Goal: Task Accomplishment & Management: Manage account settings

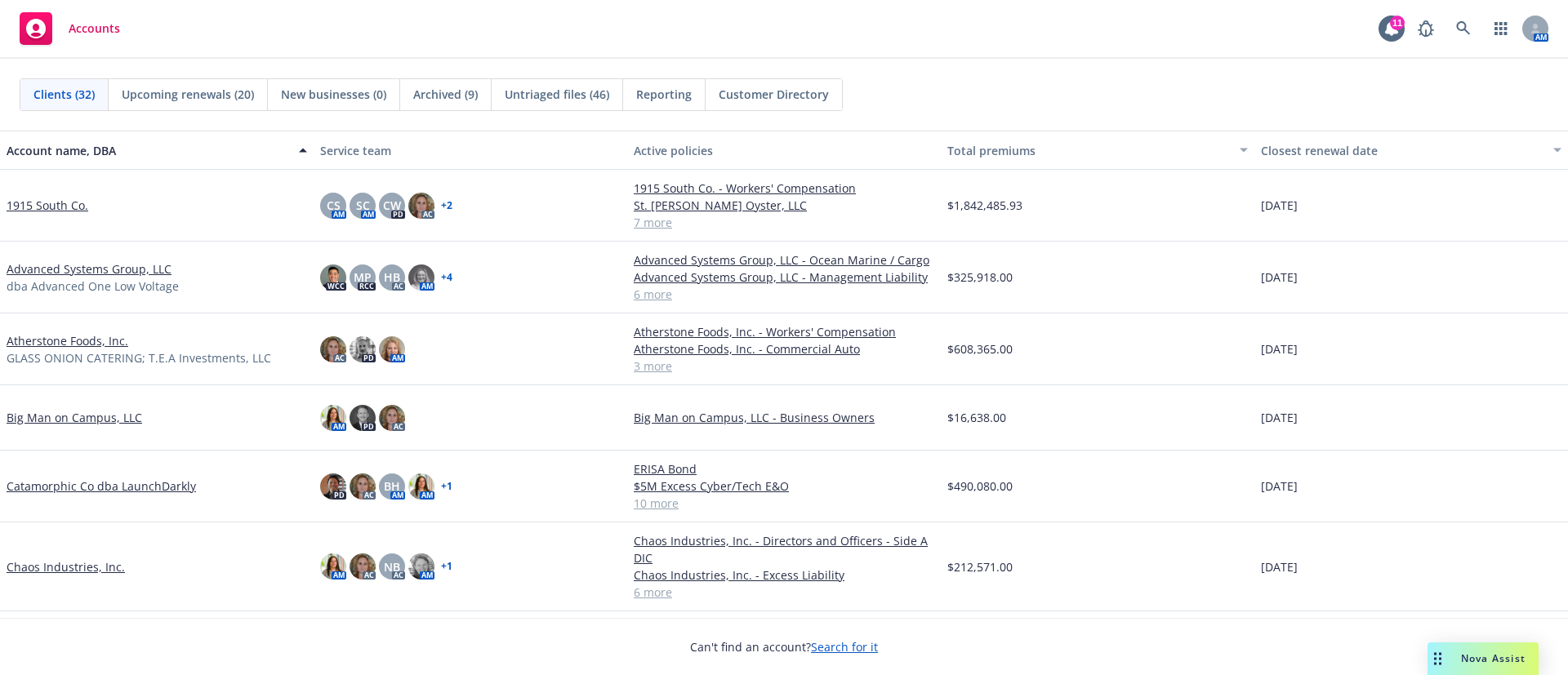
click at [57, 204] on link "1915 South Co." at bounding box center [47, 205] width 82 height 17
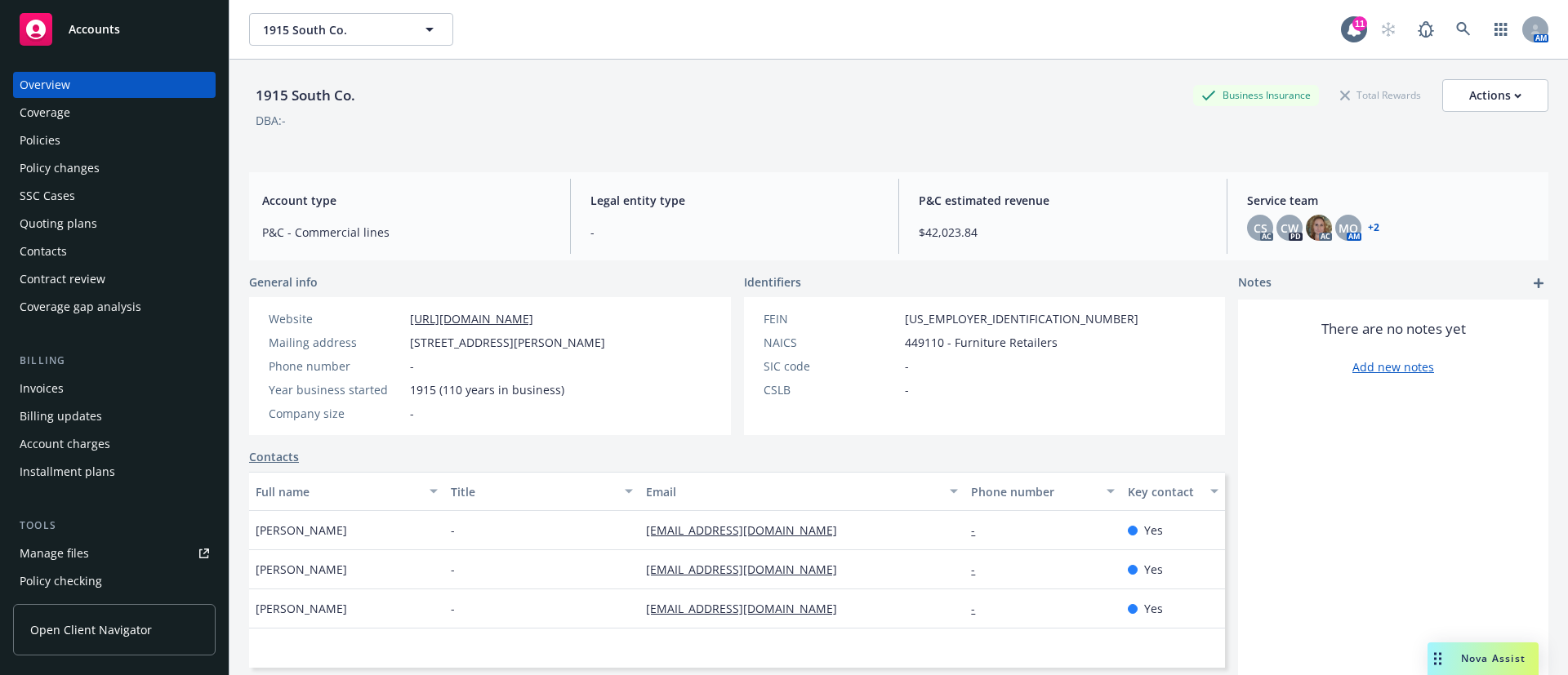
click at [113, 140] on div "Policies" at bounding box center [114, 141] width 190 height 27
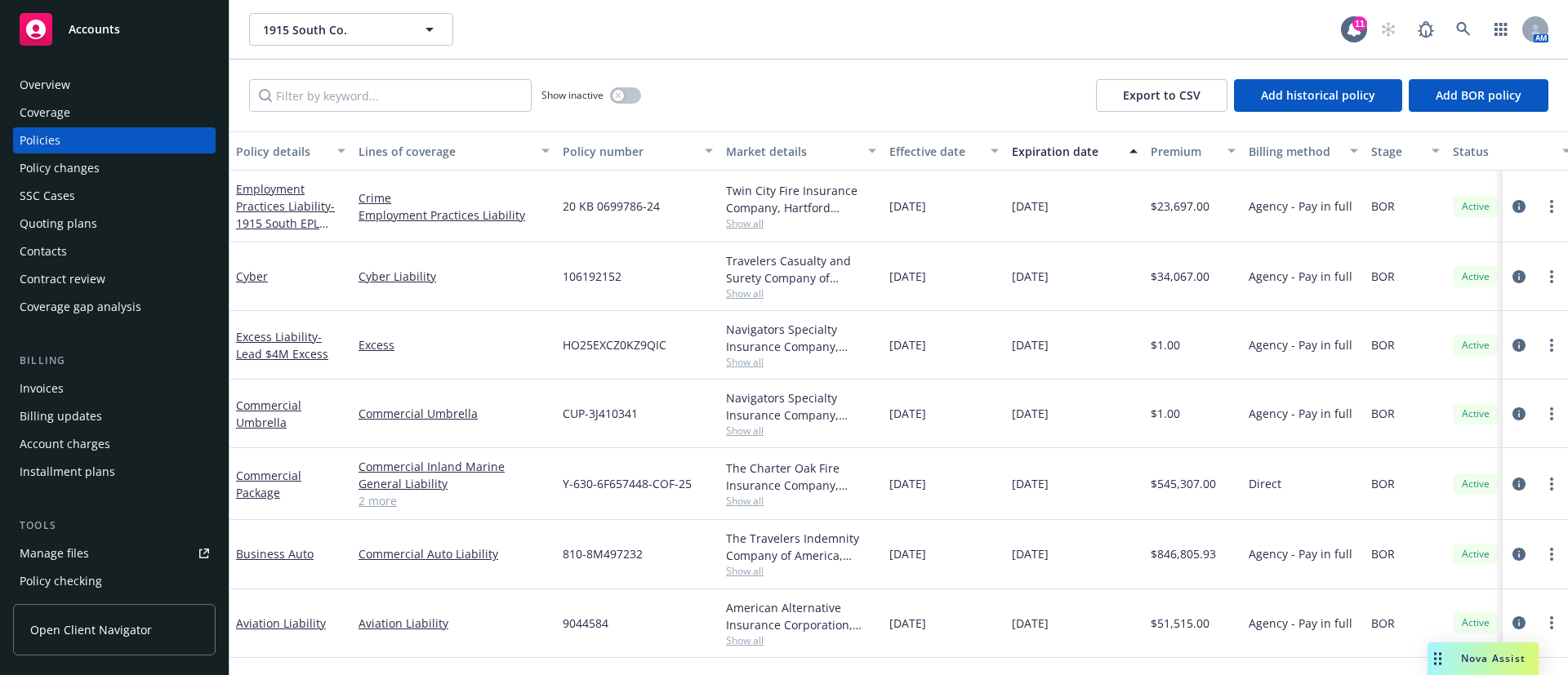
scroll to position [138, 0]
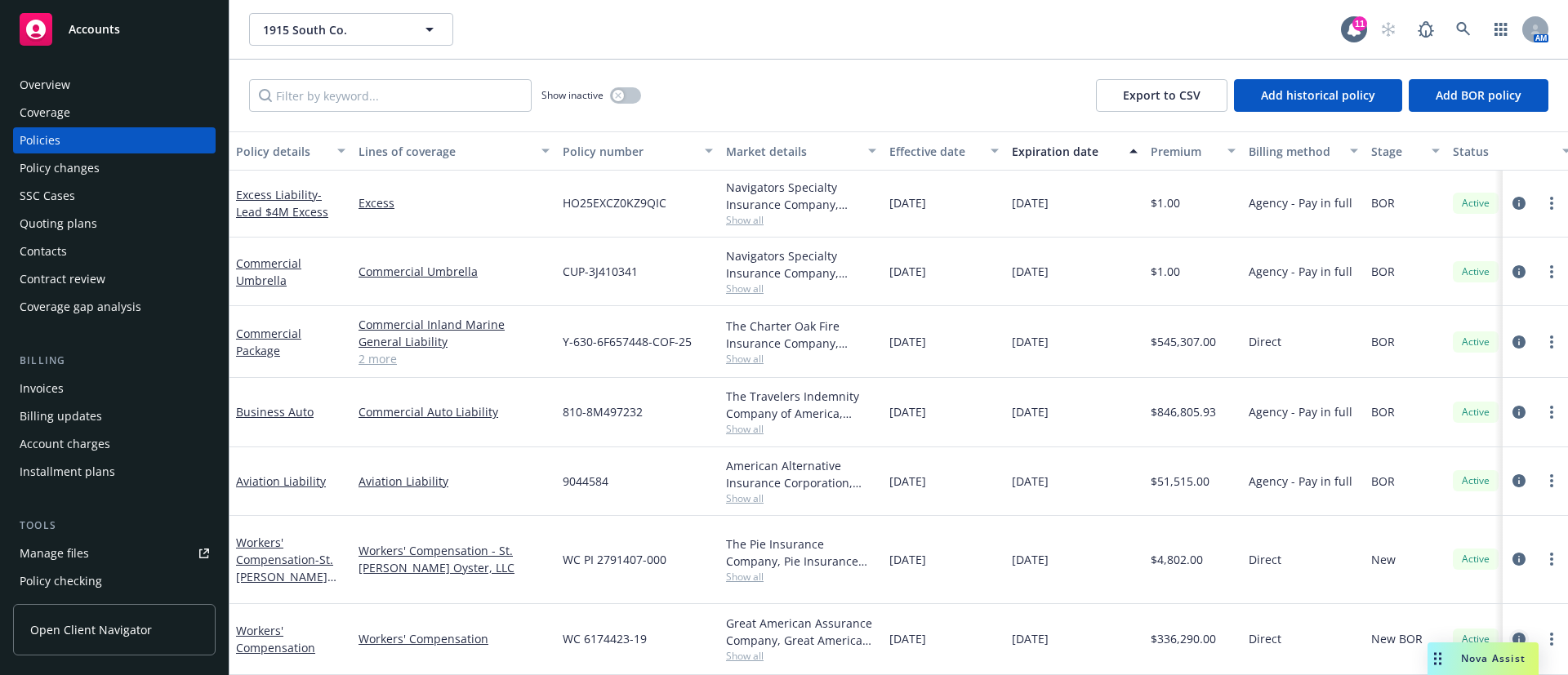
click at [1513, 633] on icon "circleInformation" at bounding box center [1519, 639] width 13 height 13
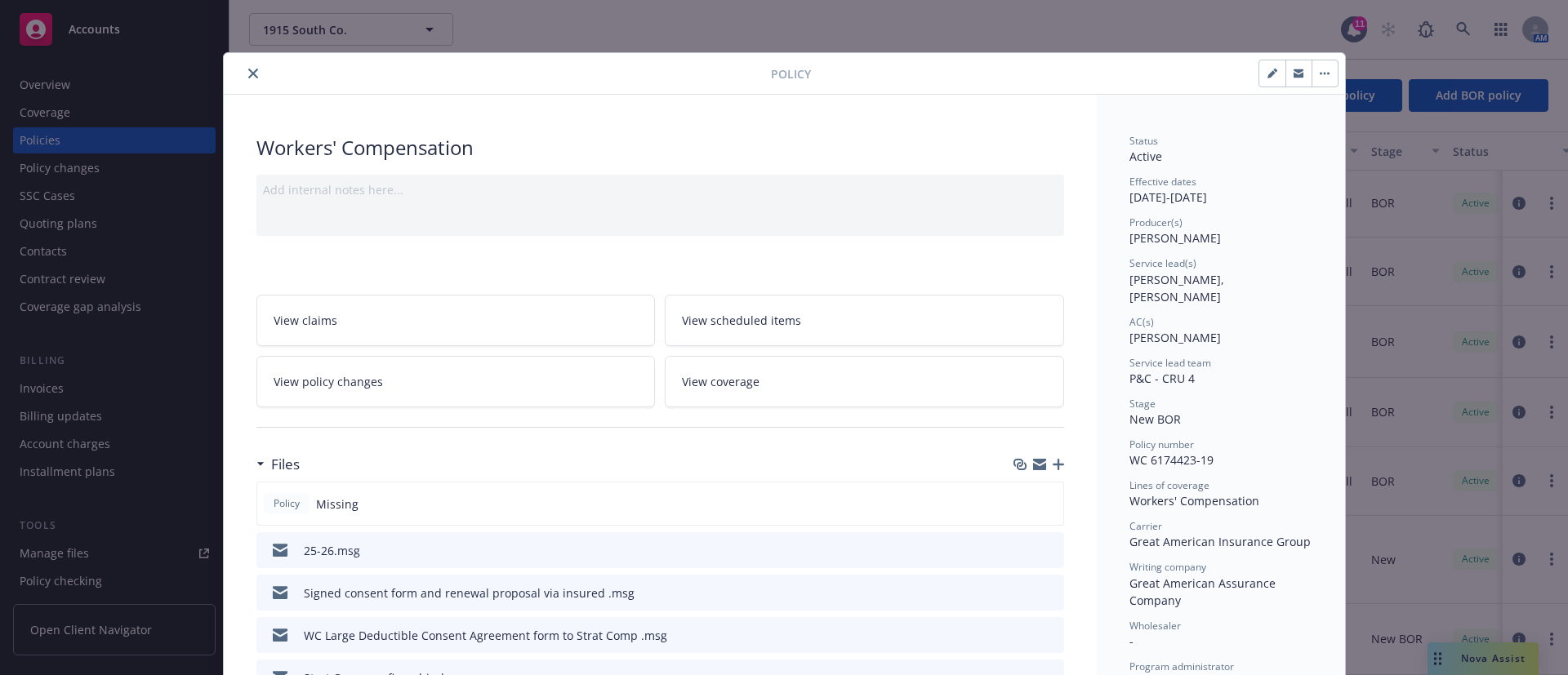
click at [248, 78] on icon "close" at bounding box center [253, 74] width 10 height 10
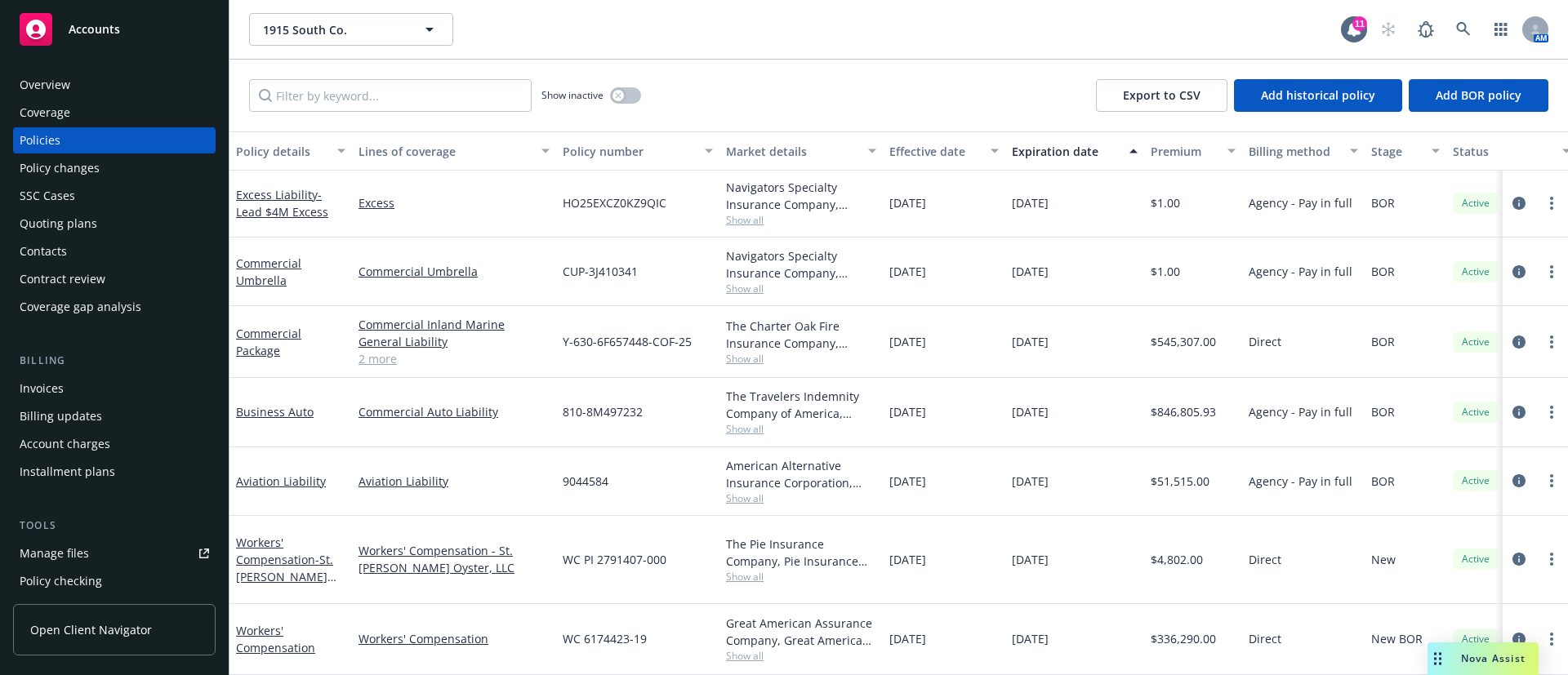
click at [86, 233] on div "Quoting plans" at bounding box center [59, 224] width 78 height 27
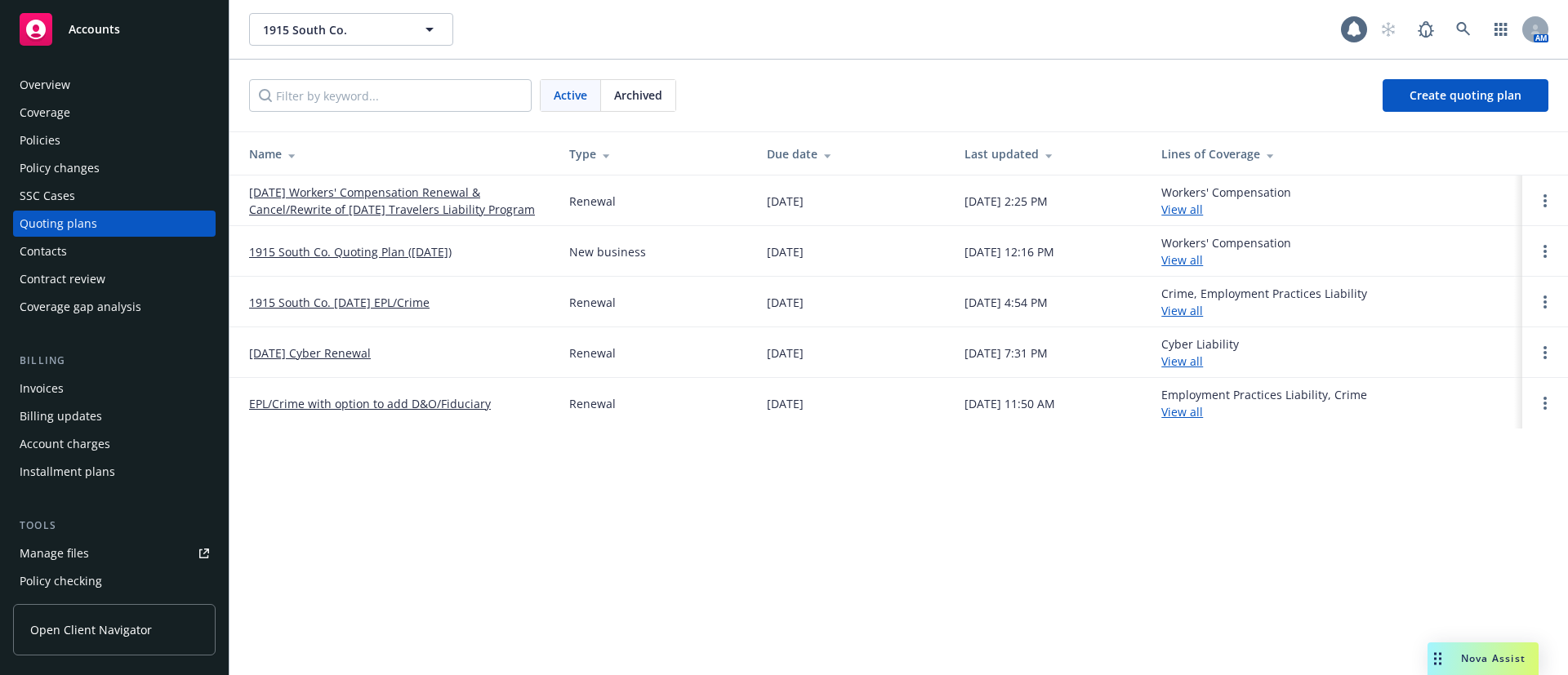
click at [418, 190] on link "09/23/25 Workers' Compensation Renewal & Cancel/Rewrite of 4/1/25 Travelers Lia…" at bounding box center [396, 200] width 294 height 34
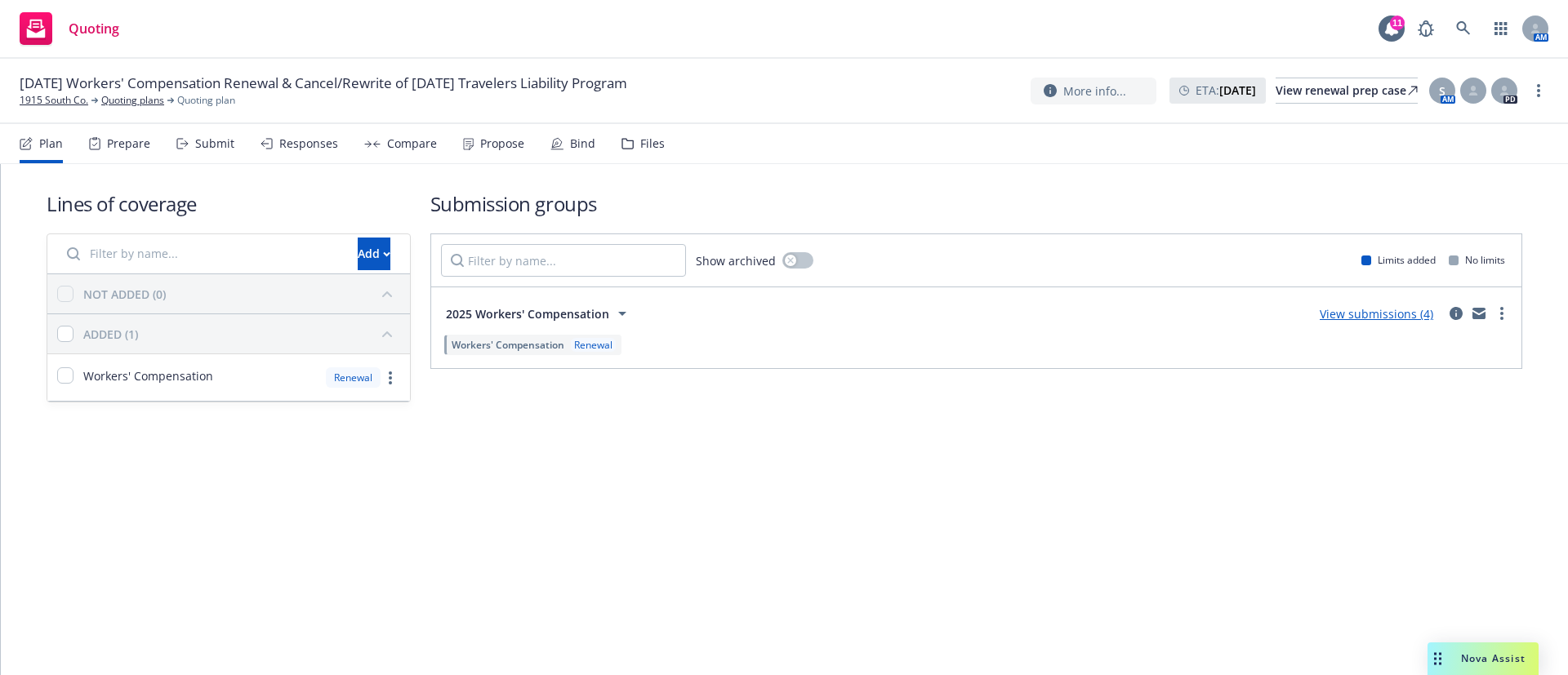
click at [570, 147] on div "Bind" at bounding box center [582, 144] width 26 height 13
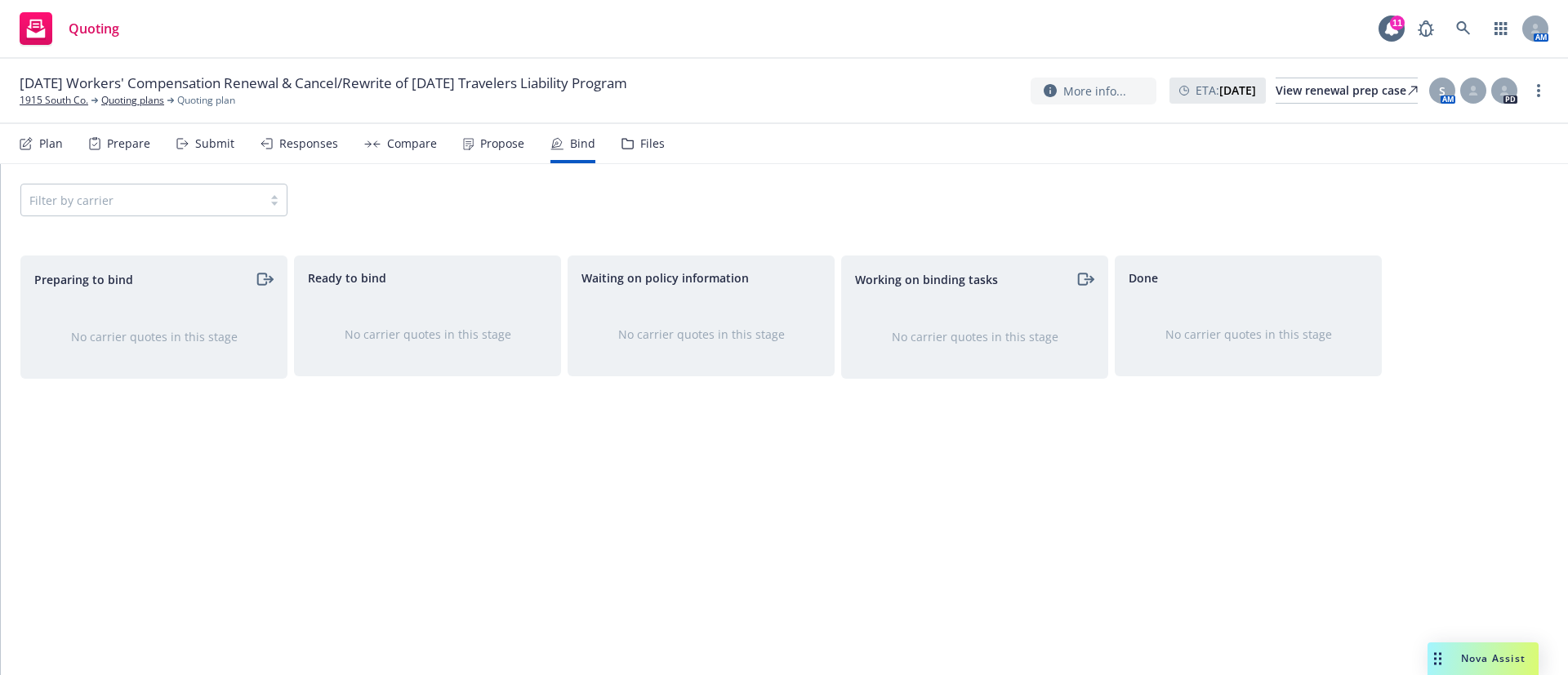
click at [480, 144] on div "Propose" at bounding box center [502, 144] width 44 height 13
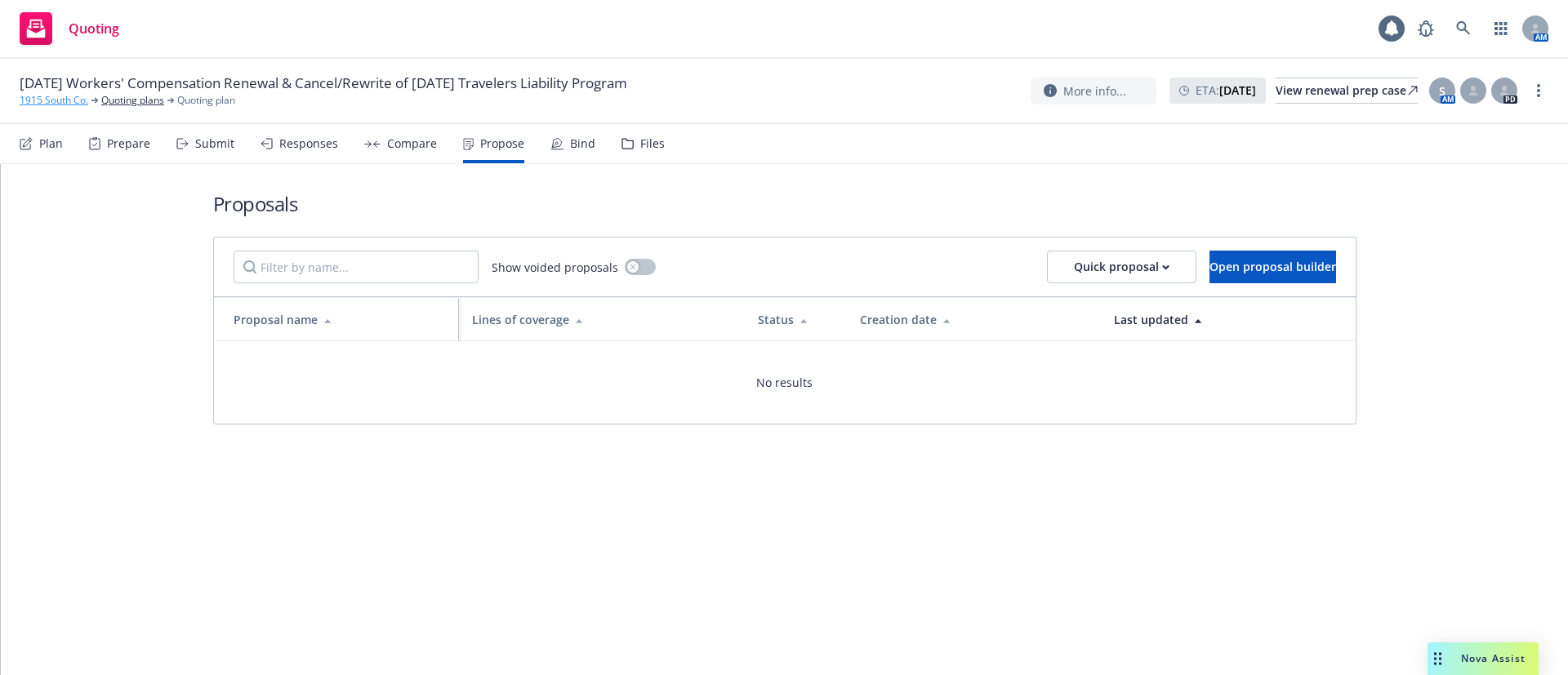
click at [66, 100] on link "1915 South Co." at bounding box center [54, 100] width 69 height 15
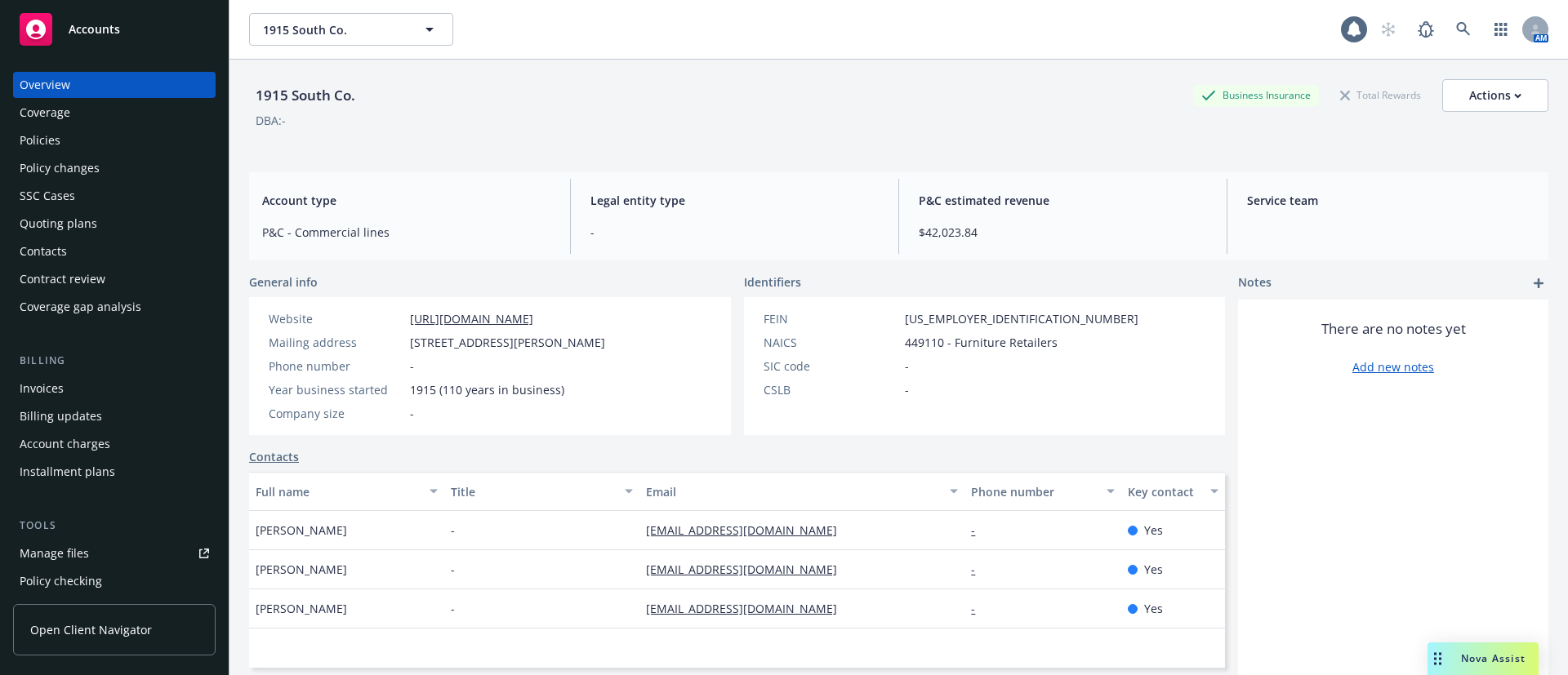
click at [105, 137] on div "Policies" at bounding box center [114, 141] width 190 height 27
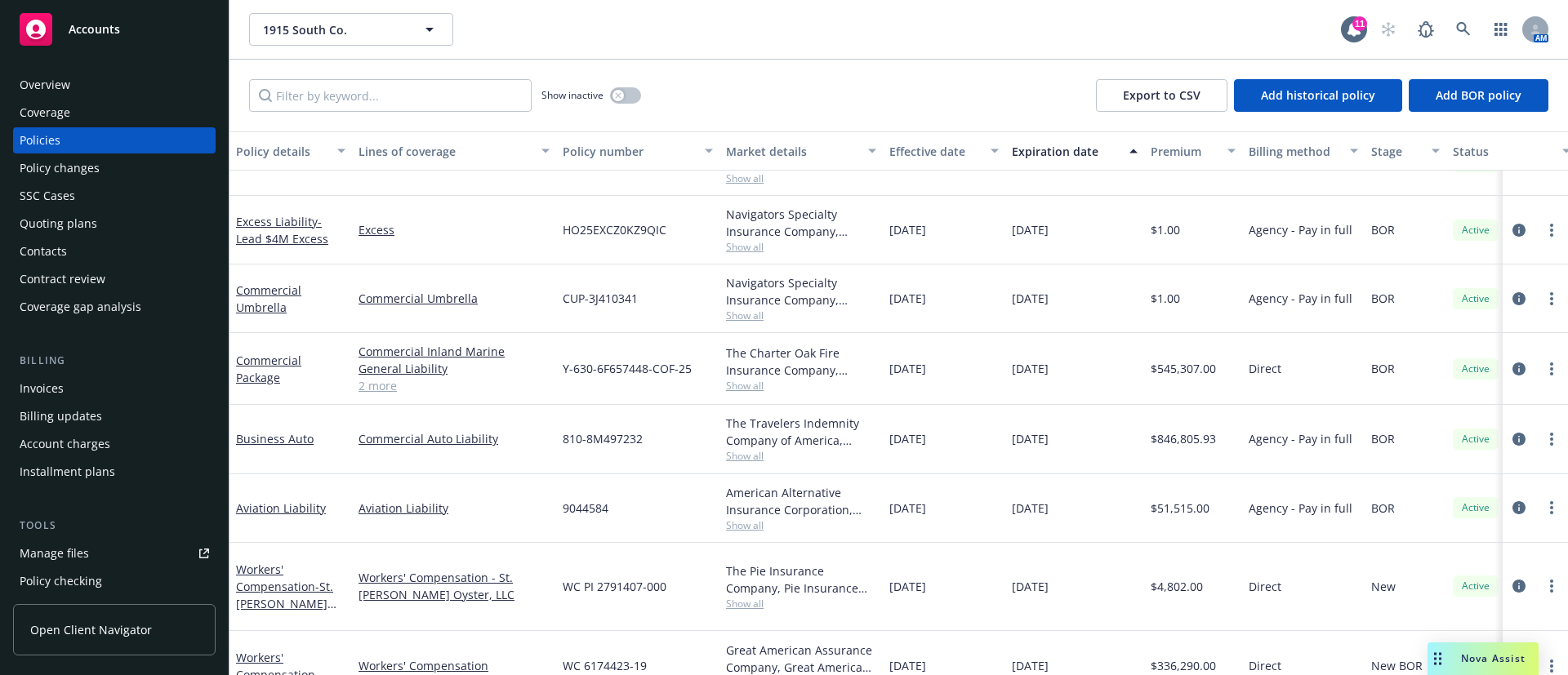
scroll to position [138, 0]
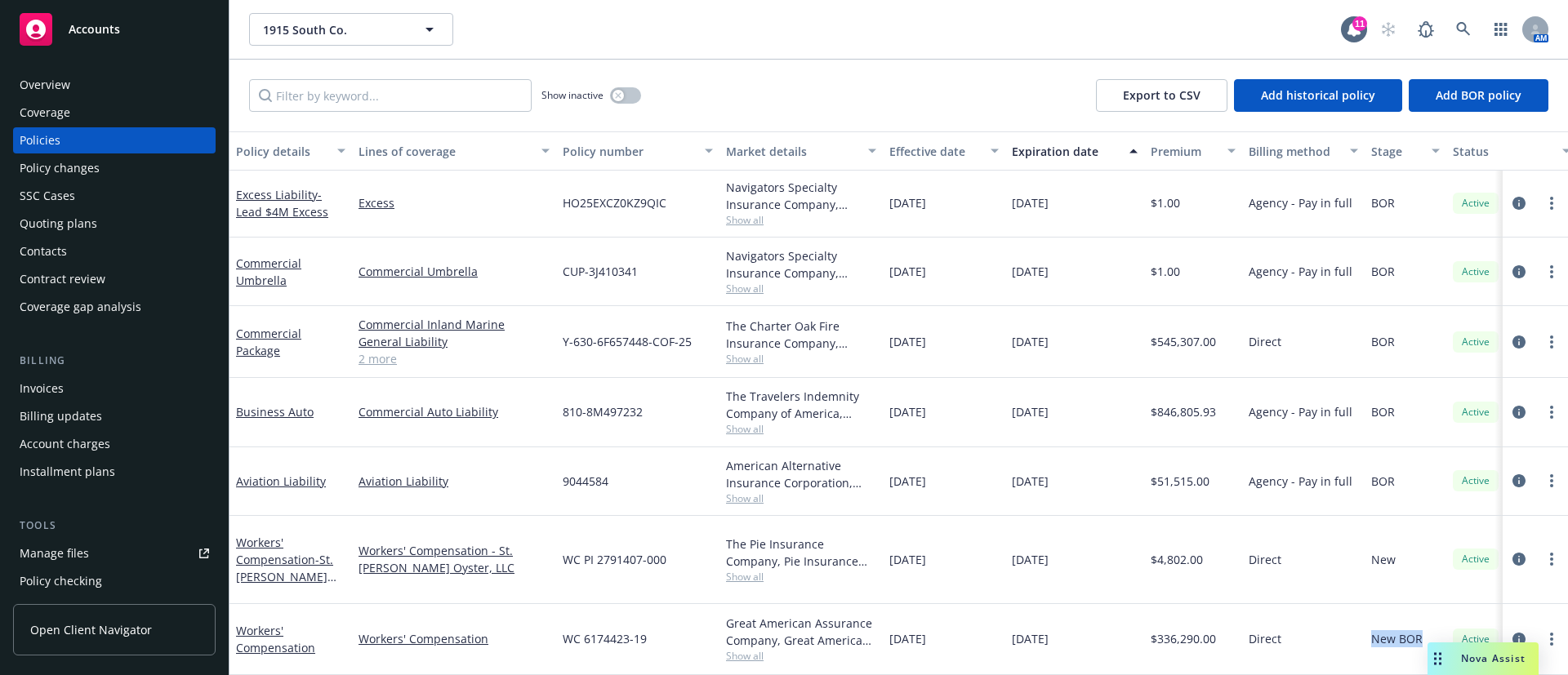
drag, startPoint x: 1430, startPoint y: 624, endPoint x: 1363, endPoint y: 623, distance: 67.0
click at [1364, 623] on div "New BOR" at bounding box center [1405, 639] width 82 height 71
copy span "New BOR"
click at [1513, 633] on icon "circleInformation" at bounding box center [1519, 639] width 13 height 13
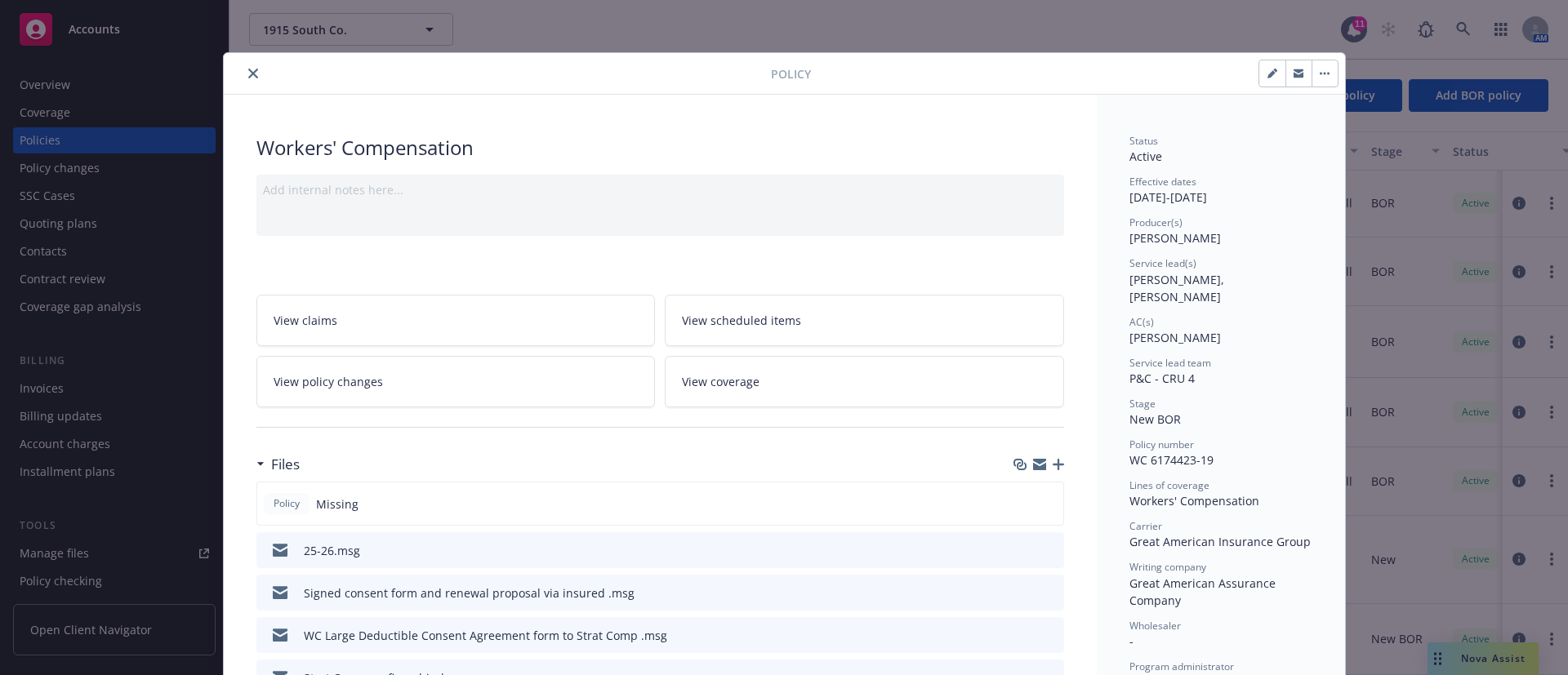
click at [1045, 547] on icon "preview file" at bounding box center [1049, 549] width 15 height 12
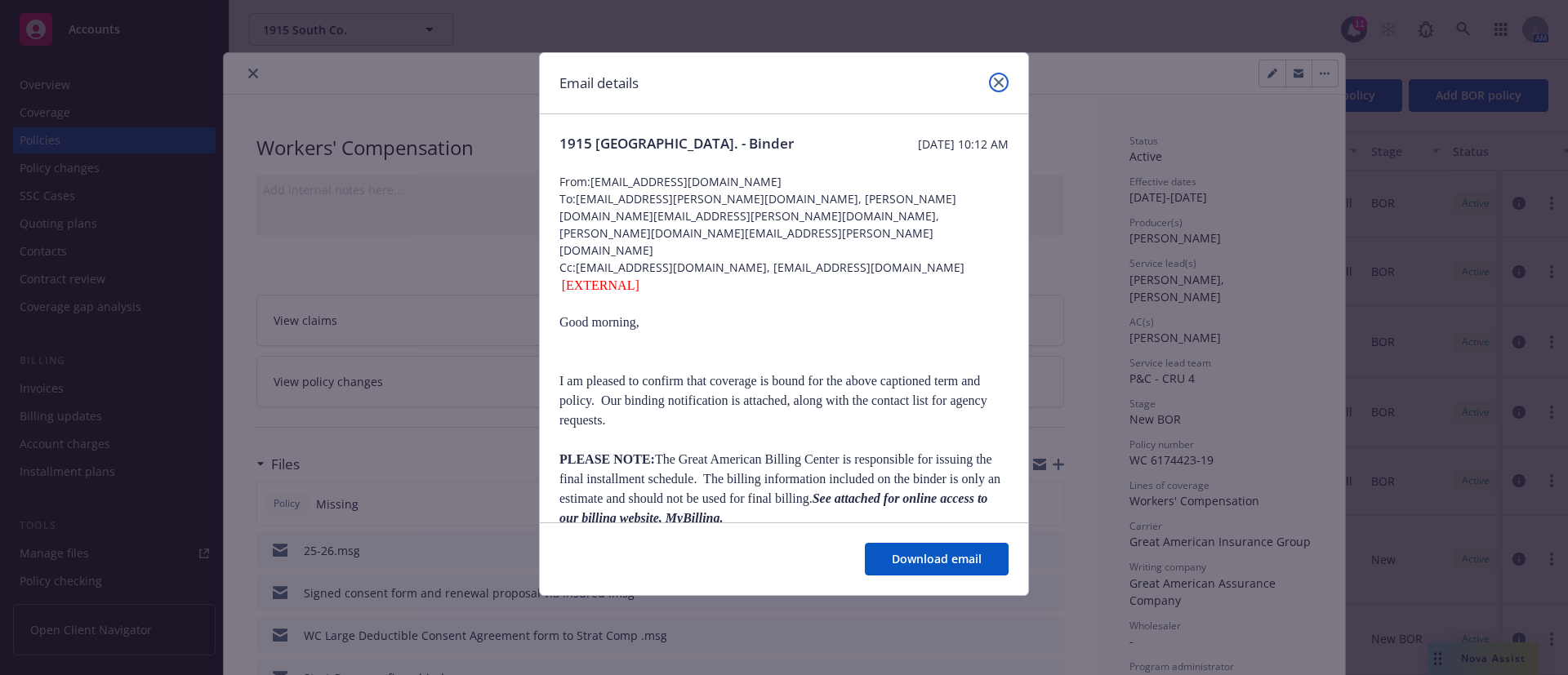
click at [1000, 76] on link "close" at bounding box center [999, 83] width 20 height 20
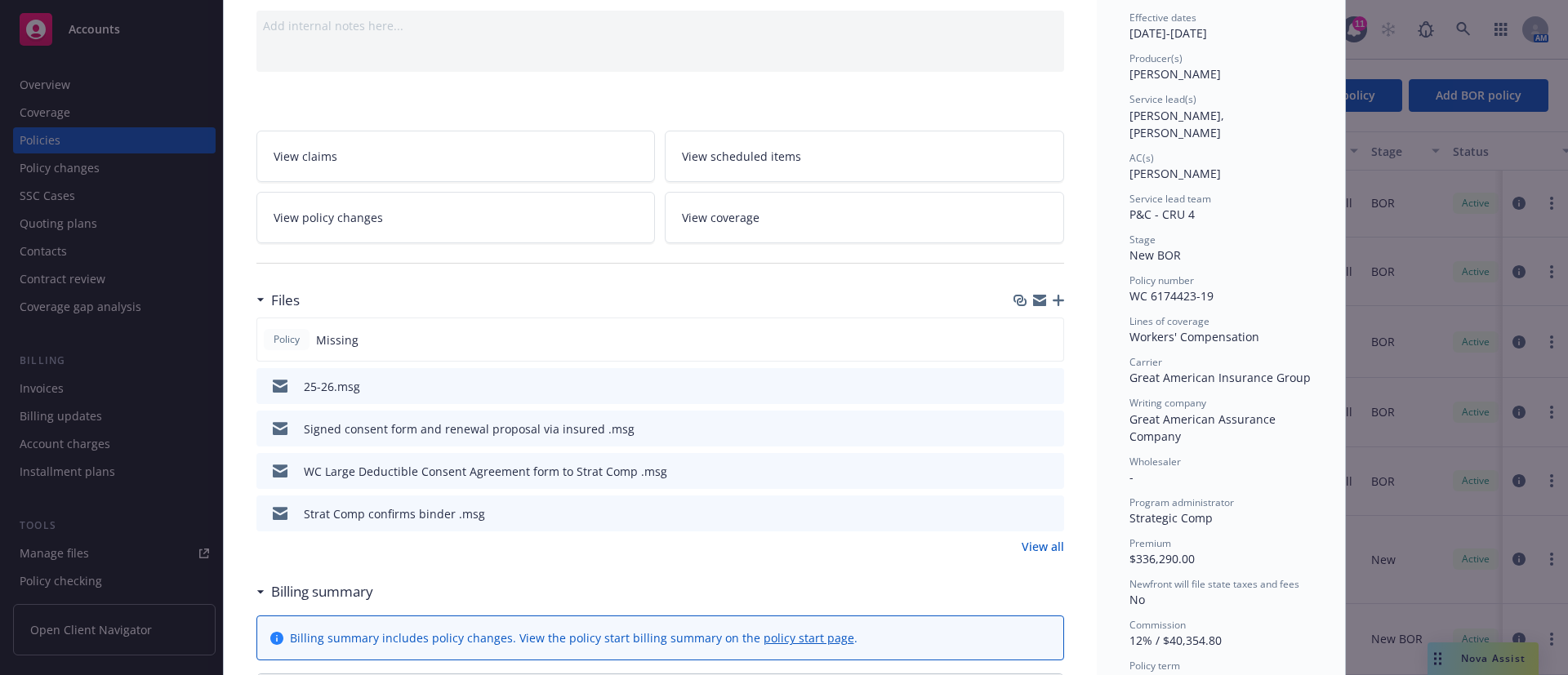
scroll to position [245, 0]
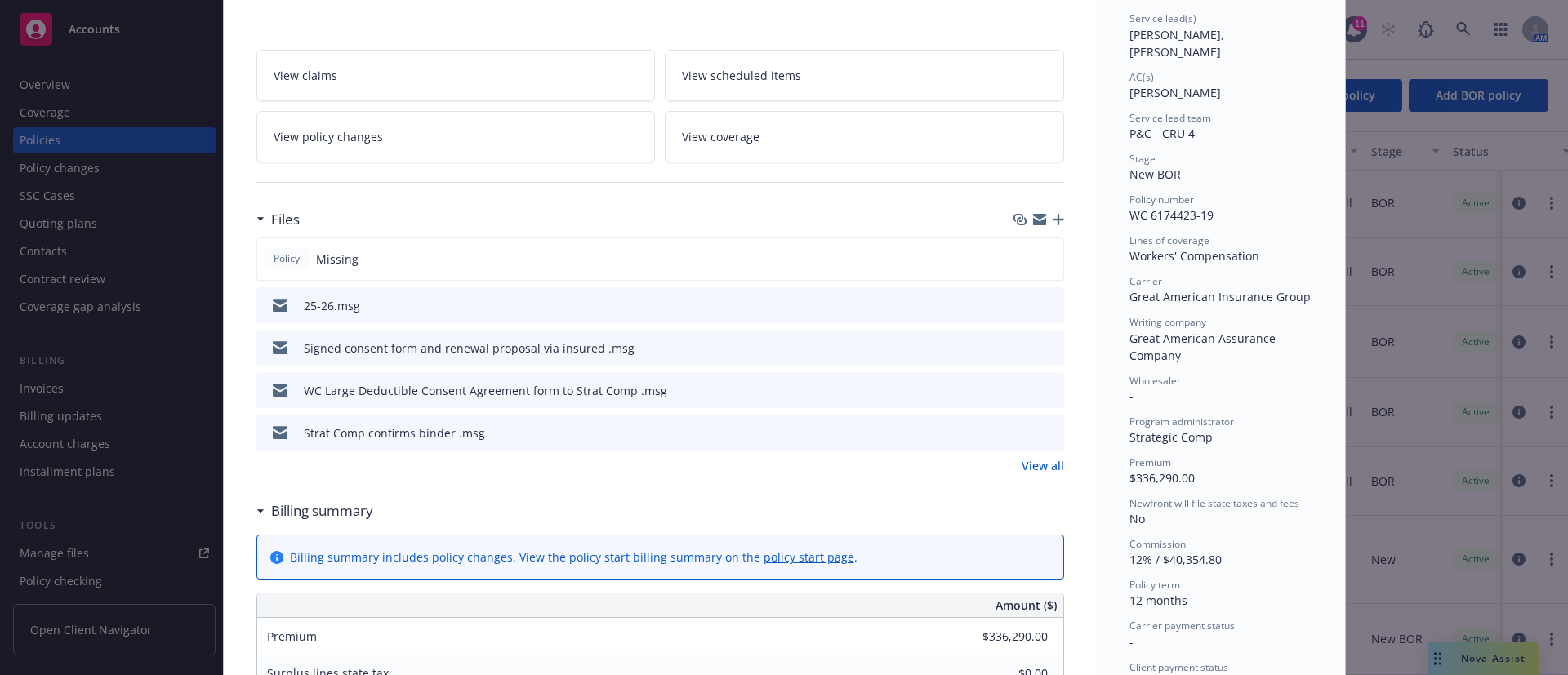
click at [1046, 464] on link "View all" at bounding box center [1042, 465] width 42 height 17
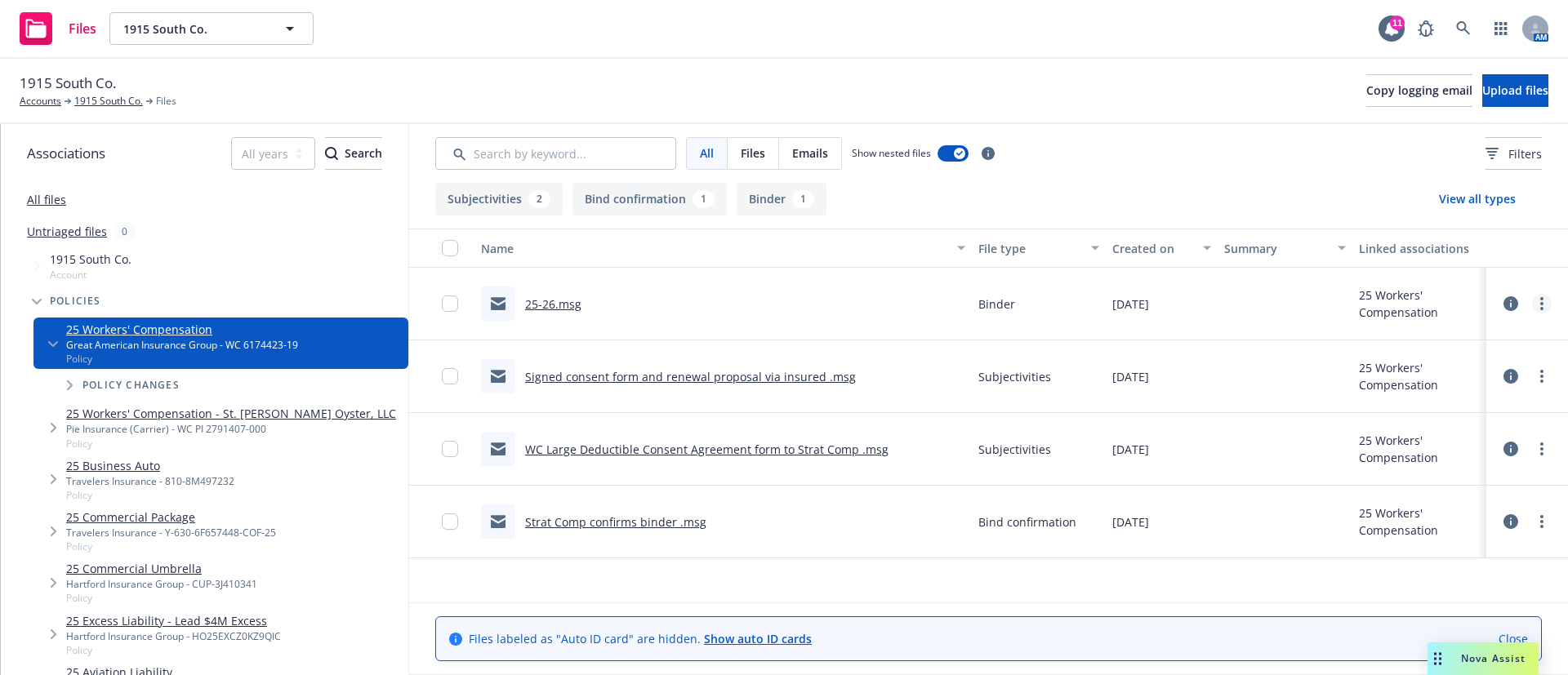
click at [1540, 303] on icon "more" at bounding box center [1541, 304] width 3 height 13
click at [1522, 300] on div at bounding box center [1527, 303] width 49 height 32
click at [1508, 301] on icon at bounding box center [1511, 304] width 15 height 15
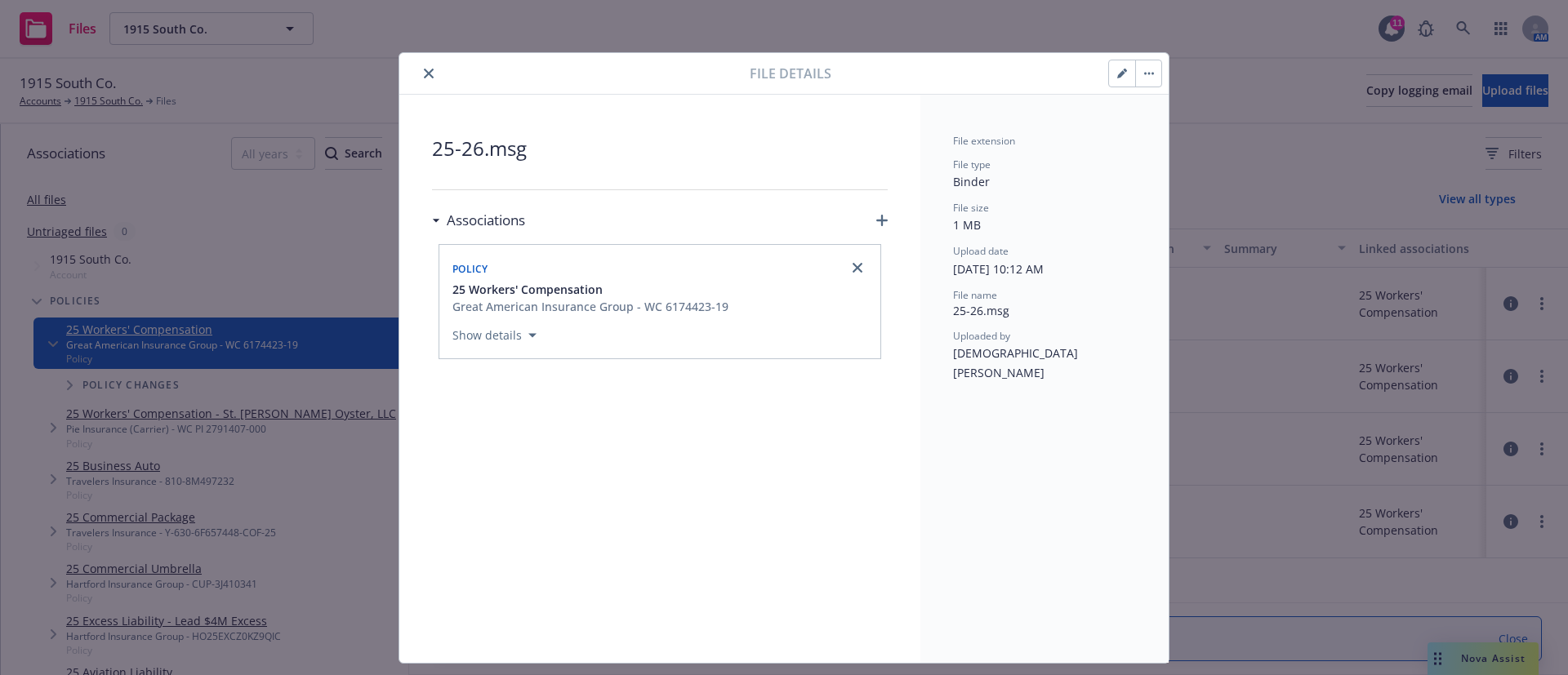
click at [419, 70] on button "close" at bounding box center [429, 74] width 20 height 20
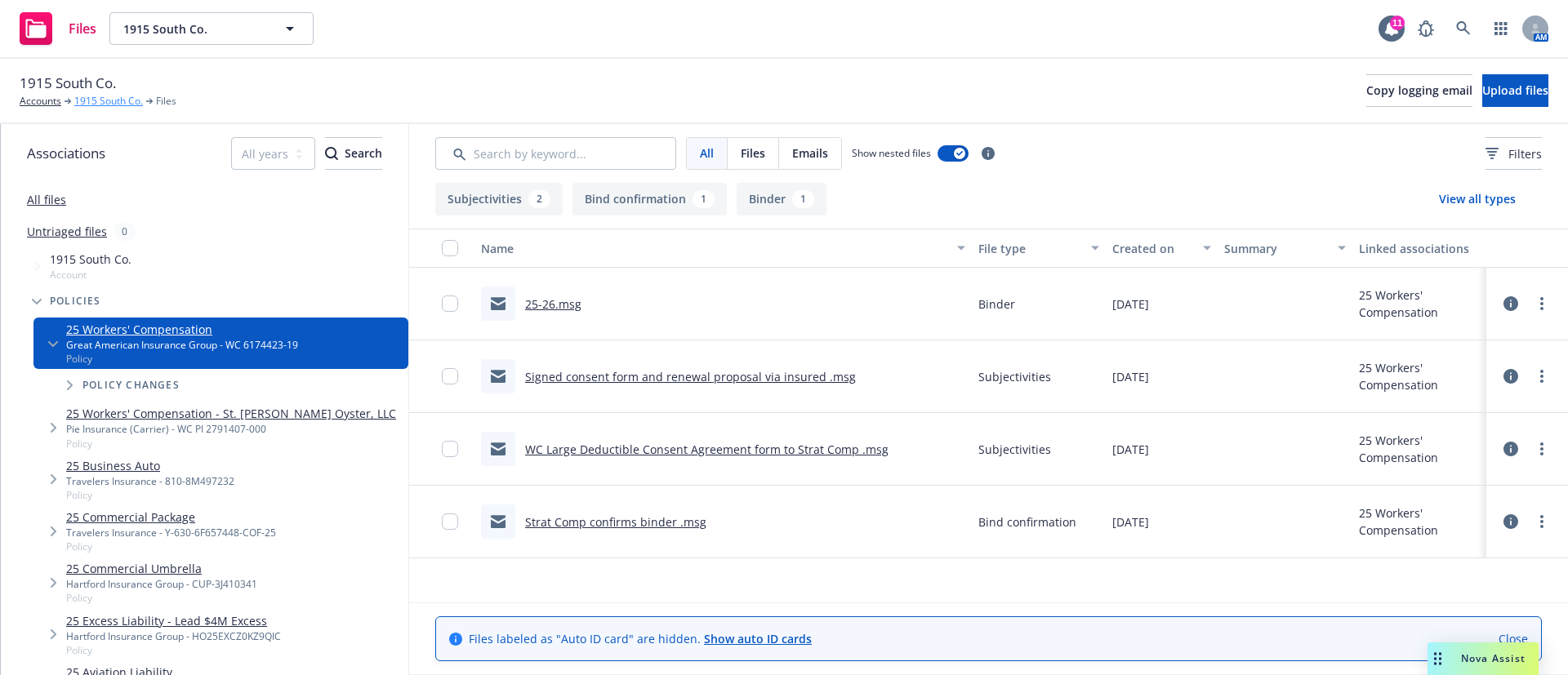
click at [115, 94] on link "1915 South Co." at bounding box center [109, 101] width 69 height 15
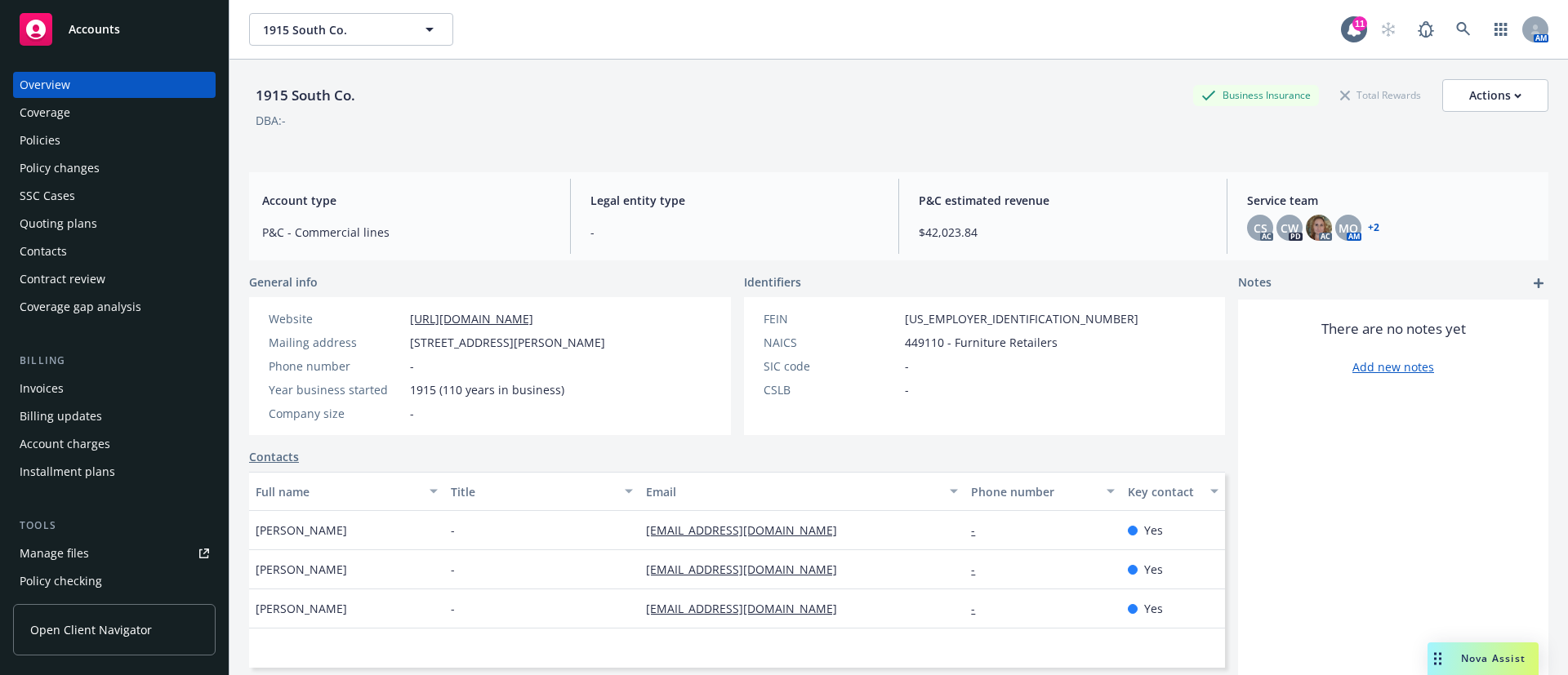
click at [73, 135] on div "Policies" at bounding box center [114, 141] width 190 height 27
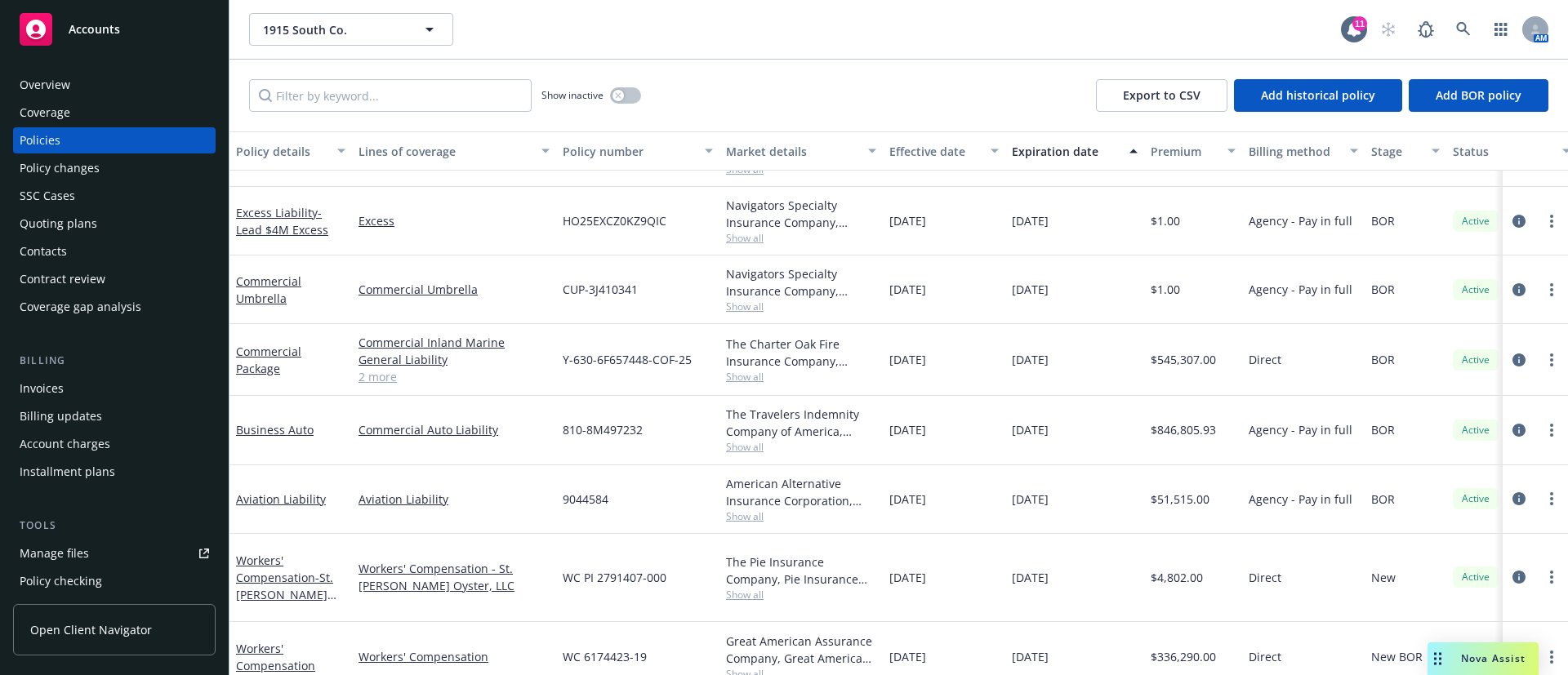
scroll to position [138, 0]
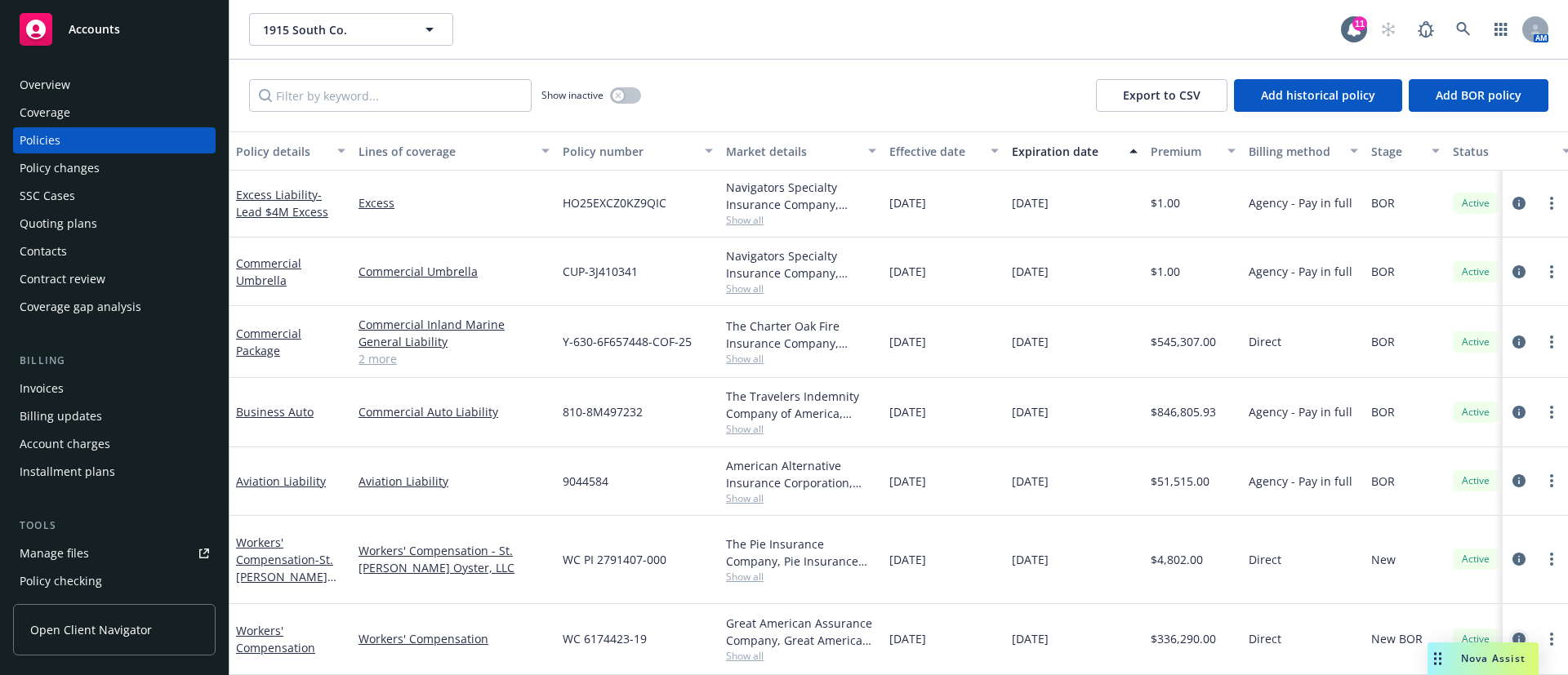
click at [1513, 633] on icon "circleInformation" at bounding box center [1519, 639] width 13 height 13
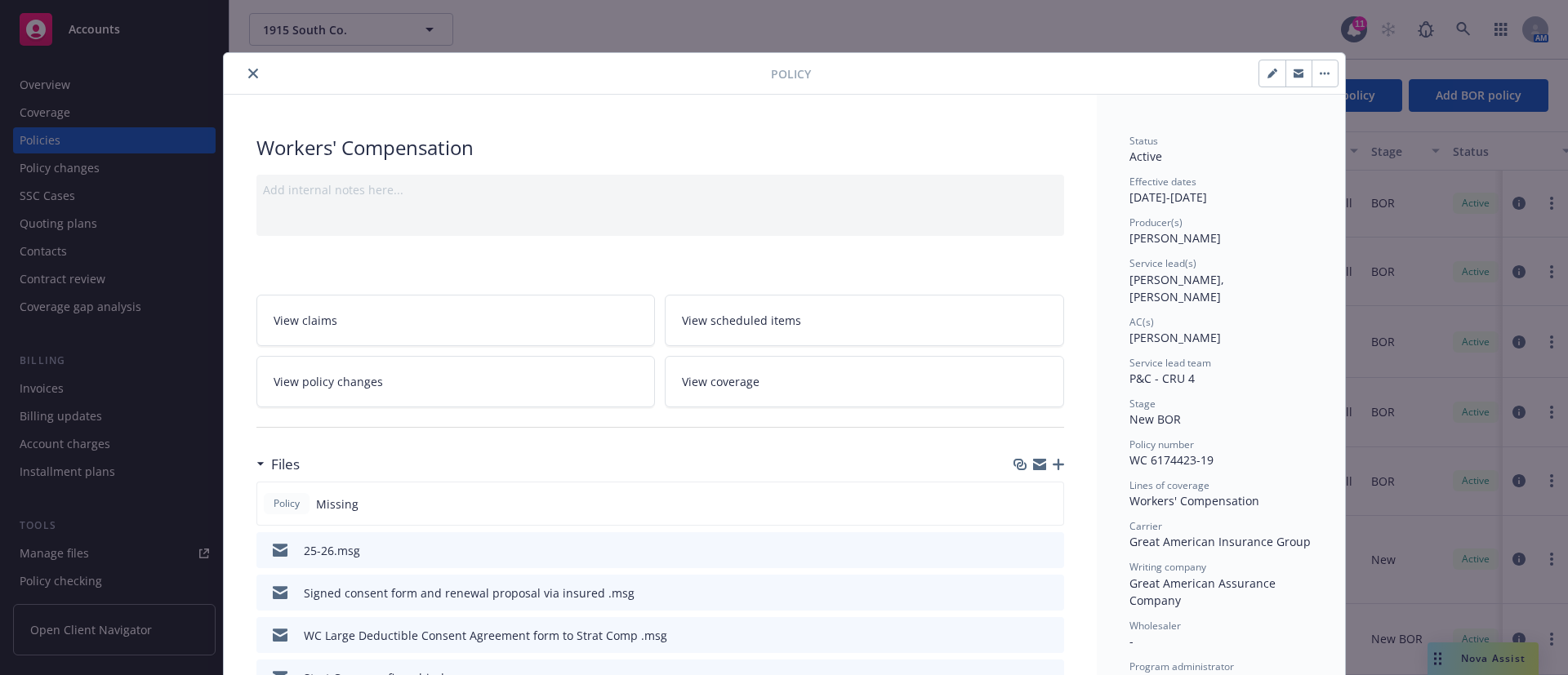
scroll to position [245, 0]
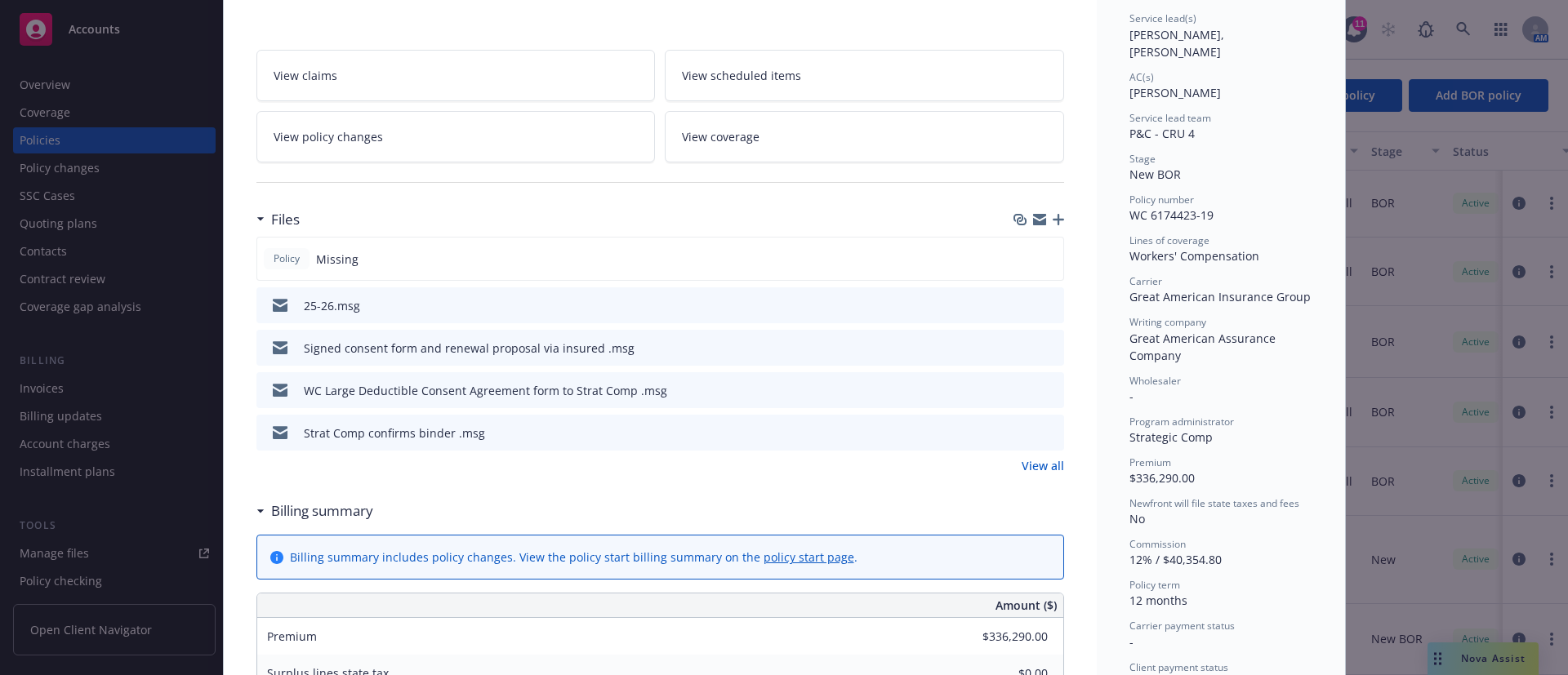
click at [1050, 471] on link "View all" at bounding box center [1042, 465] width 42 height 17
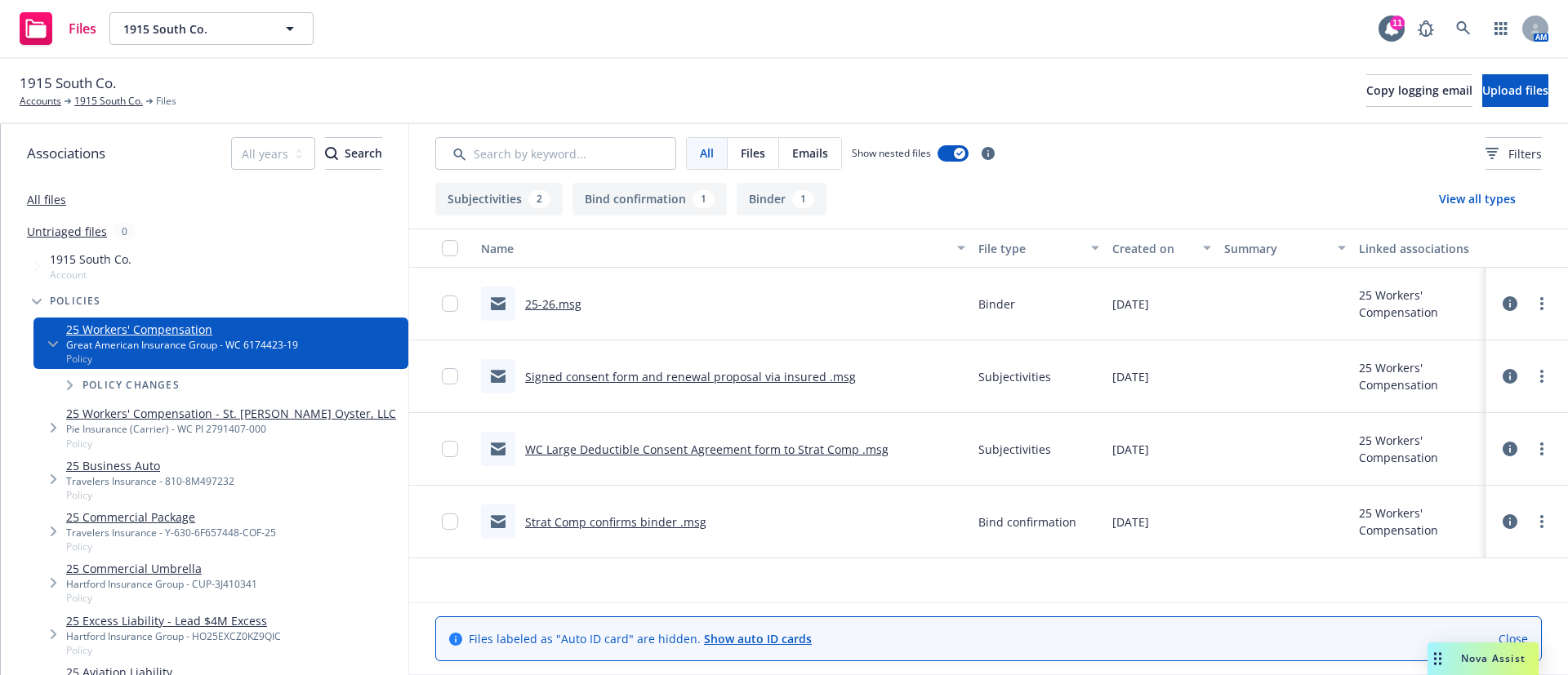
click at [1518, 301] on div at bounding box center [1527, 303] width 49 height 32
click at [1512, 301] on icon at bounding box center [1510, 304] width 15 height 15
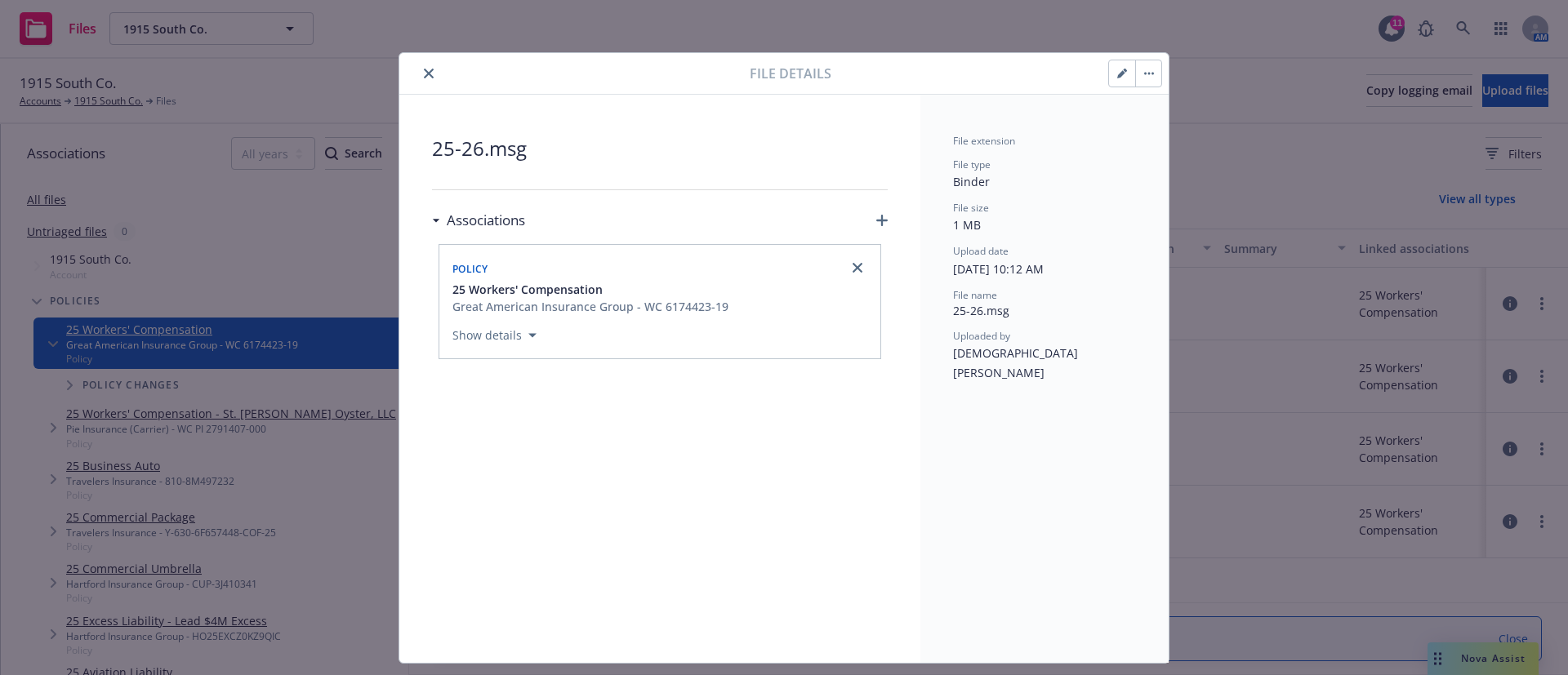
click at [1117, 72] on icon "button" at bounding box center [1122, 74] width 10 height 10
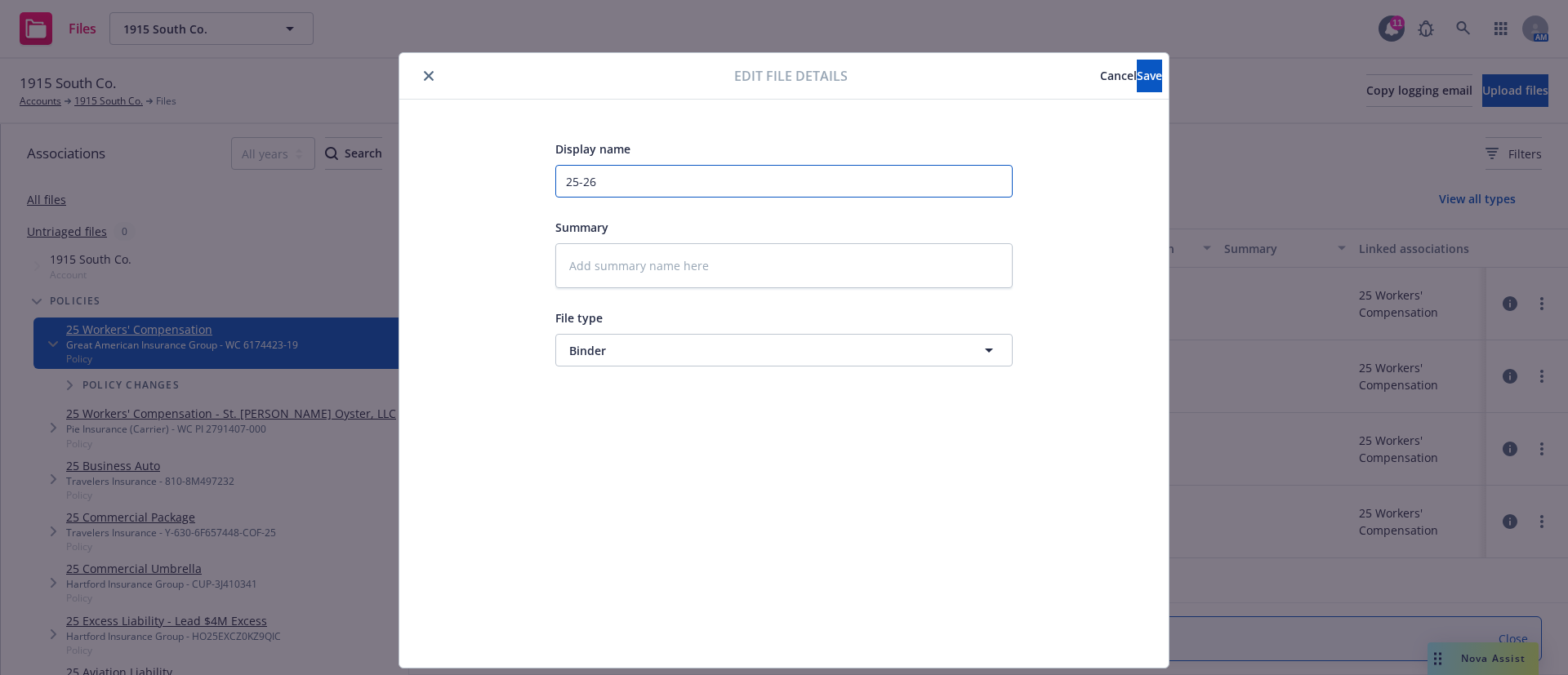
drag, startPoint x: 734, startPoint y: 179, endPoint x: 428, endPoint y: 178, distance: 306.0
click at [432, 178] on div "Display name 25-26 Summary File type Binder Binder" at bounding box center [784, 383] width 704 height 489
type textarea "x"
type input "B"
type textarea "x"
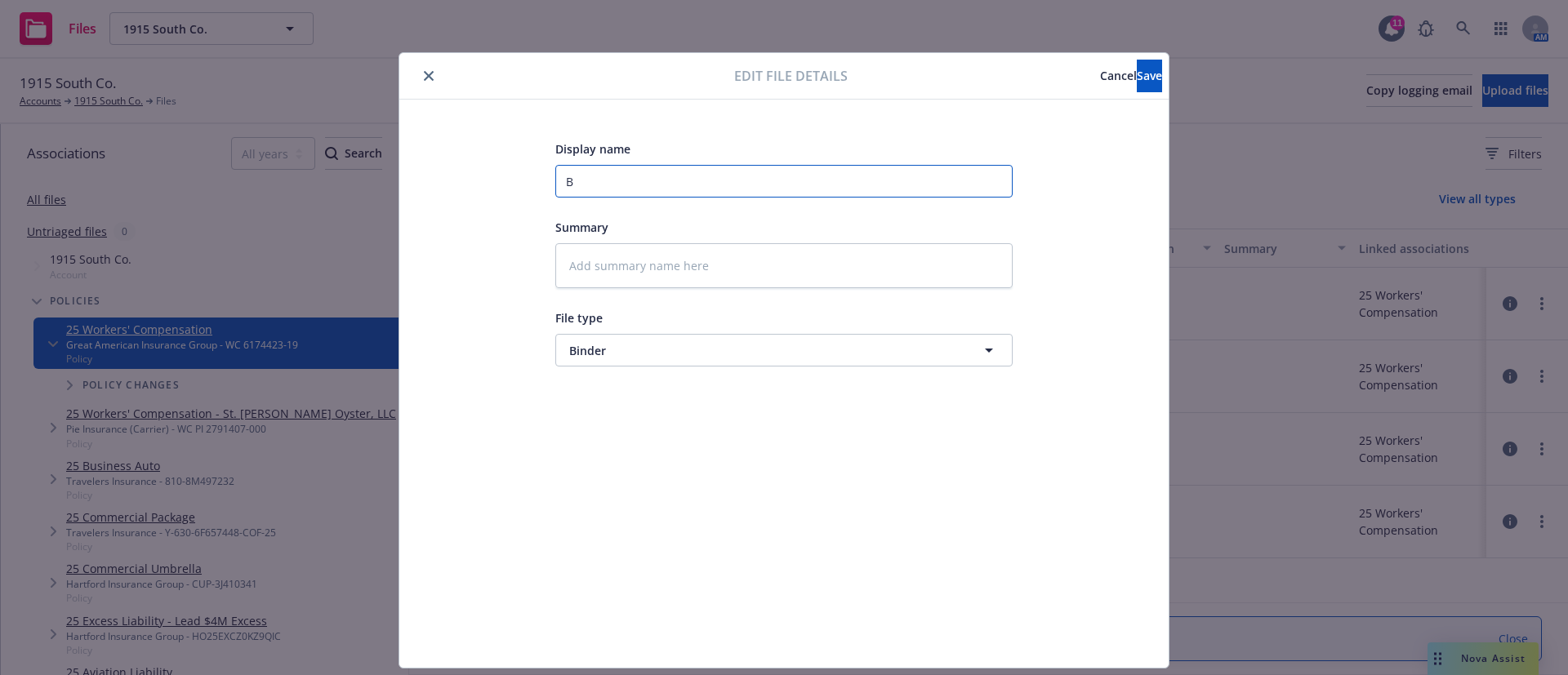
type input "Bi"
type textarea "x"
type input "Bin"
type textarea "x"
type input "Bind"
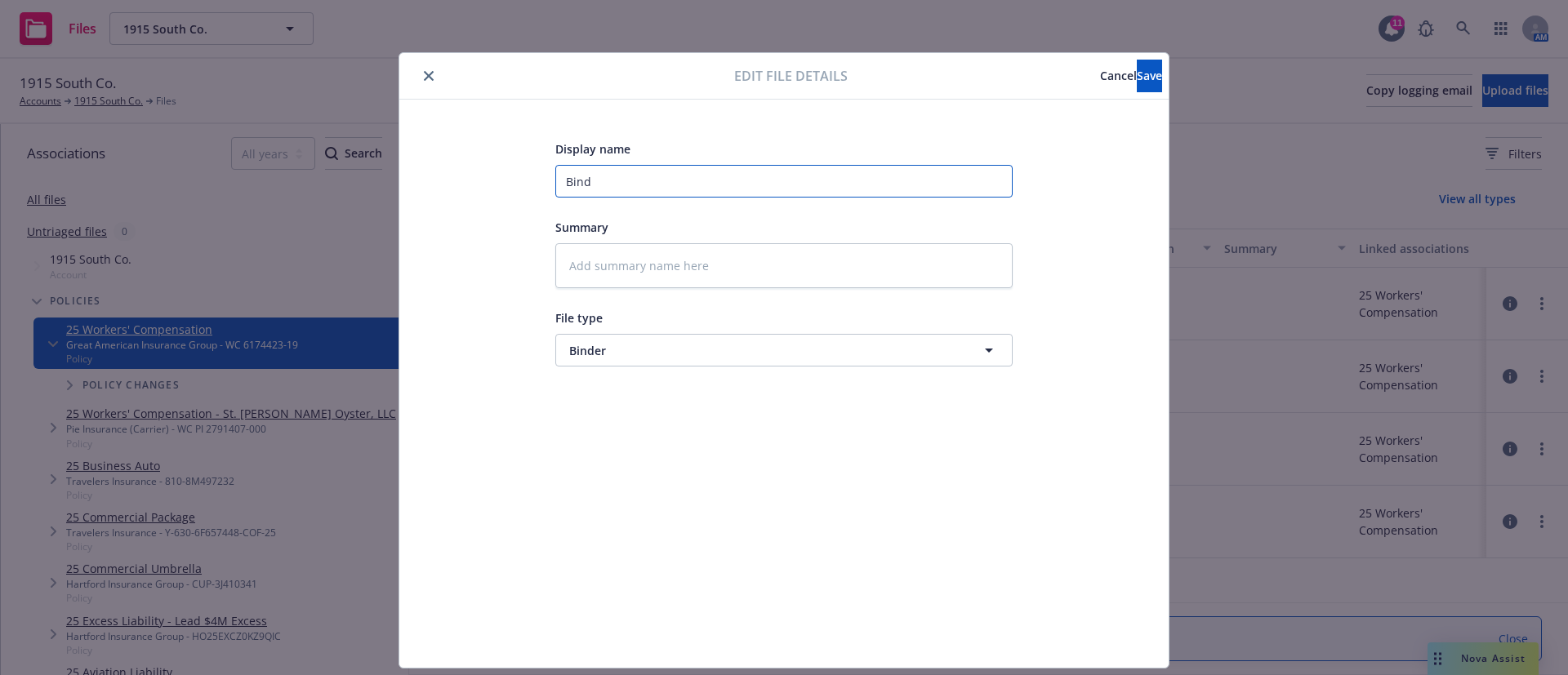
type textarea "x"
type input "Binde"
type textarea "x"
type input "Binder"
type textarea "x"
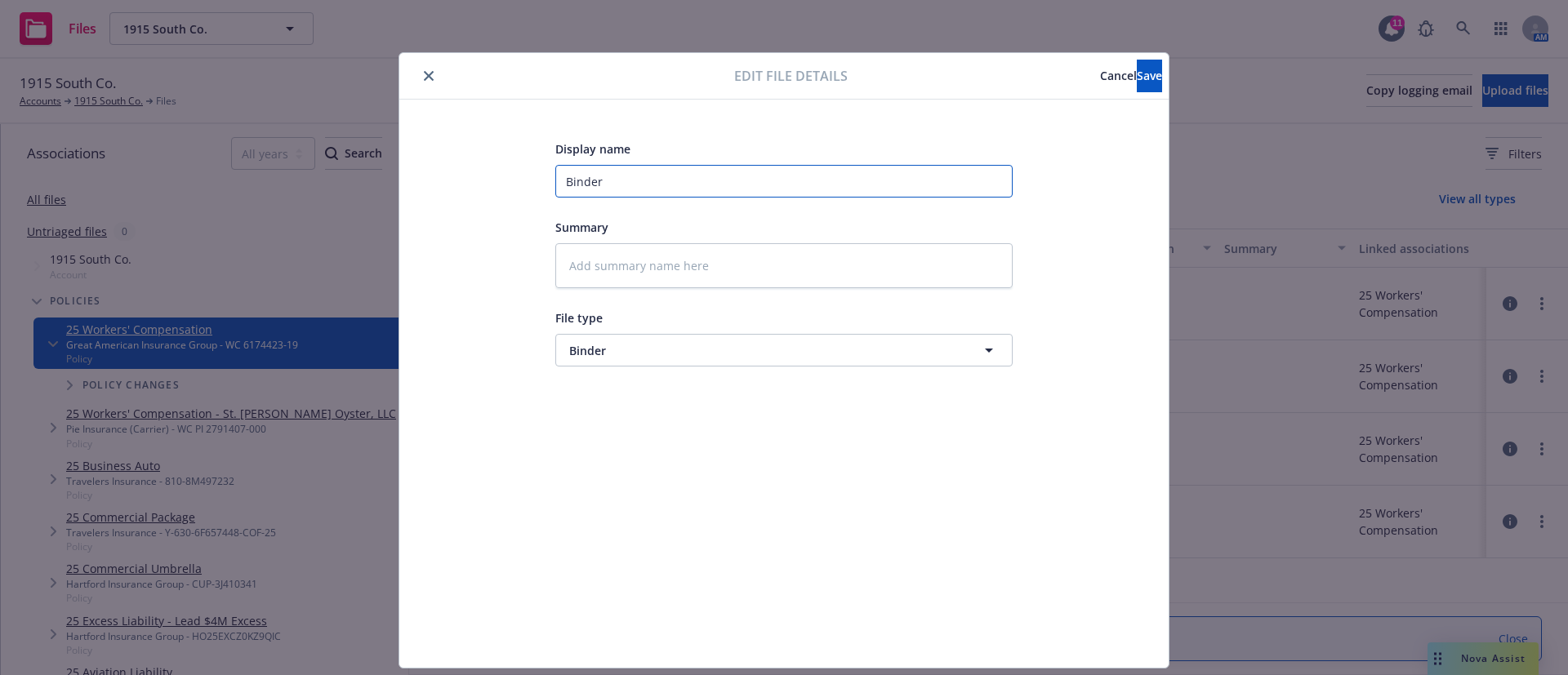
type input "Binder"
type textarea "x"
type input "Binder R"
type textarea "x"
type input "Binder Re"
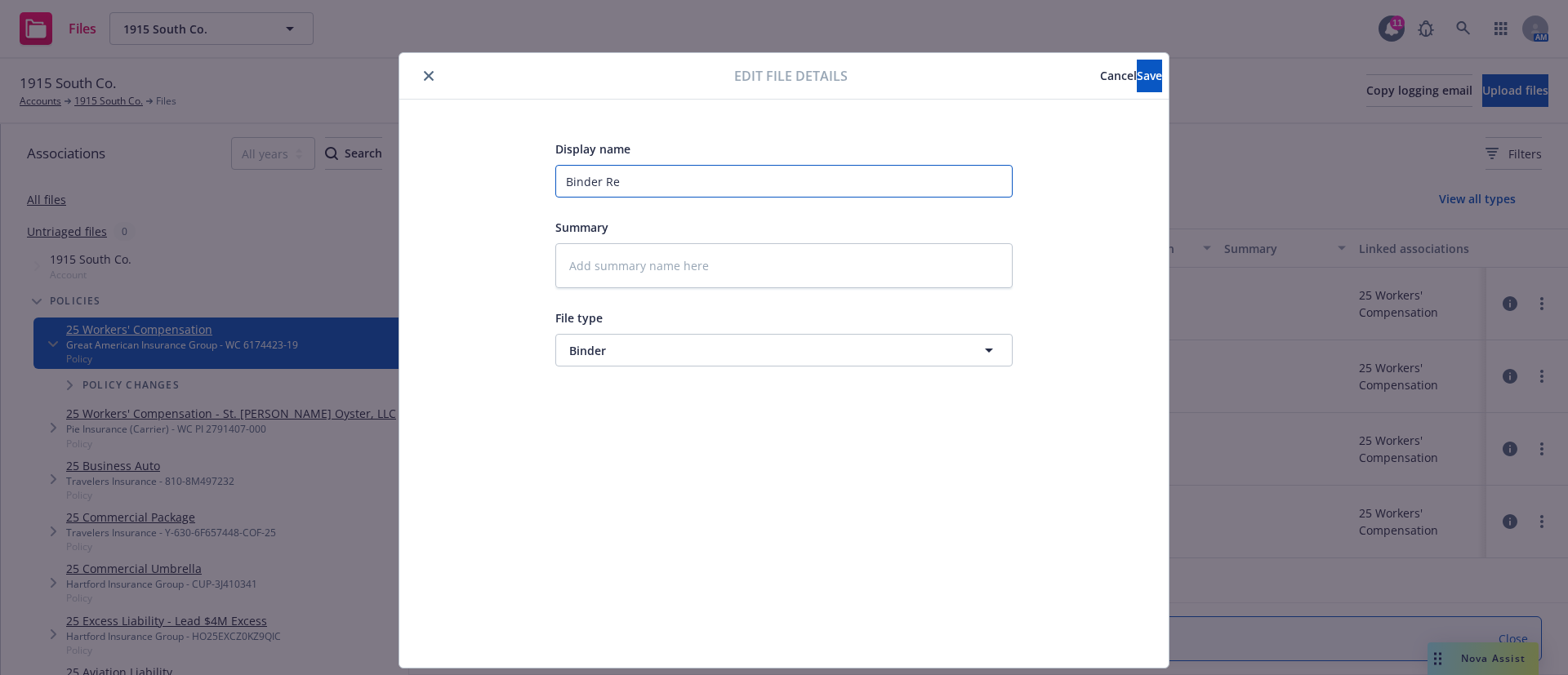
type textarea "x"
type input "Binder Rec"
type textarea "x"
type input "Binder Rece"
type textarea "x"
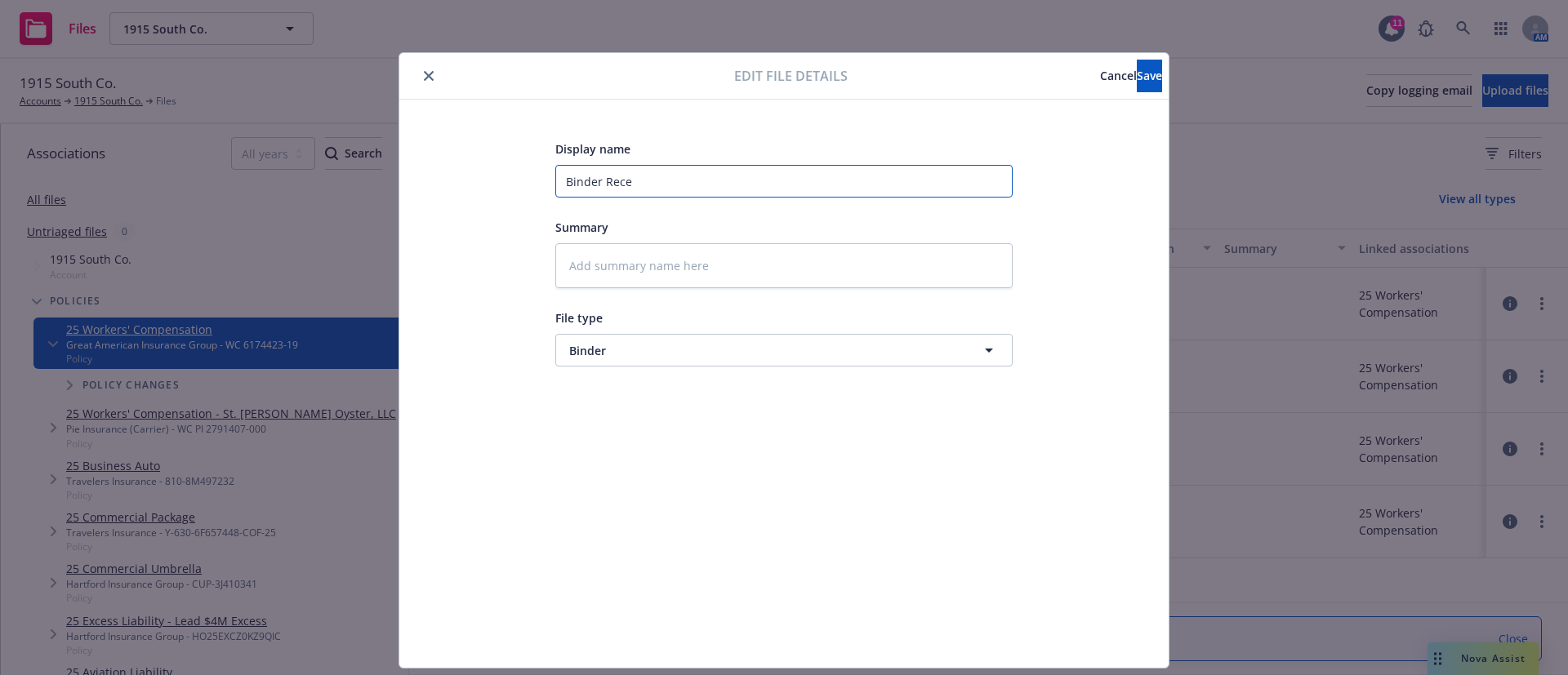
type input "Binder Recei"
type textarea "x"
type input "Binder Receiv"
type textarea "x"
type input "Binder Receive"
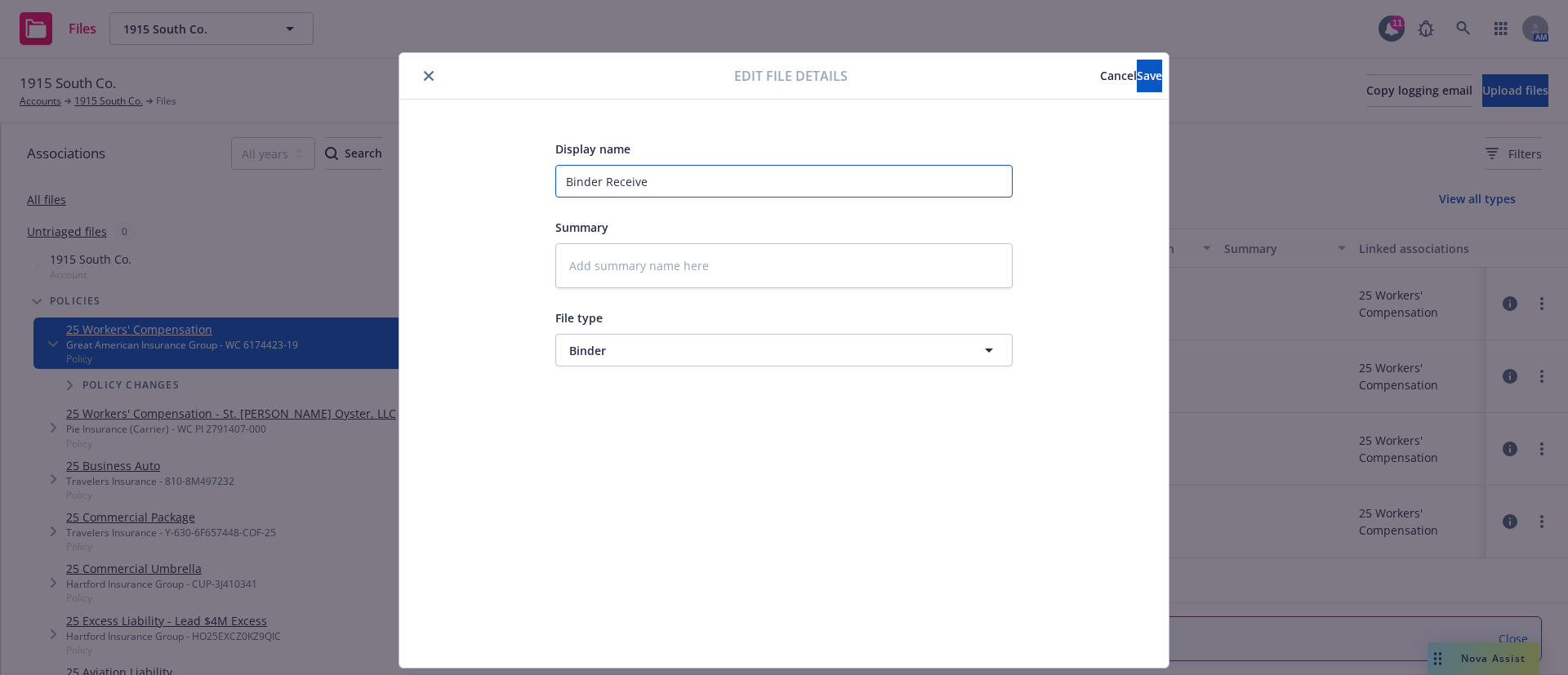
type textarea "x"
type input "Binder Received"
type textarea "x"
type input "Binder Received"
type textarea "x"
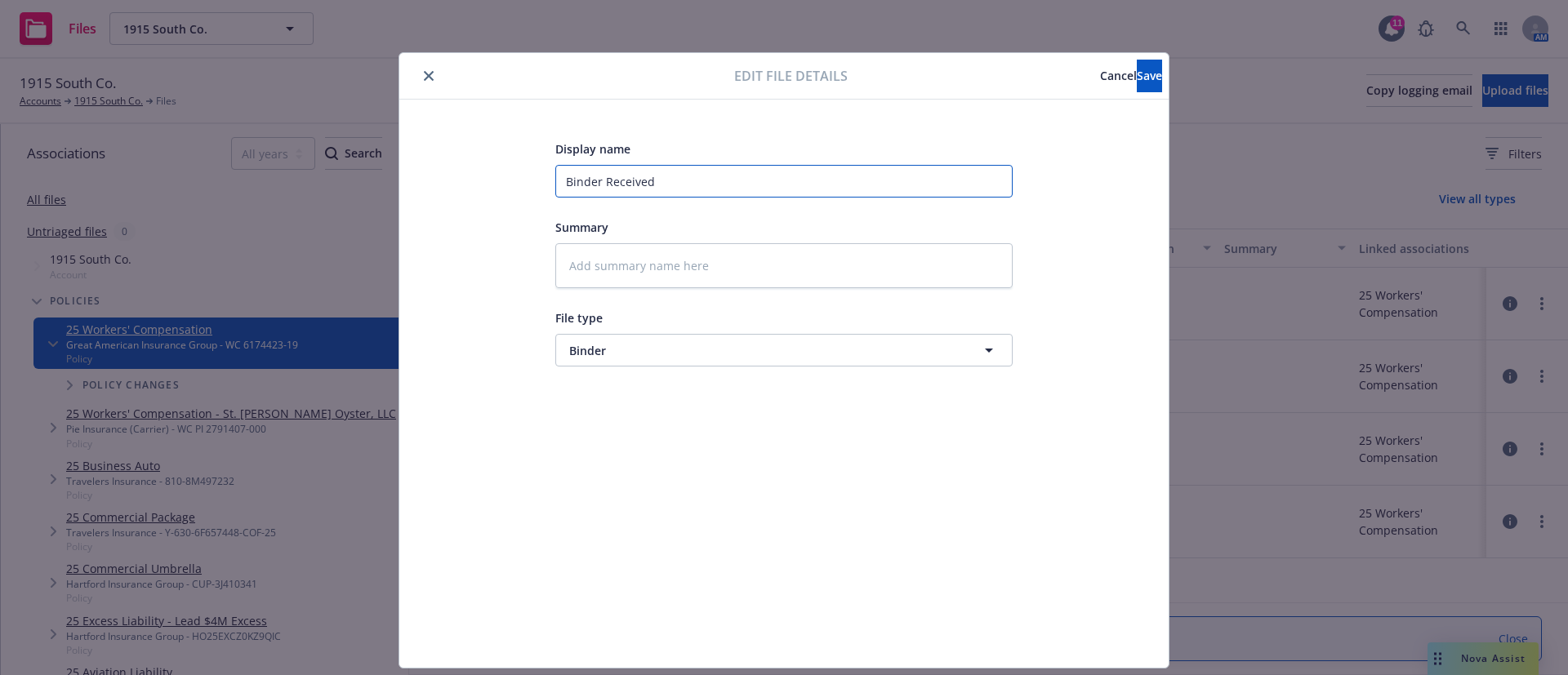
type input "Binder Received f"
type textarea "x"
type input "Binder Received fr"
type textarea "x"
type input "Binder Received fro"
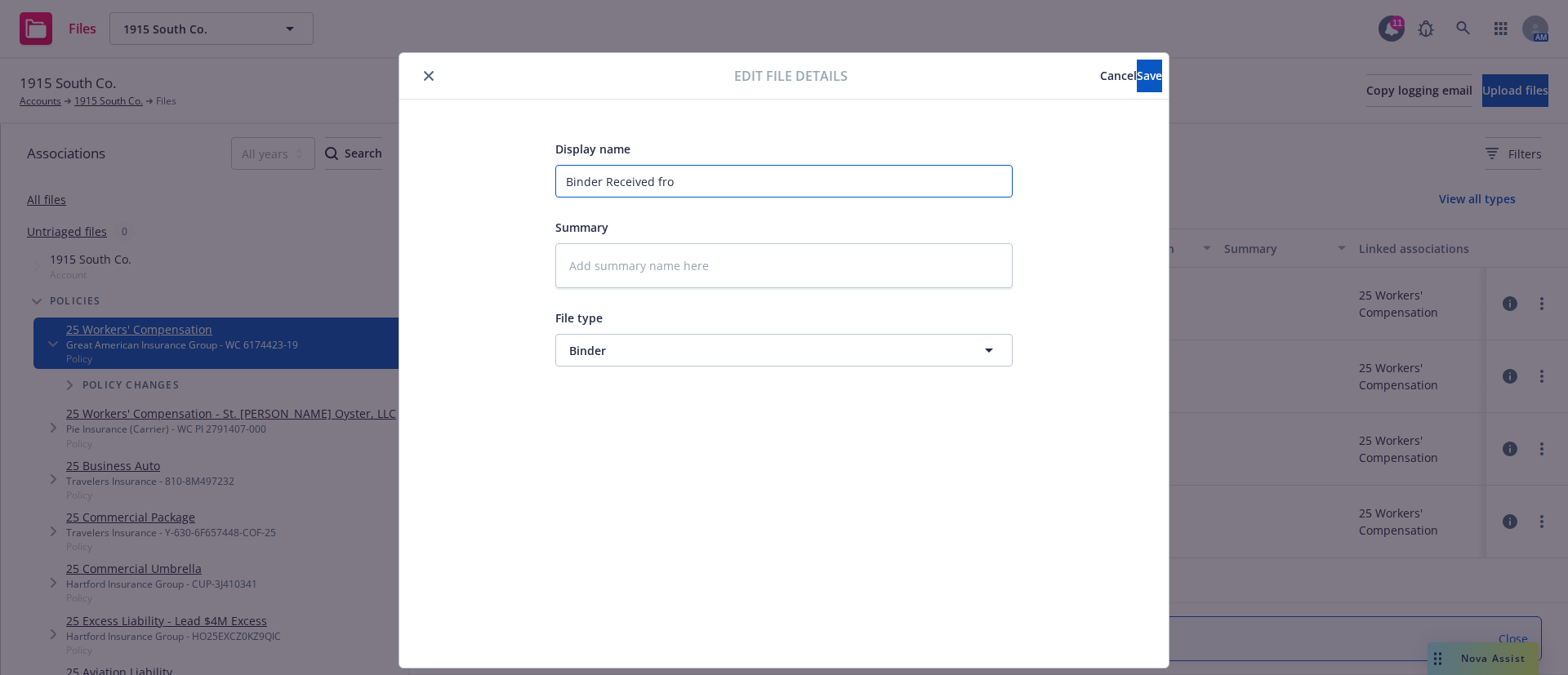
type textarea "x"
type input "Binder Received from"
type textarea "x"
type input "Binder Received from S"
type textarea "x"
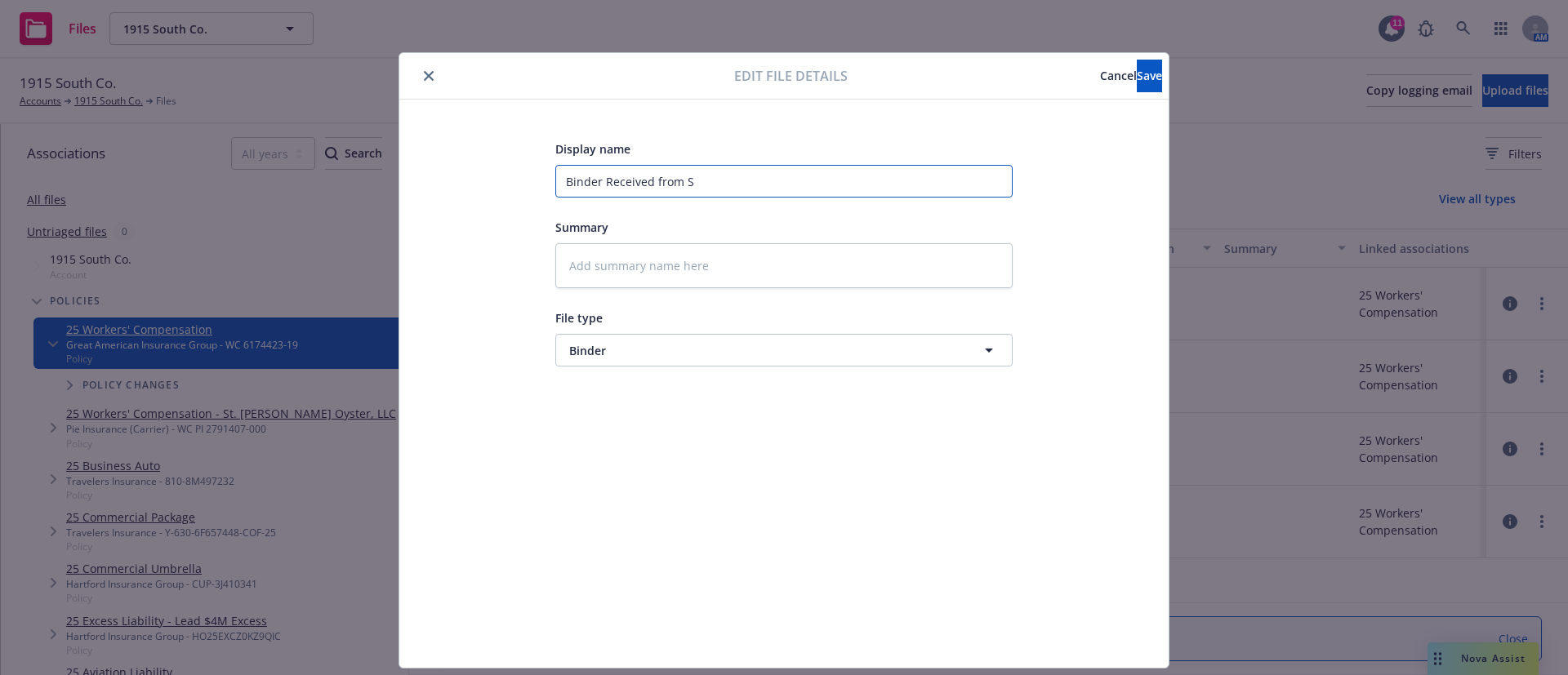
type input "Binder Received from St"
type textarea "x"
type input "Binder Received from Str"
type textarea "x"
type input "Binder Received from Stra"
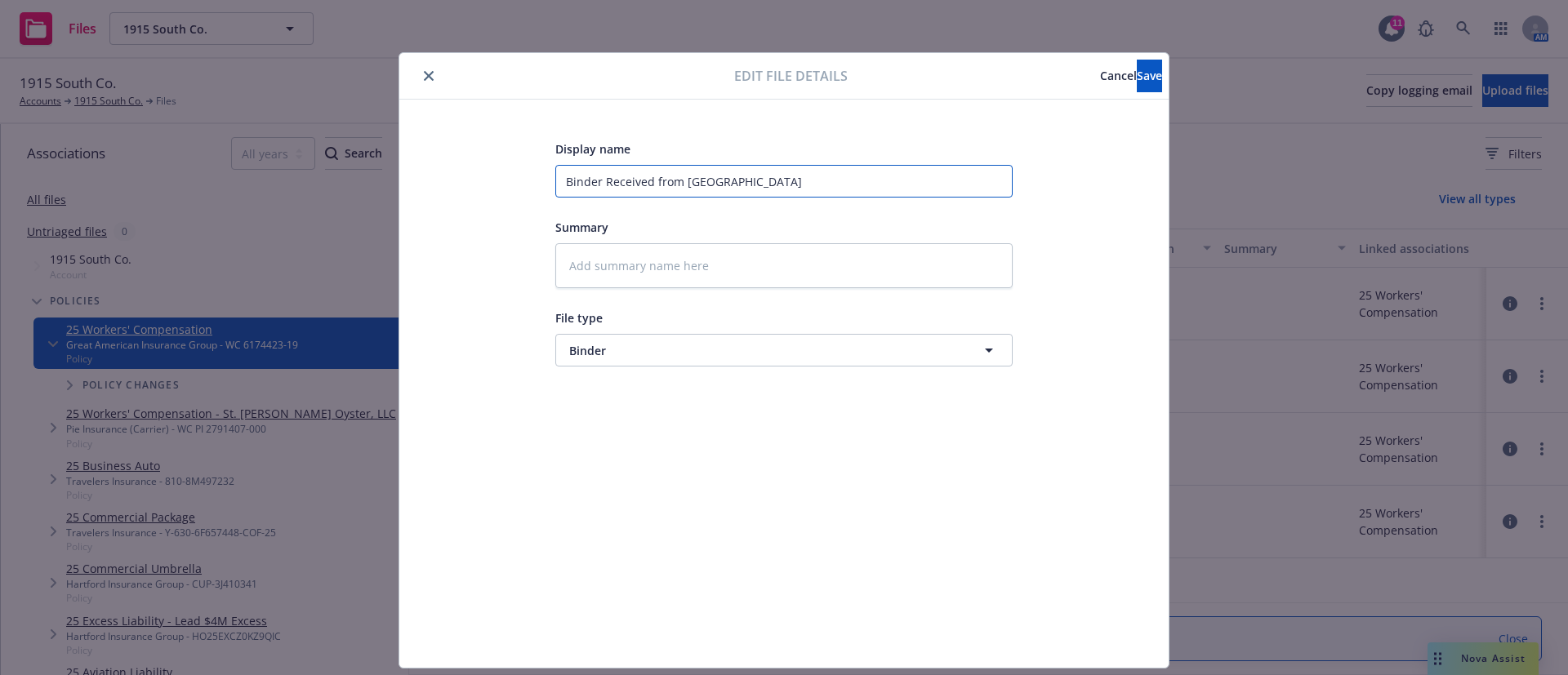
type textarea "x"
type input "Binder Received from Strat"
type textarea "x"
type input "Binder Received from Strate"
type textarea "x"
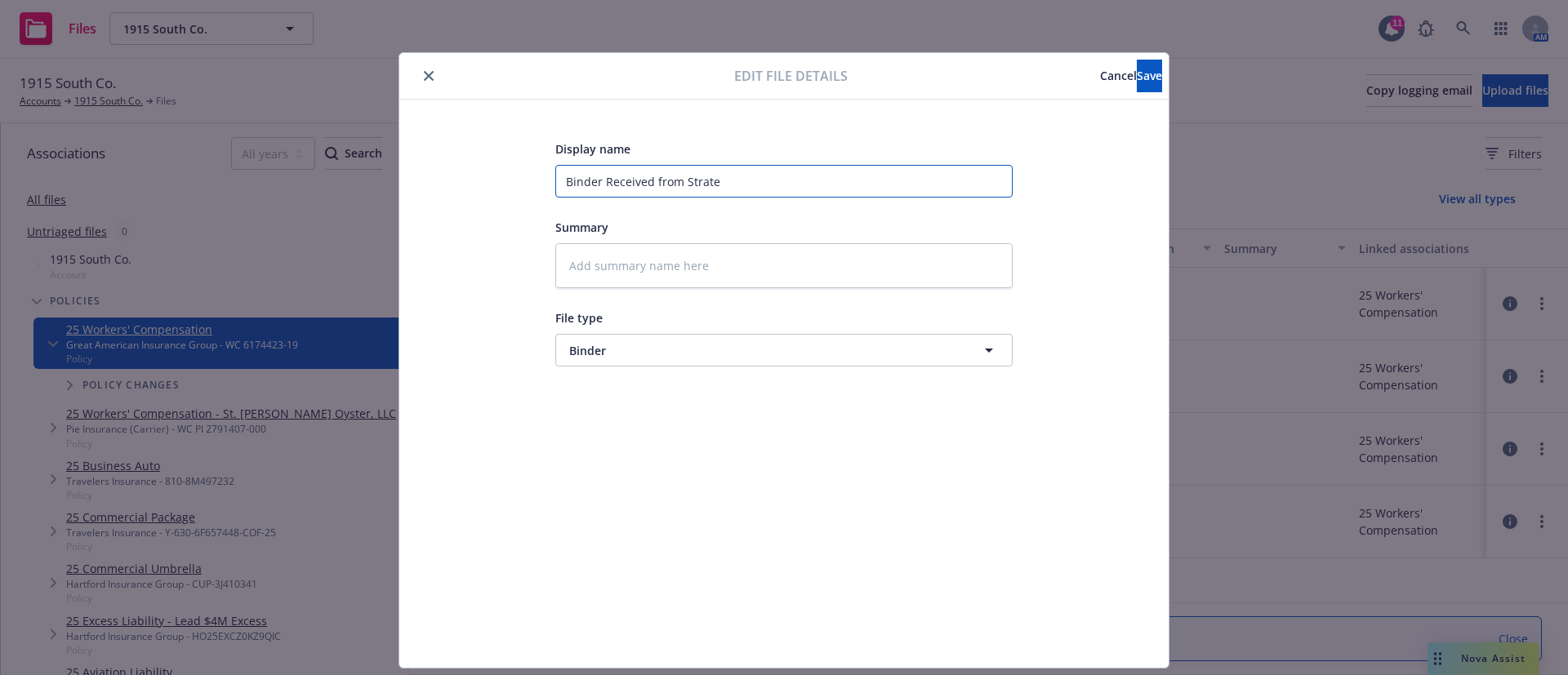
type input "Binder Received from Strateg"
type textarea "x"
type input "Binder Received from Strategi"
type textarea "x"
type input "Binder Received from Strategic"
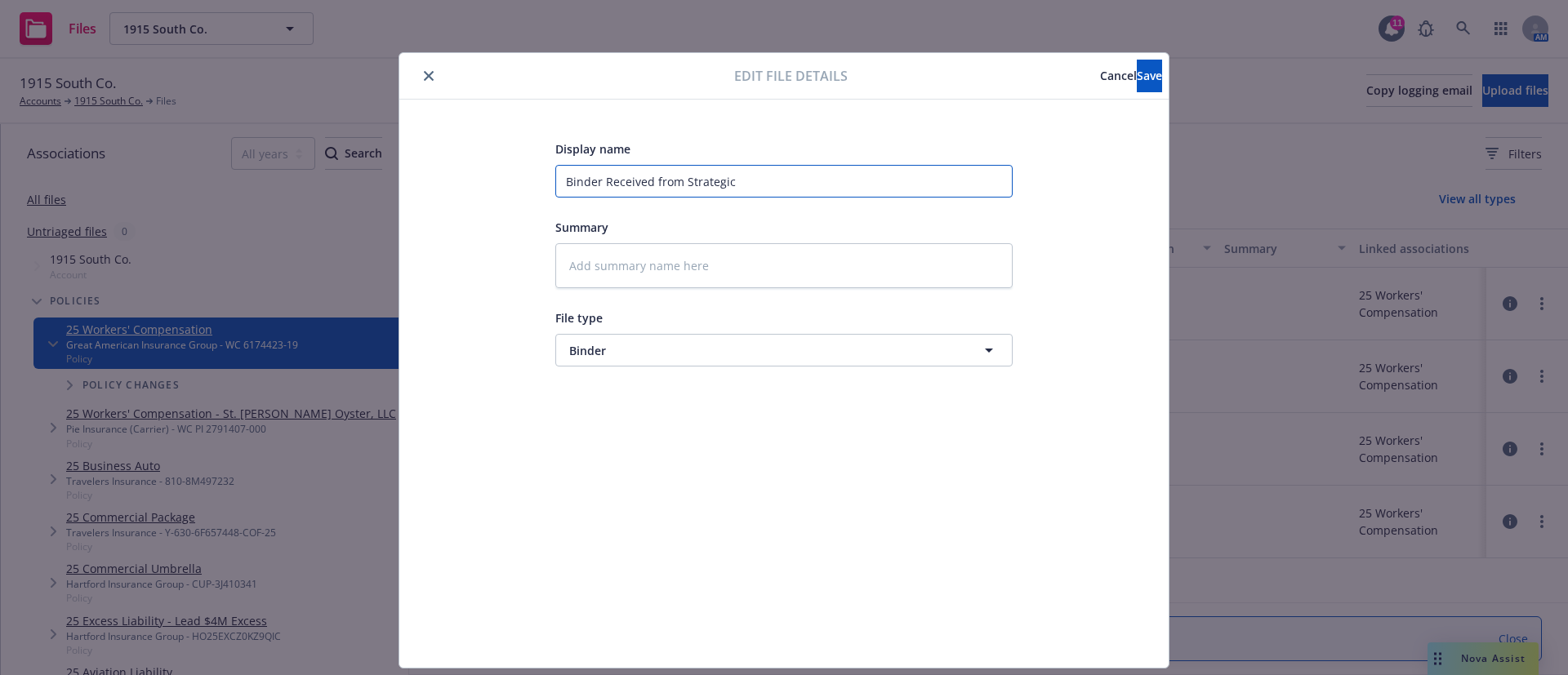
type textarea "x"
type input "Binder Received from Strategic"
type textarea "x"
type input "Binder Received from Strategic C"
type textarea "x"
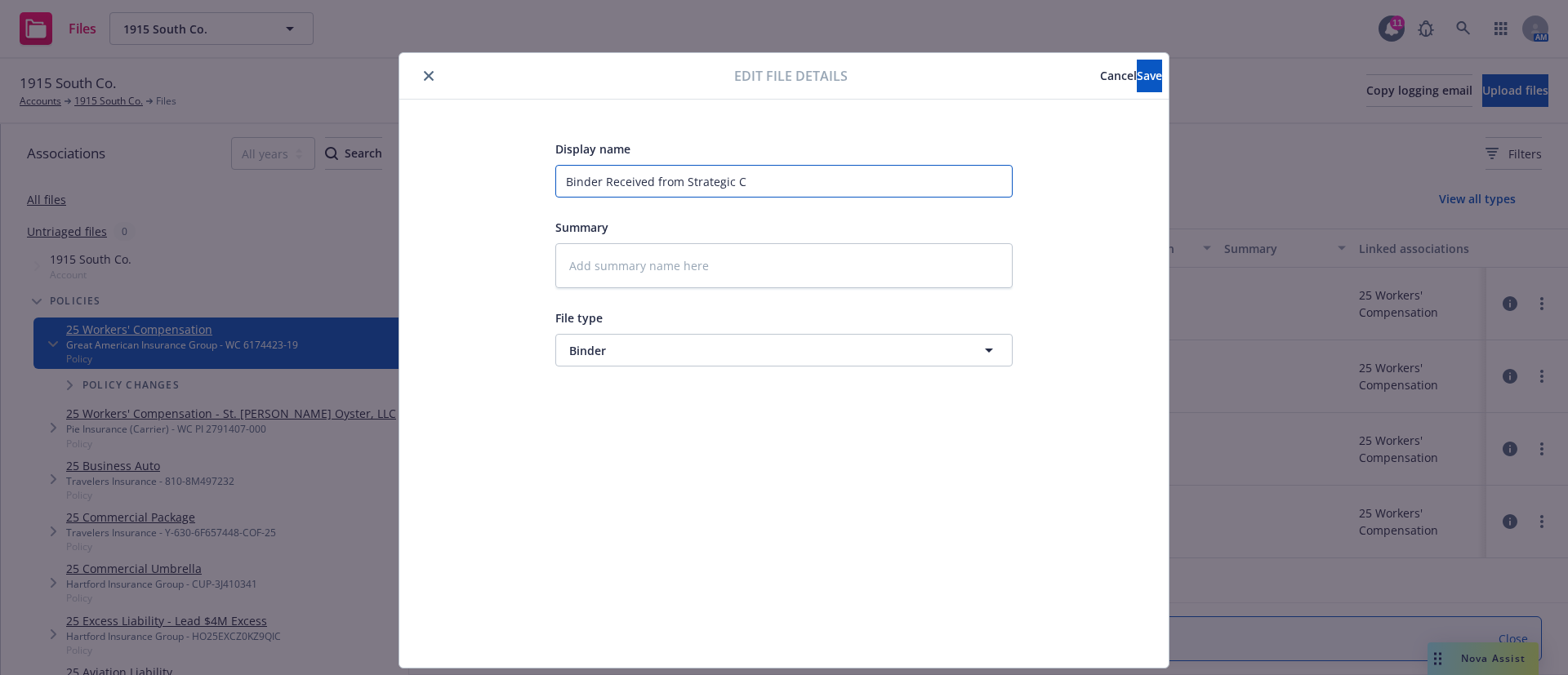
type input "Binder Received from Strategic CO"
type textarea "x"
type input "Binder Received from Strategic COm"
type textarea "x"
type input "Binder Received from Strategic COmp"
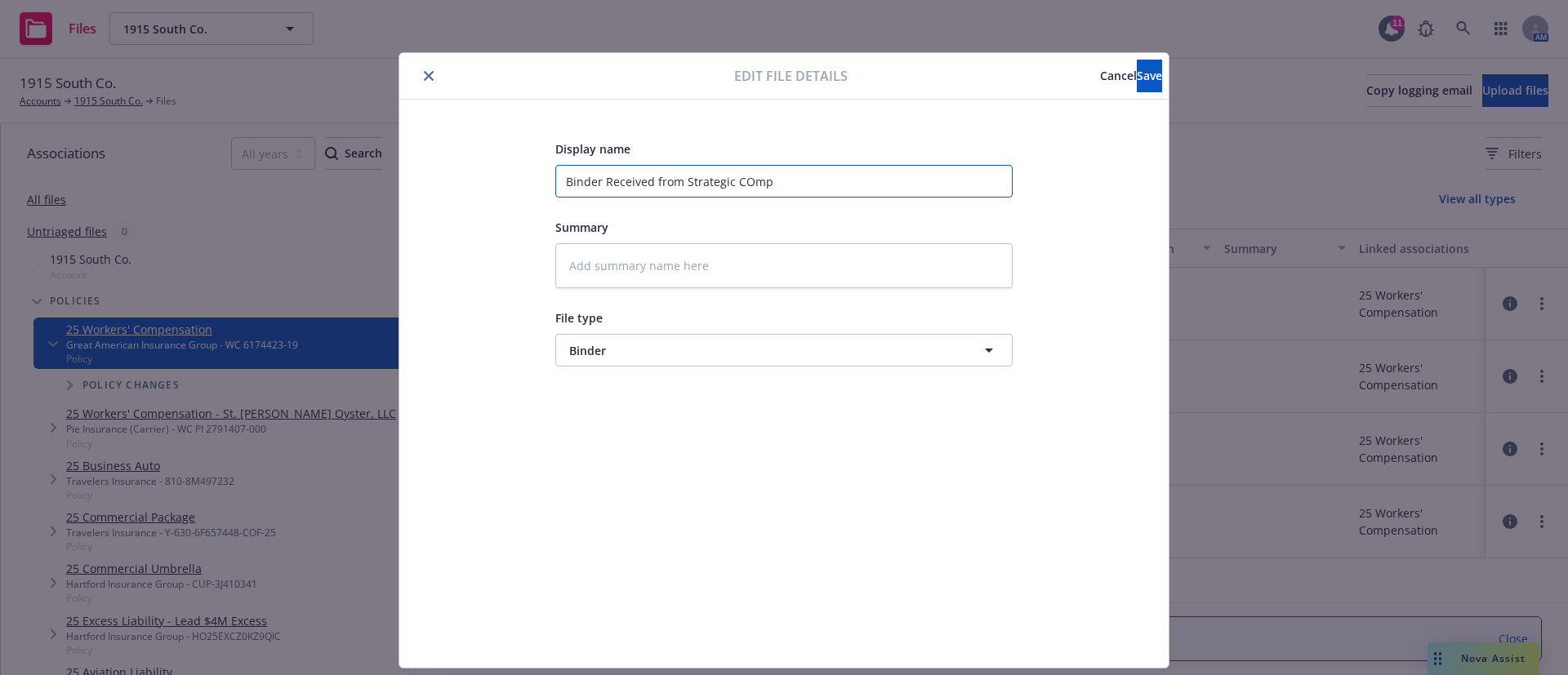
type textarea "x"
type input "Binder Received from Strategic COm"
type textarea "x"
type input "Binder Received from Strategic CO"
type textarea "x"
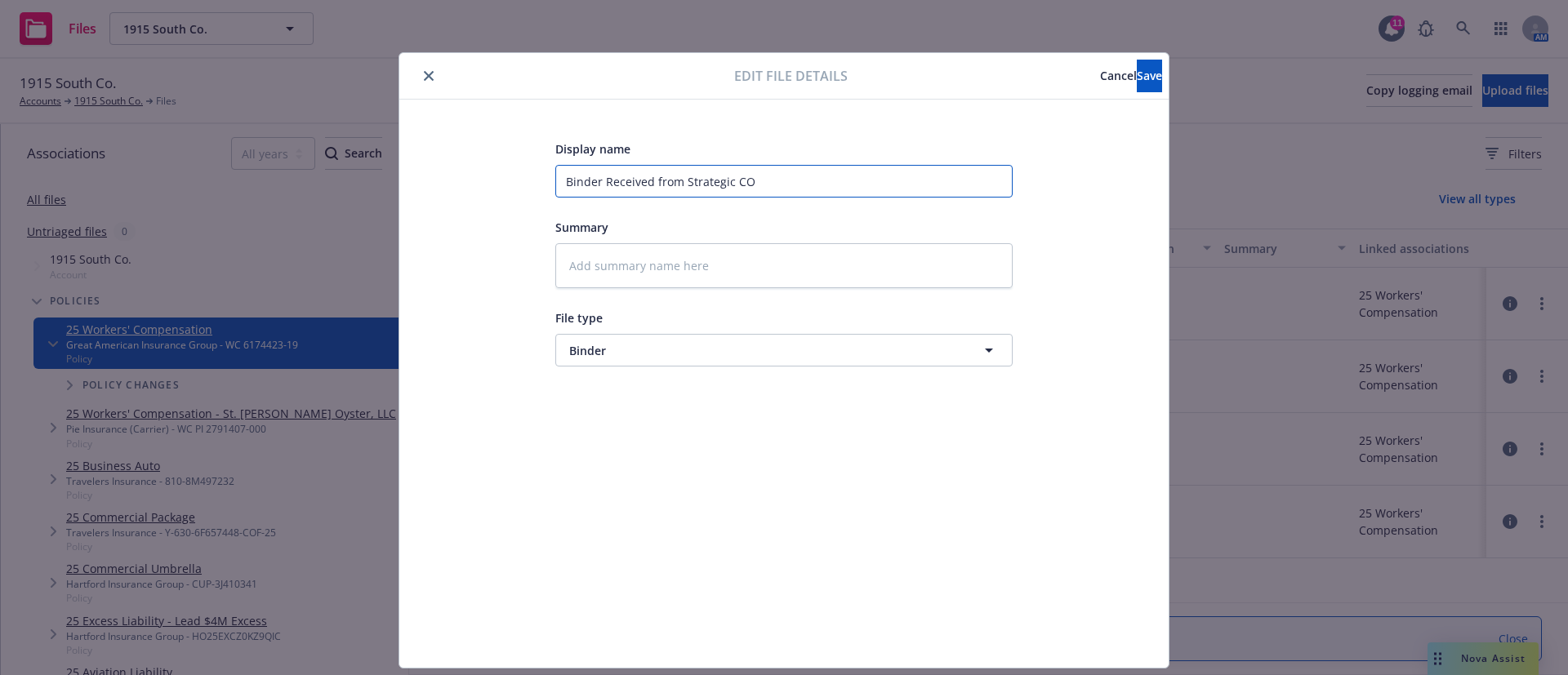
type input "Binder Received from Strategic C"
type textarea "x"
type input "Binder Received from Strategic Co"
type textarea "x"
type input "Binder Received from Strategic Com"
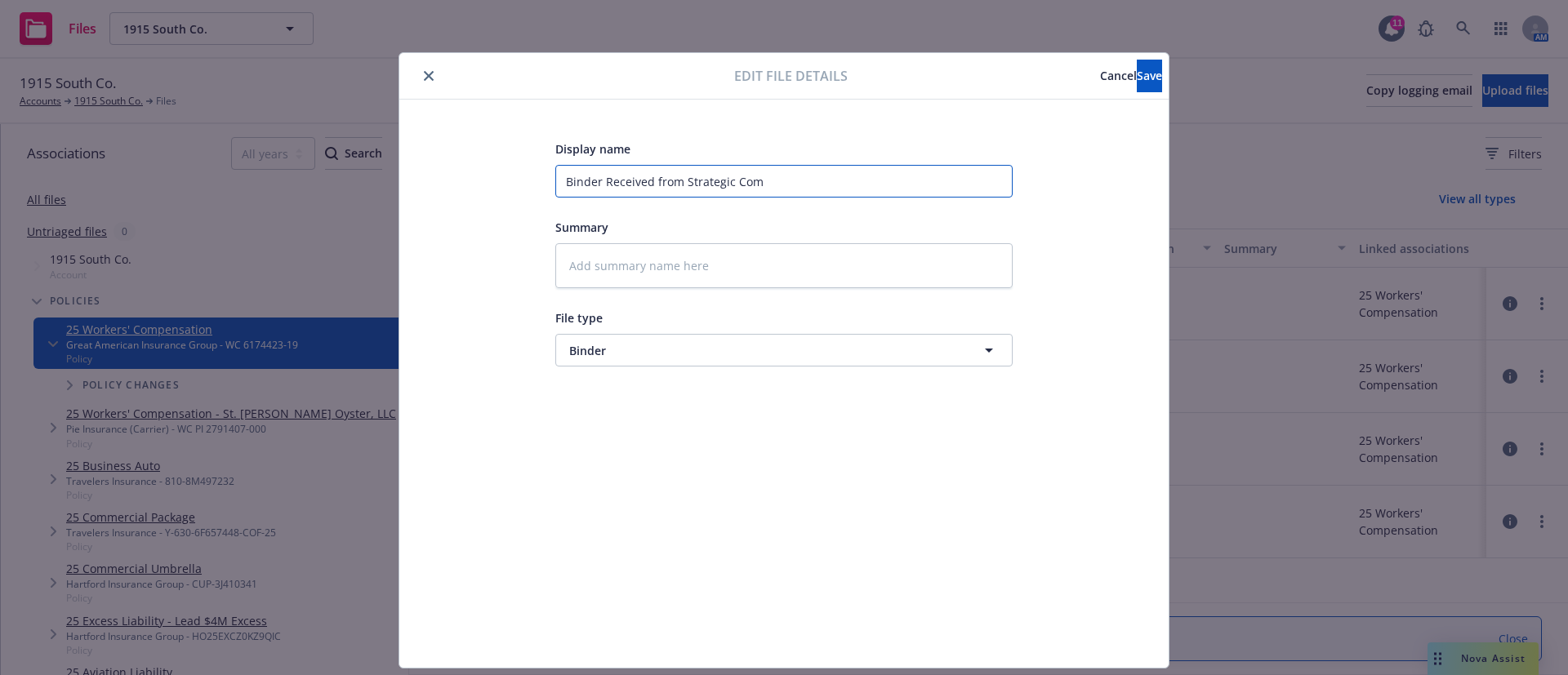
type textarea "x"
type input "Binder Received from Strategic Comp"
click at [592, 182] on input "Binder Received from Strategic Comp" at bounding box center [784, 181] width 457 height 32
type textarea "x"
type input "Binder Received from Strategic Comp"
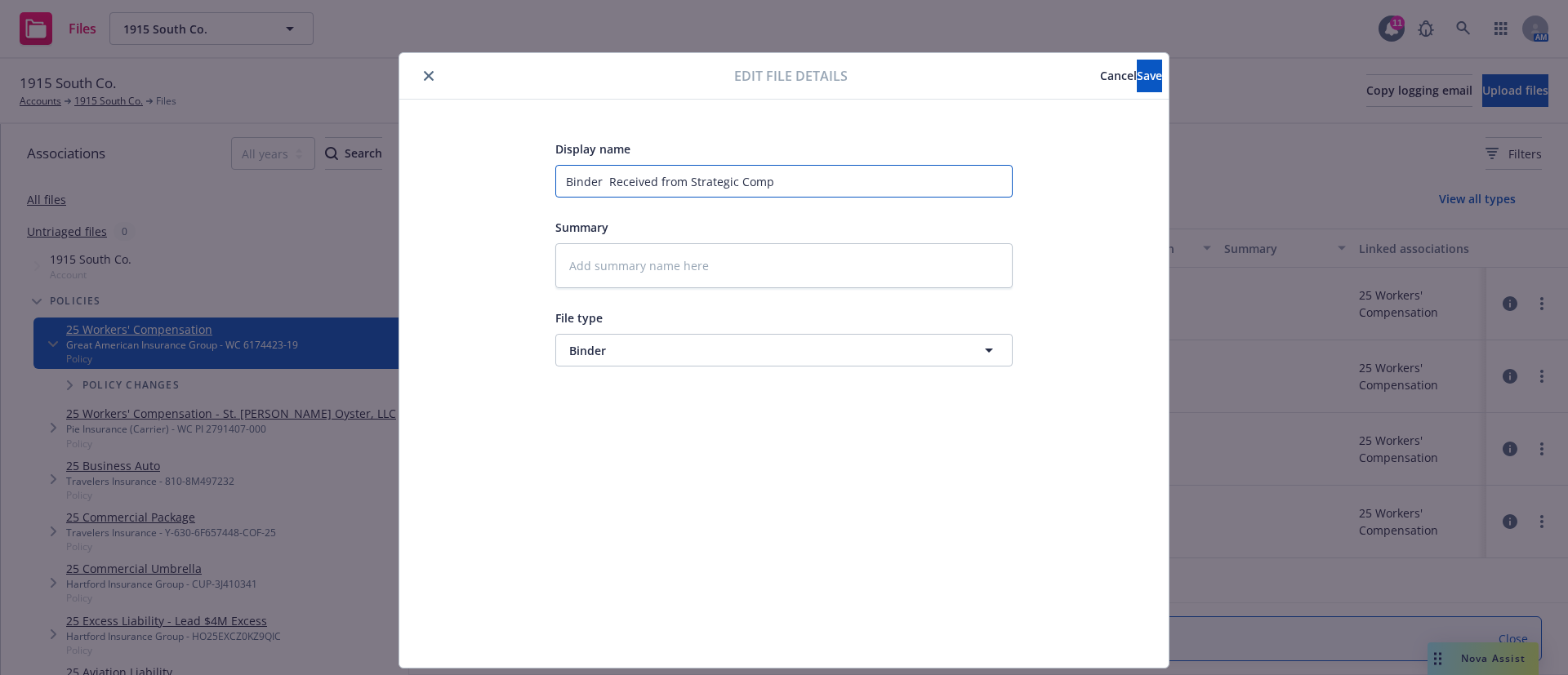
type textarea "x"
type input "Binder & Received from Strategic Comp"
type textarea "x"
type input "Binder & Received from Strategic Comp"
type textarea "x"
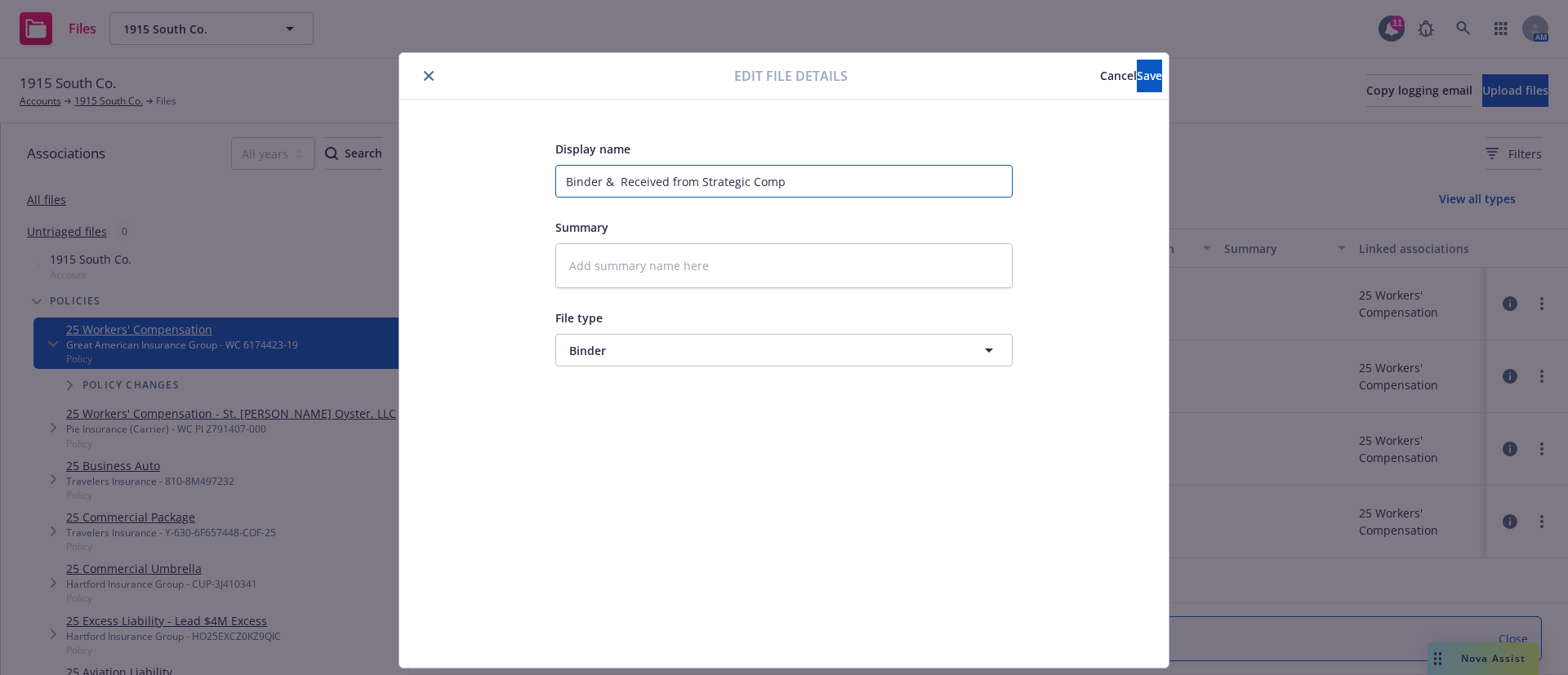
type input "Binder & B Received from Strategic Comp"
type textarea "x"
type input "Binder & Bo Received from Strategic Comp"
type textarea "x"
type input "Binder & Bou Received from Strategic Comp"
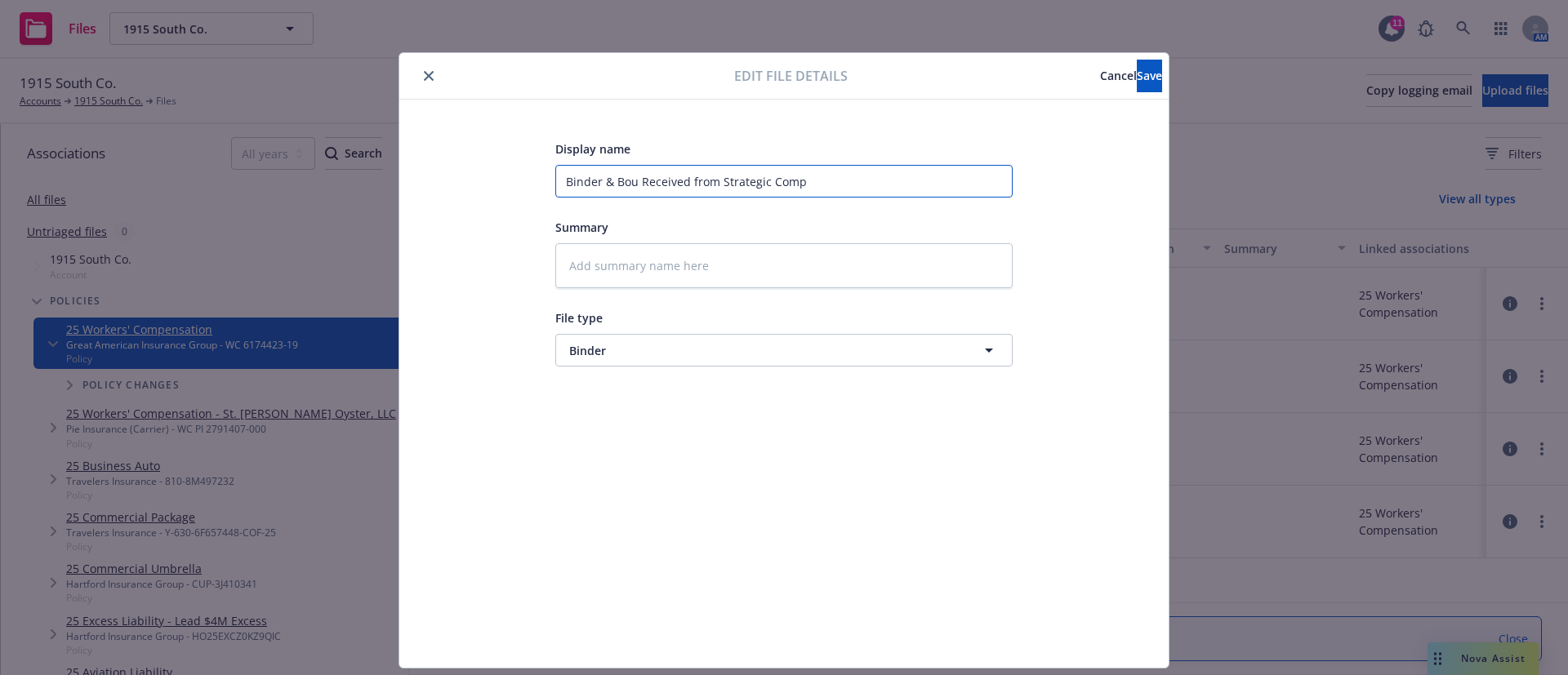
type textarea "x"
type input "Binder & Boun Received from Strategic Comp"
type textarea "x"
type input "Binder & Bound Received from Strategic Comp"
type textarea "x"
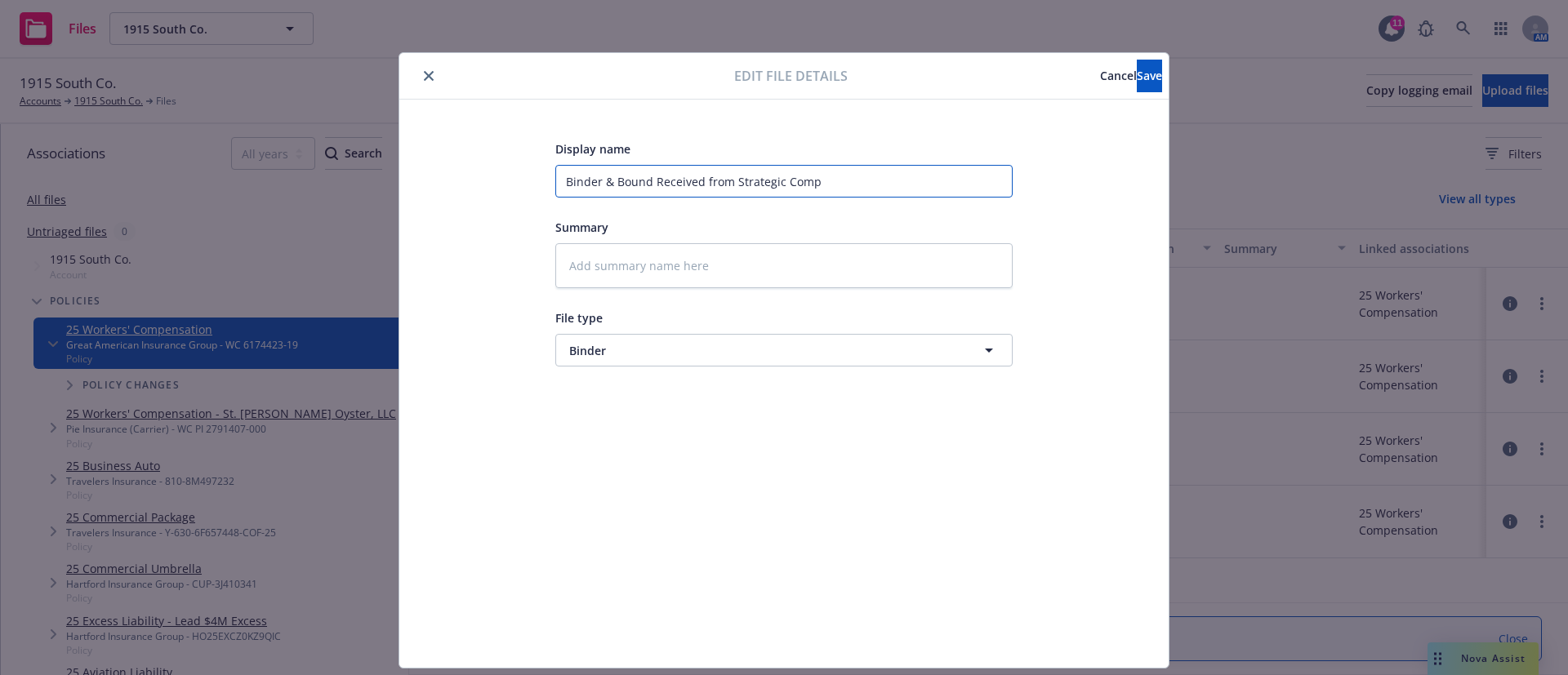
type input "Binder & Bound Received from Strategic Comp"
type textarea "x"
type input "Binder & Bound C Received from Strategic Comp"
type textarea "x"
type input "Binder & Bound CO Received from Strategic Comp"
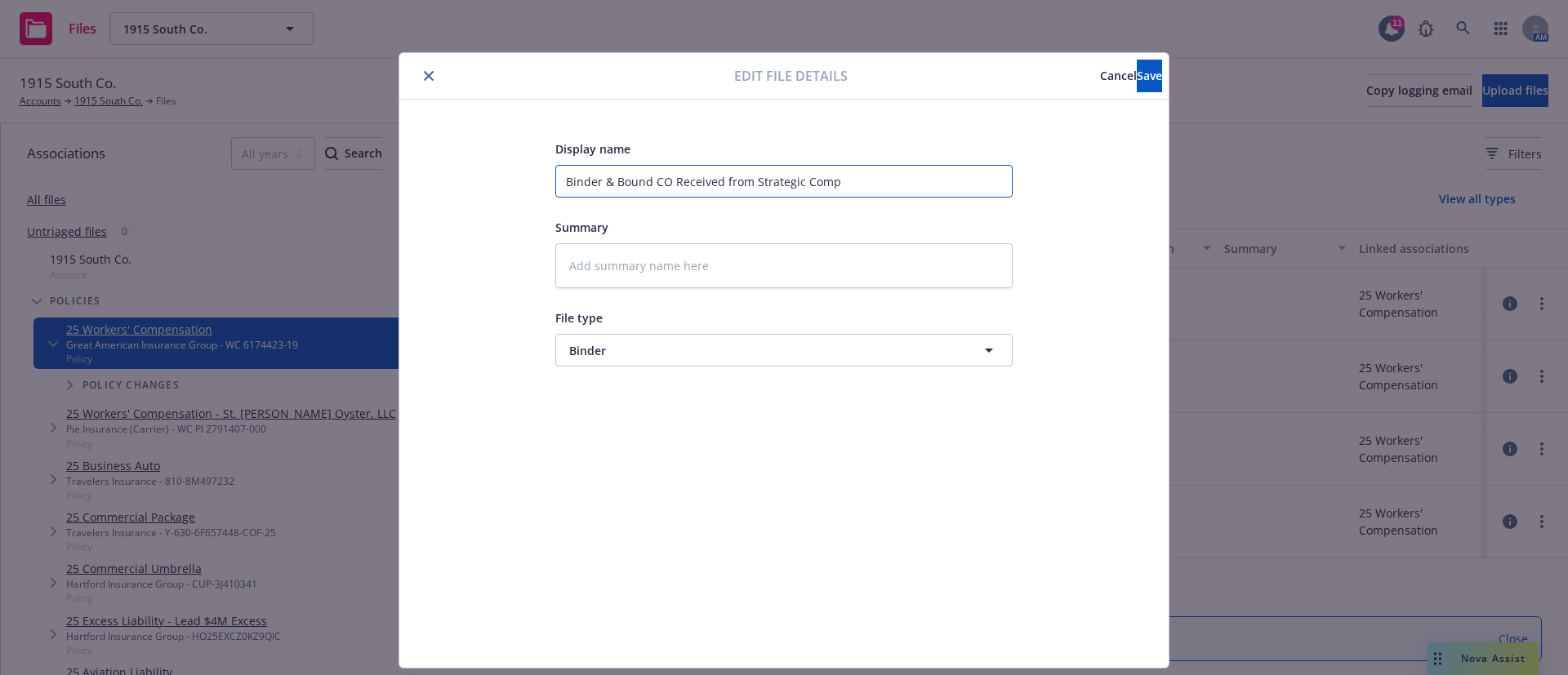
type textarea "x"
type input "Binder & Bound COn Received from Strategic Comp"
type textarea "x"
type input "Binder & Bound COnf Received from Strategic Comp"
type textarea "x"
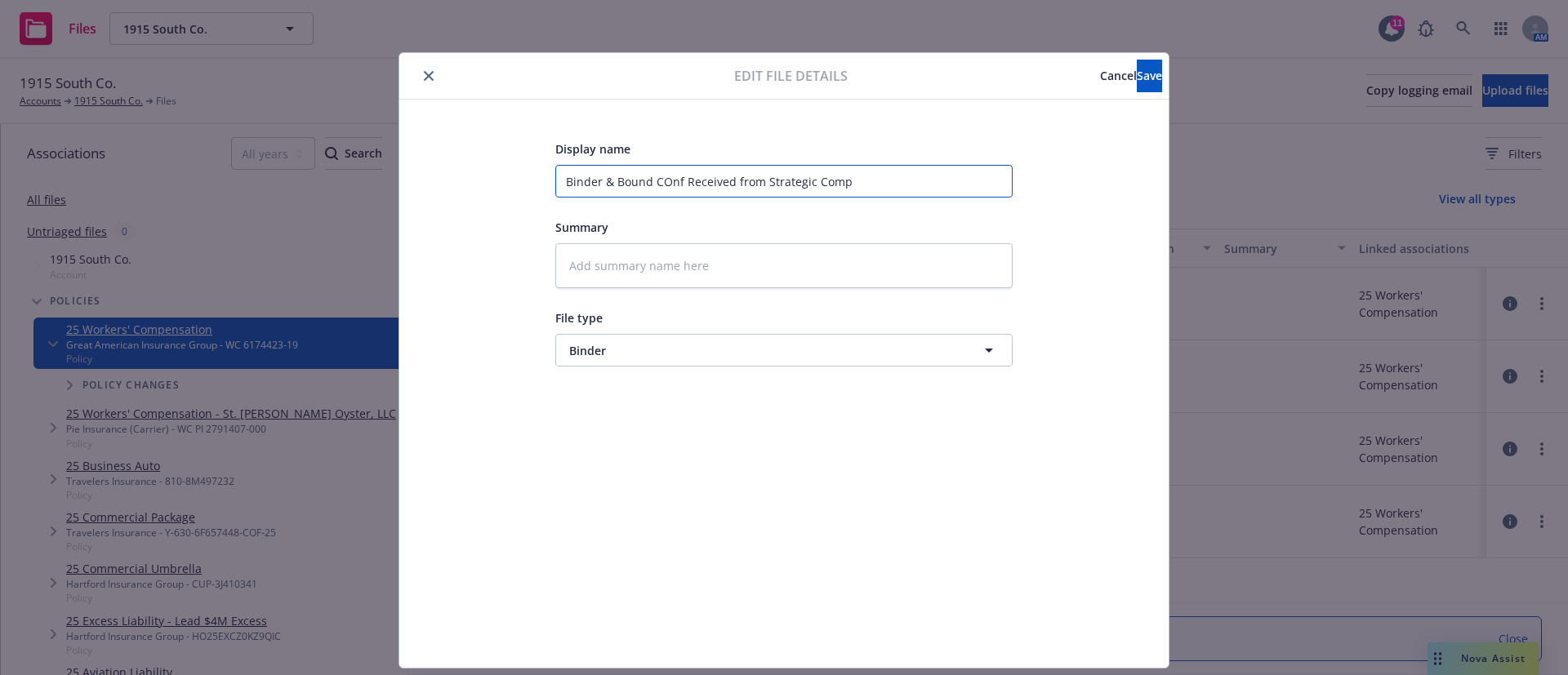
type input "Binder & Bound COnfi Received from Strategic Comp"
type textarea "x"
type input "Binder & Bound COnfir Received from Strategic Comp"
type textarea "x"
type input "Binder & Bound COnfirm Received from Strategic Comp"
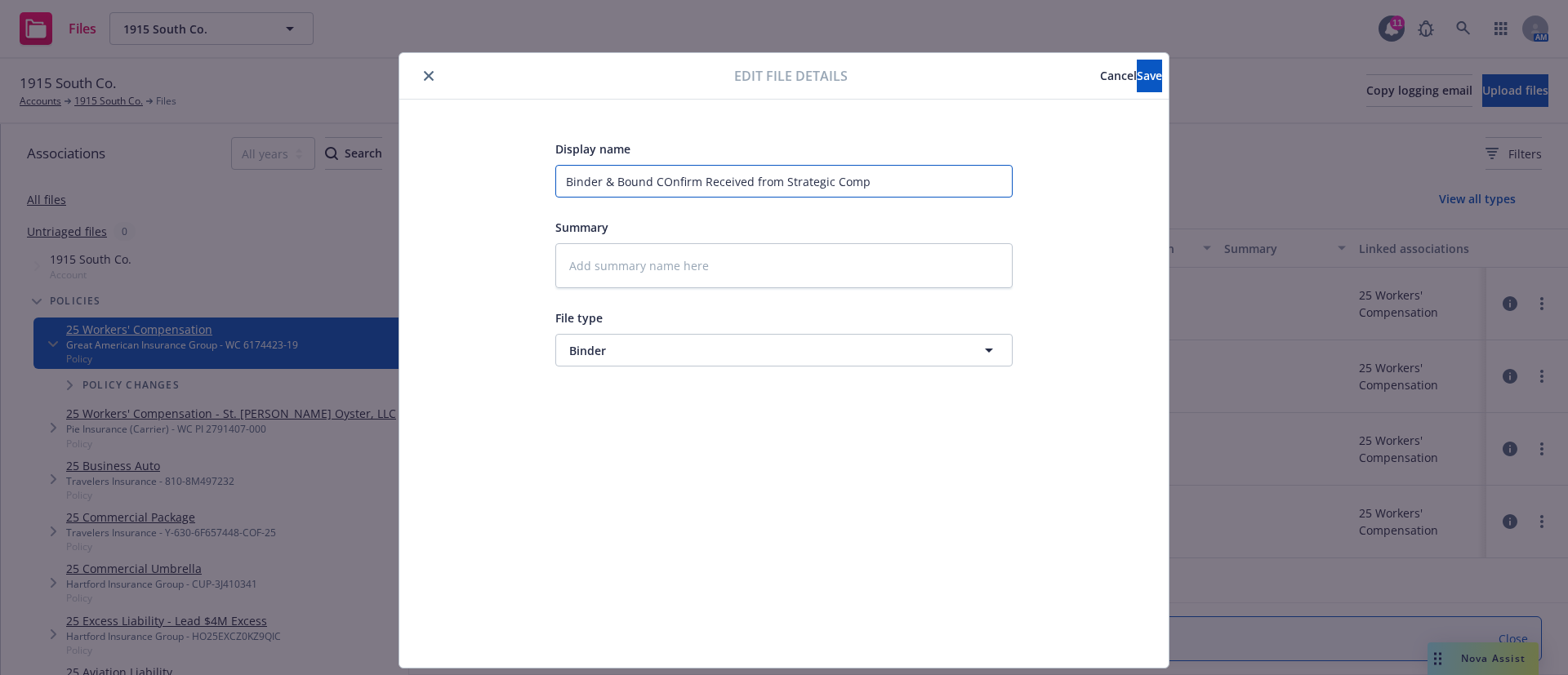
type textarea "x"
type input "Binder & Bound COnfirma Received from Strategic Comp"
type textarea "x"
type input "Binder & Bound COnfirmat Received from Strategic Comp"
type textarea "x"
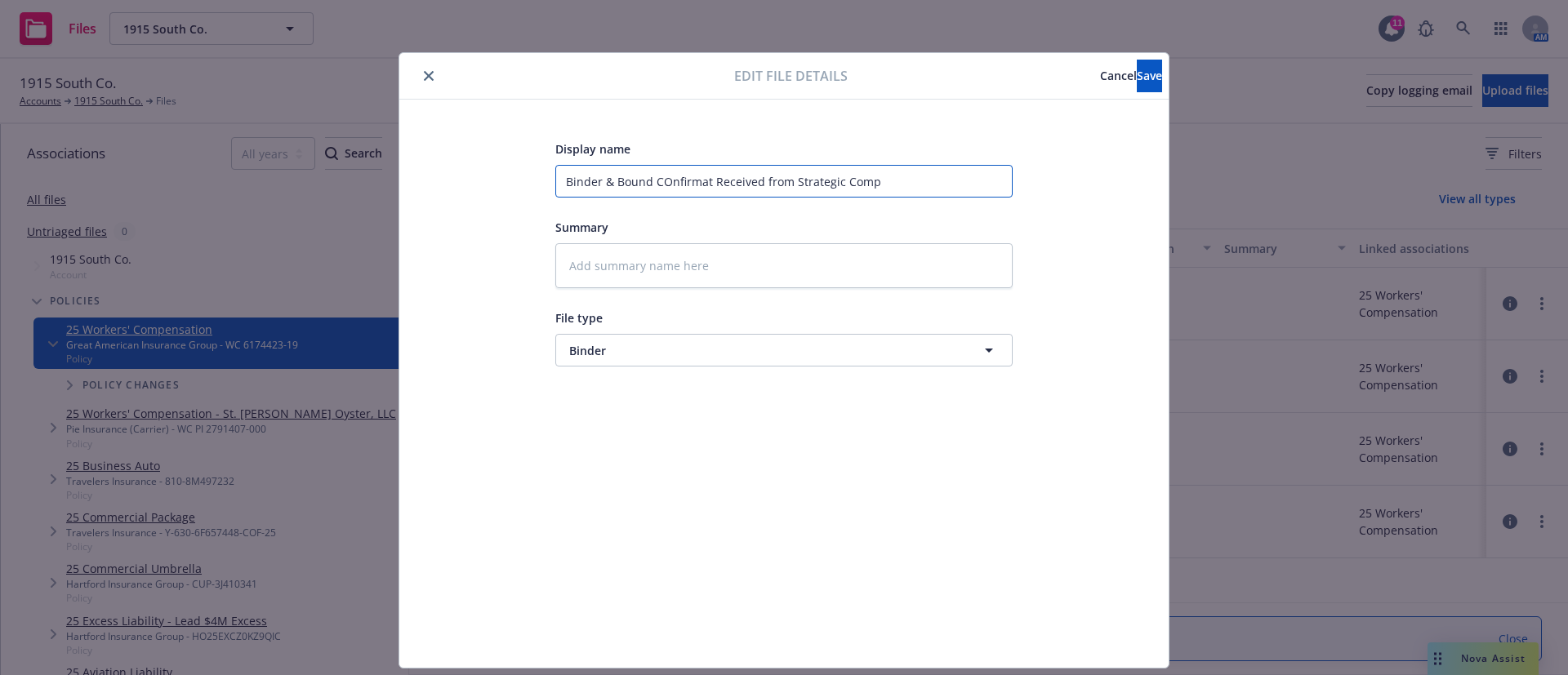
type input "Binder & Bound COnfirmati Received from Strategic Comp"
type textarea "x"
type input "Binder & Bound COnfirmatio Received from Strategic Comp"
type textarea "x"
type input "Binder & Bound COnfirmation Received from Strategic Comp"
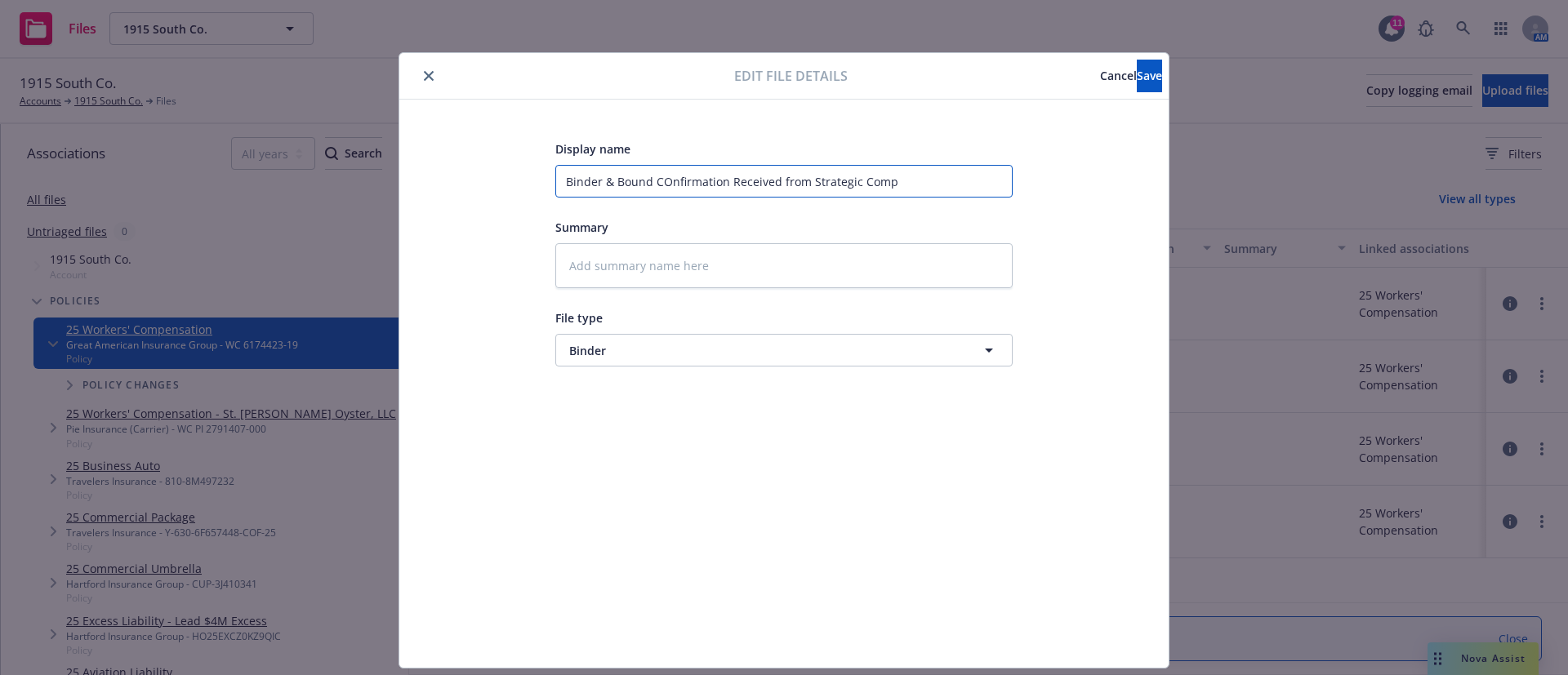
type textarea "x"
type input "Binder & Bound Confirmation Received from Strategic Comp"
click at [1136, 82] on button "Save" at bounding box center [1149, 75] width 26 height 32
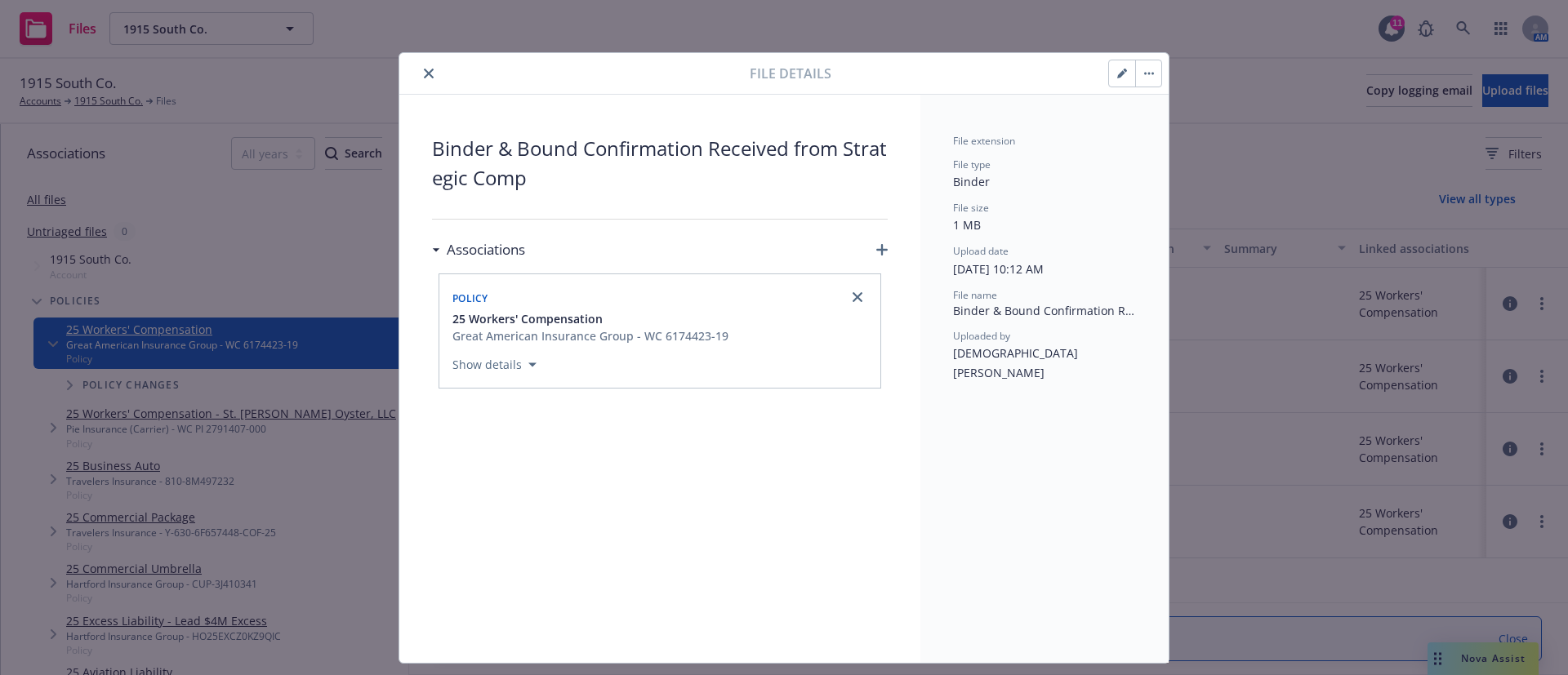
click at [422, 67] on button "close" at bounding box center [429, 74] width 20 height 20
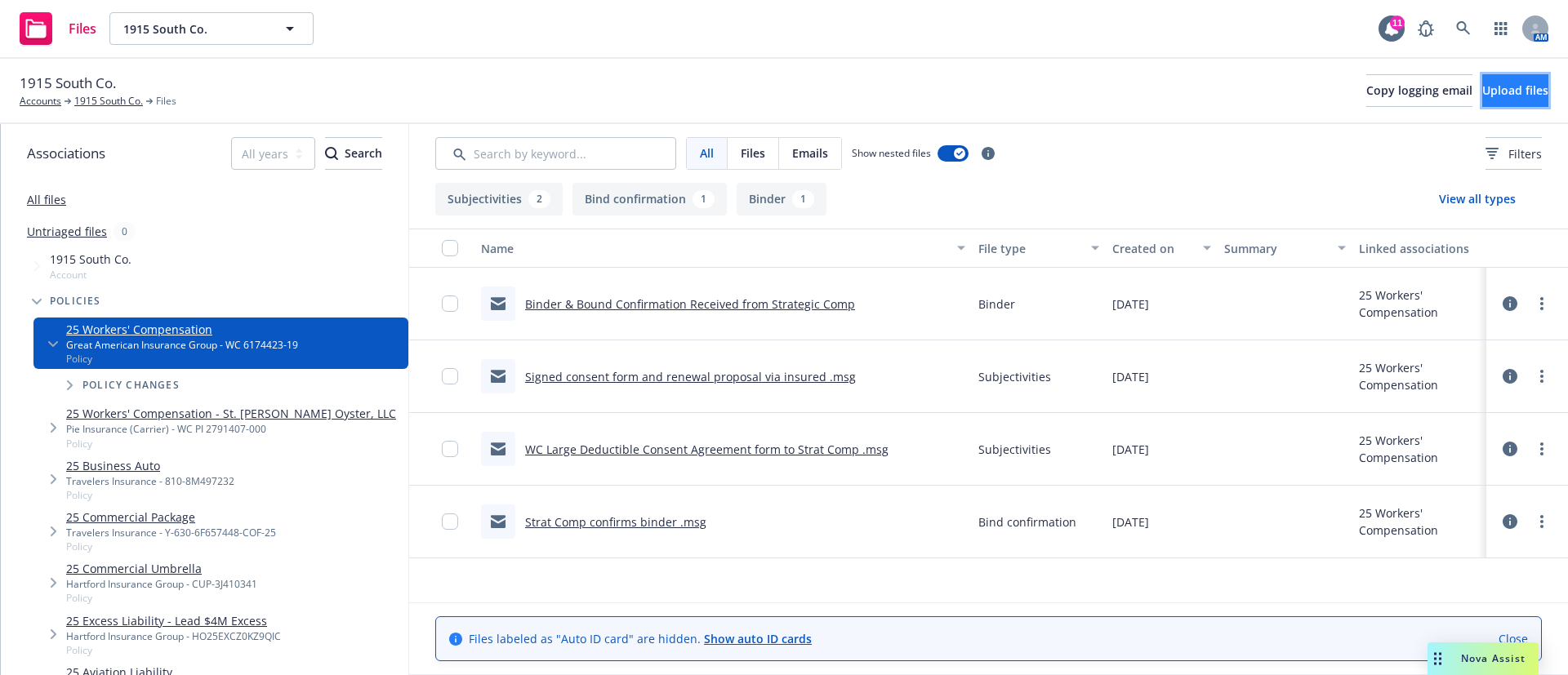
click at [1482, 85] on span "Upload files" at bounding box center [1515, 90] width 66 height 16
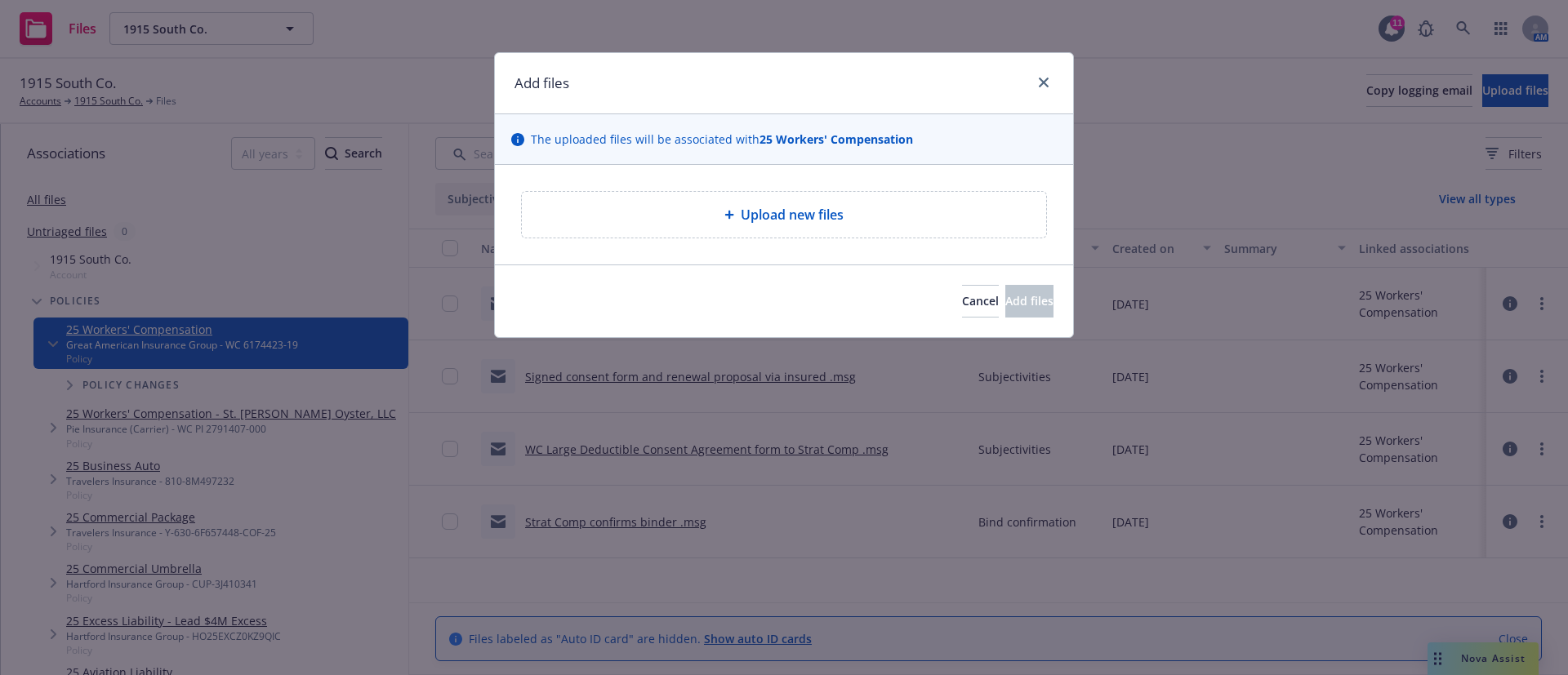
type textarea "x"
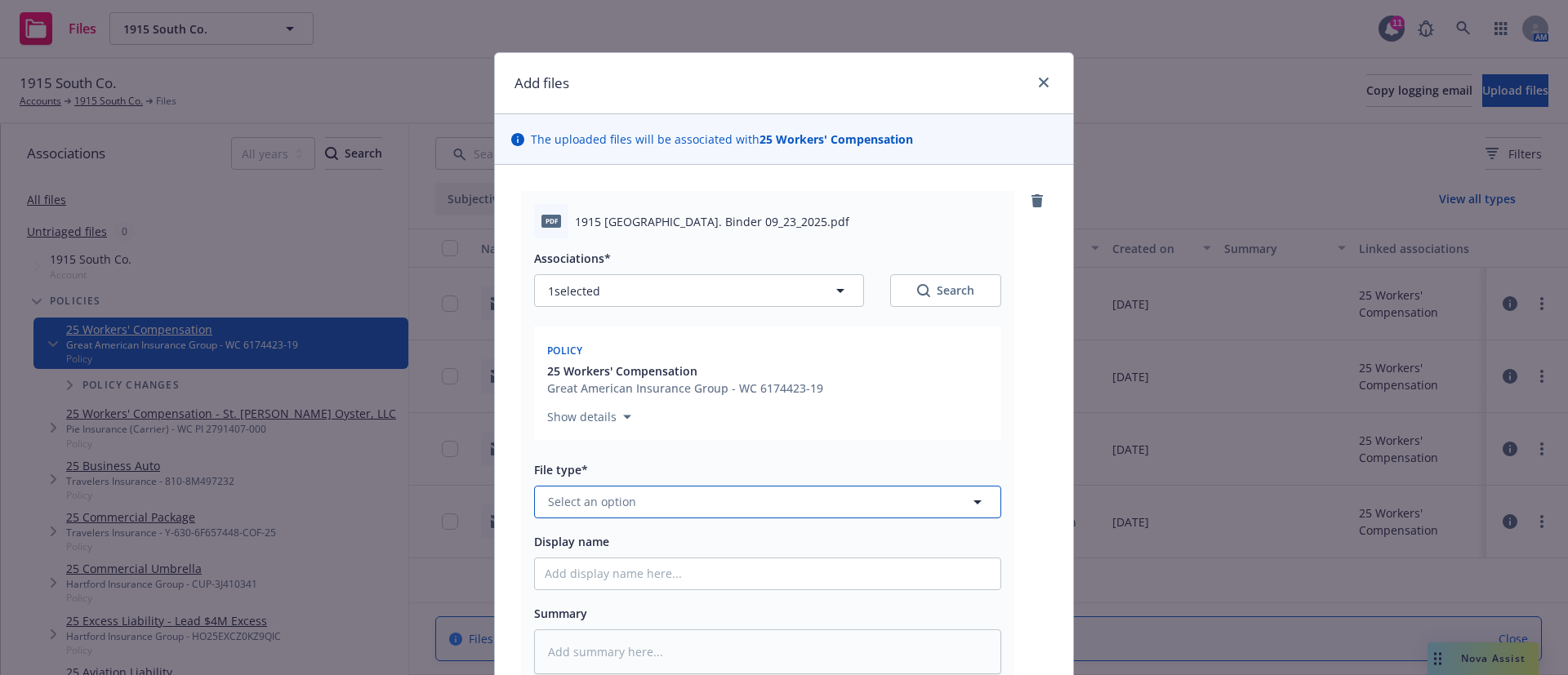
drag, startPoint x: 707, startPoint y: 508, endPoint x: 697, endPoint y: 486, distance: 24.2
click at [705, 509] on button "Select an option" at bounding box center [768, 501] width 467 height 32
type input "binder"
click at [714, 413] on div "Binder" at bounding box center [767, 413] width 446 height 24
click at [613, 568] on input "Display name" at bounding box center [768, 573] width 466 height 31
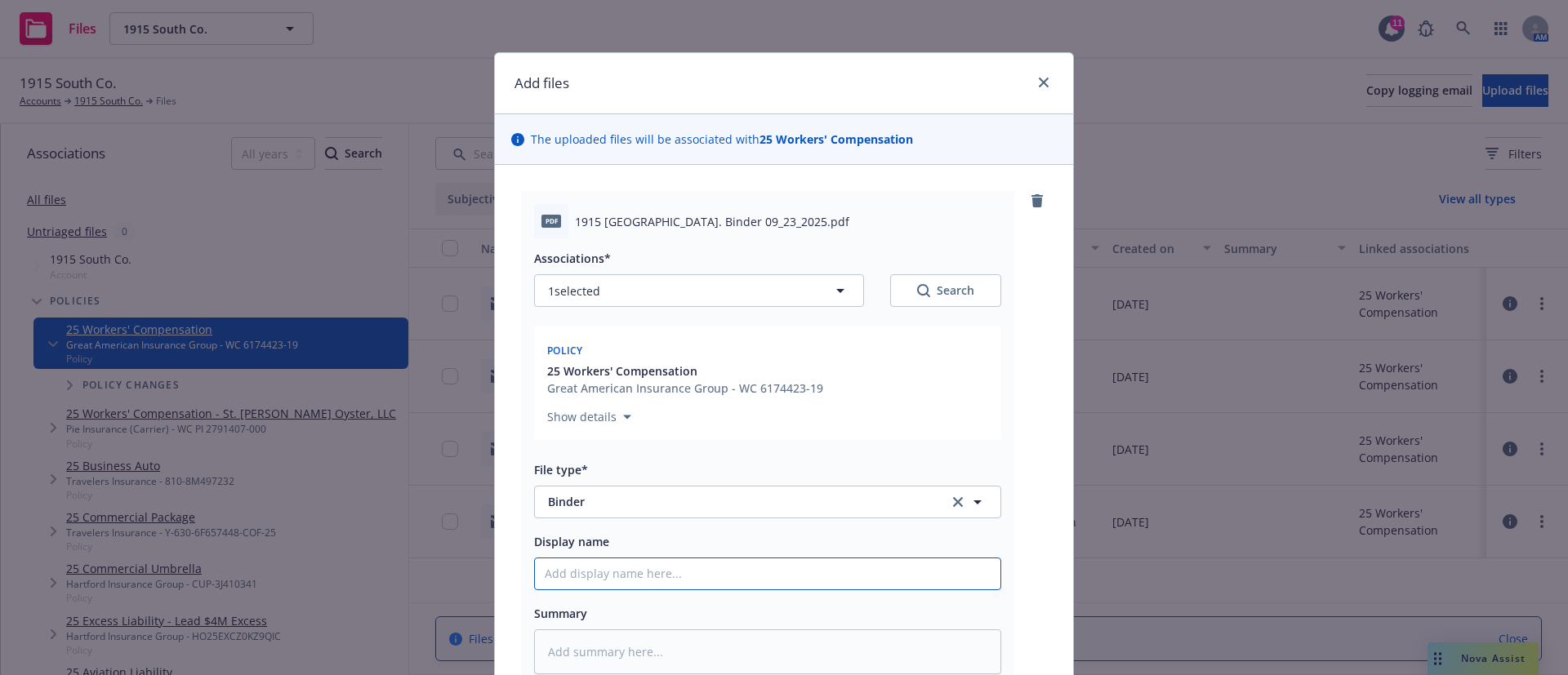
type textarea "x"
type input "2"
type textarea "x"
type input "25"
type textarea "x"
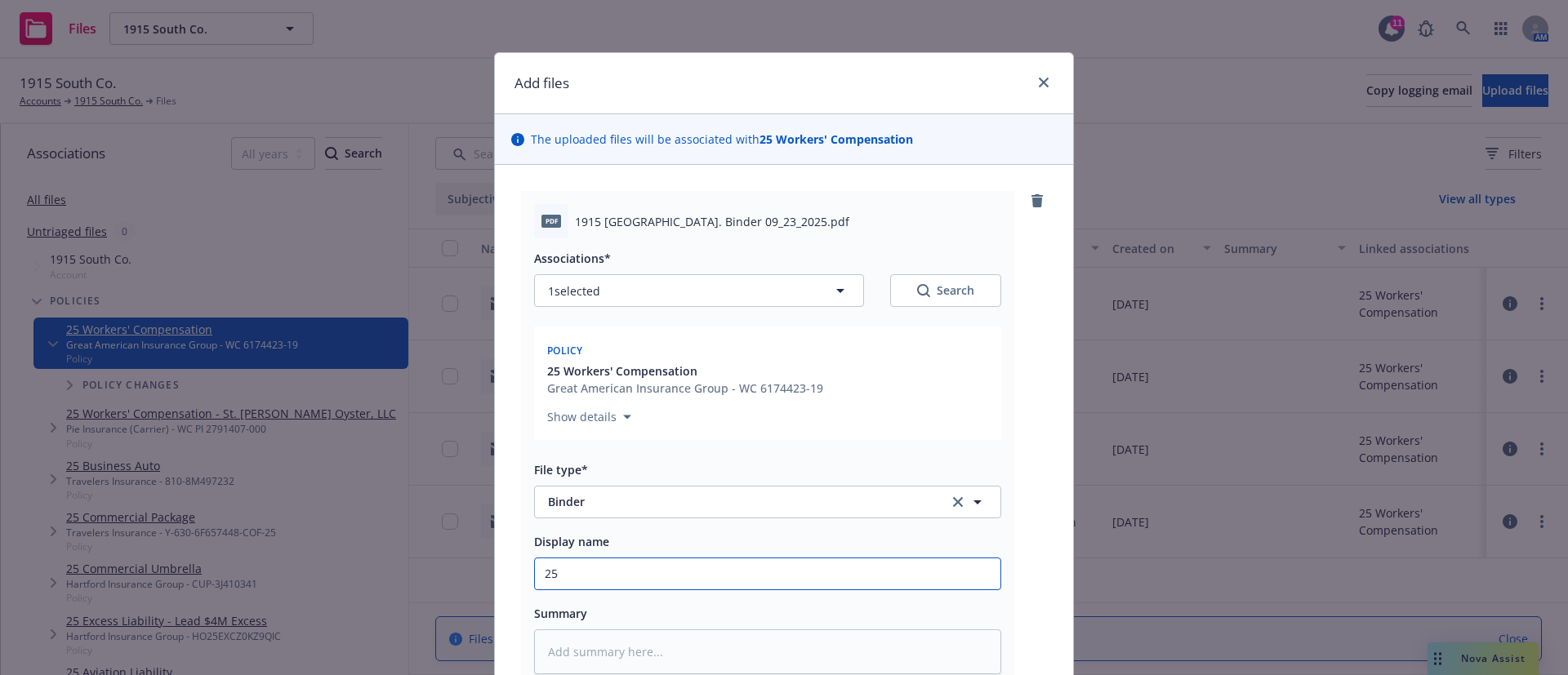
type input "25-"
type textarea "x"
type input "25-2"
type textarea "x"
type input "25-26"
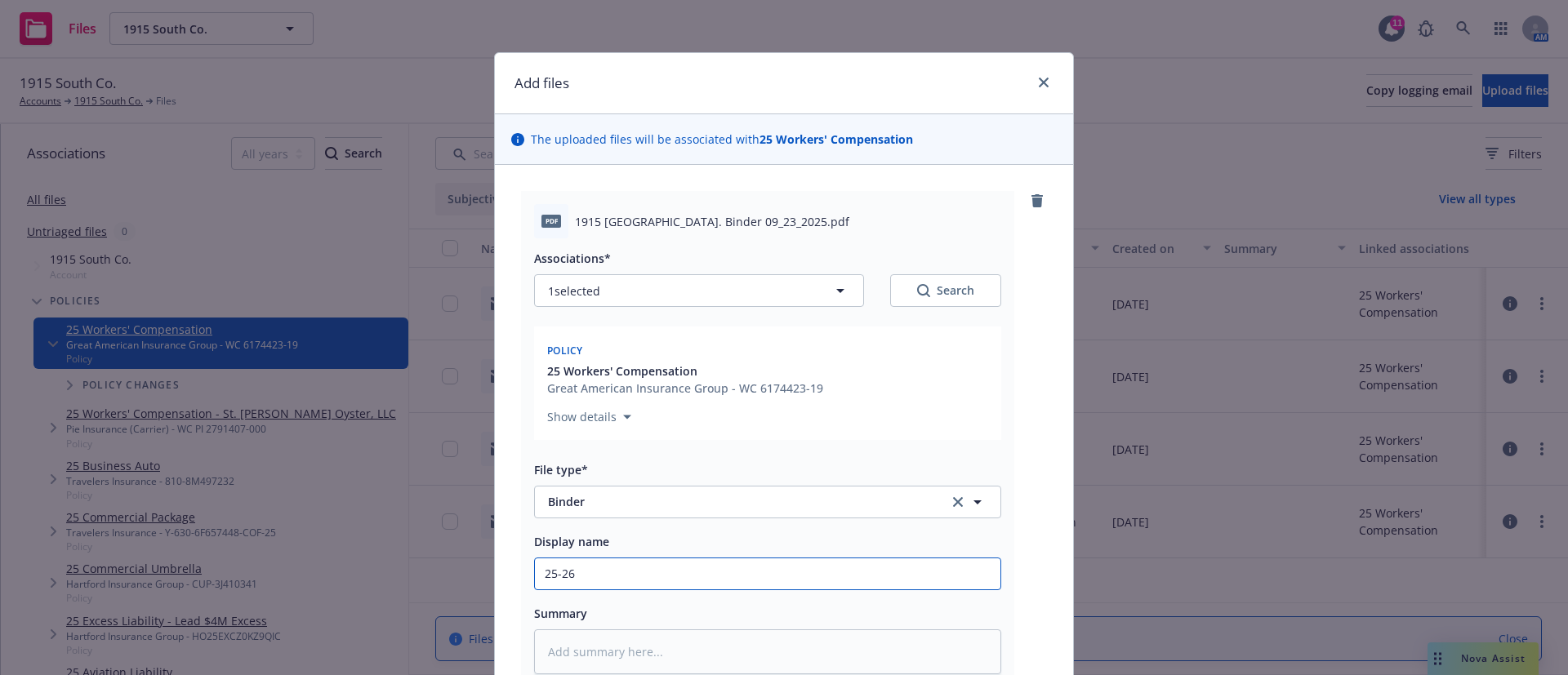
type textarea "x"
type input "25-26"
type textarea "x"
type input "25-26 W"
type textarea "x"
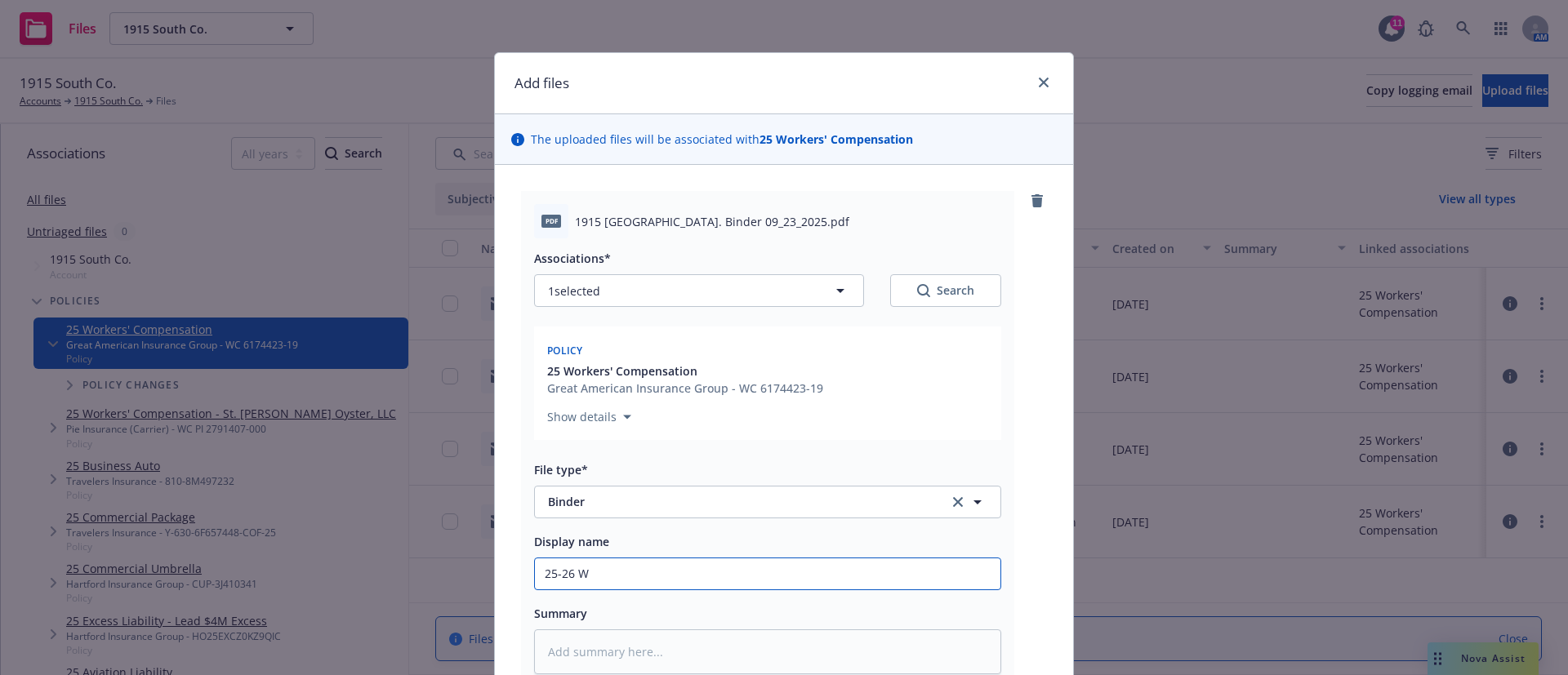
type input "25-26 Wo"
type textarea "x"
type input "25-26 Wor"
type textarea "x"
type input "25-26 Work"
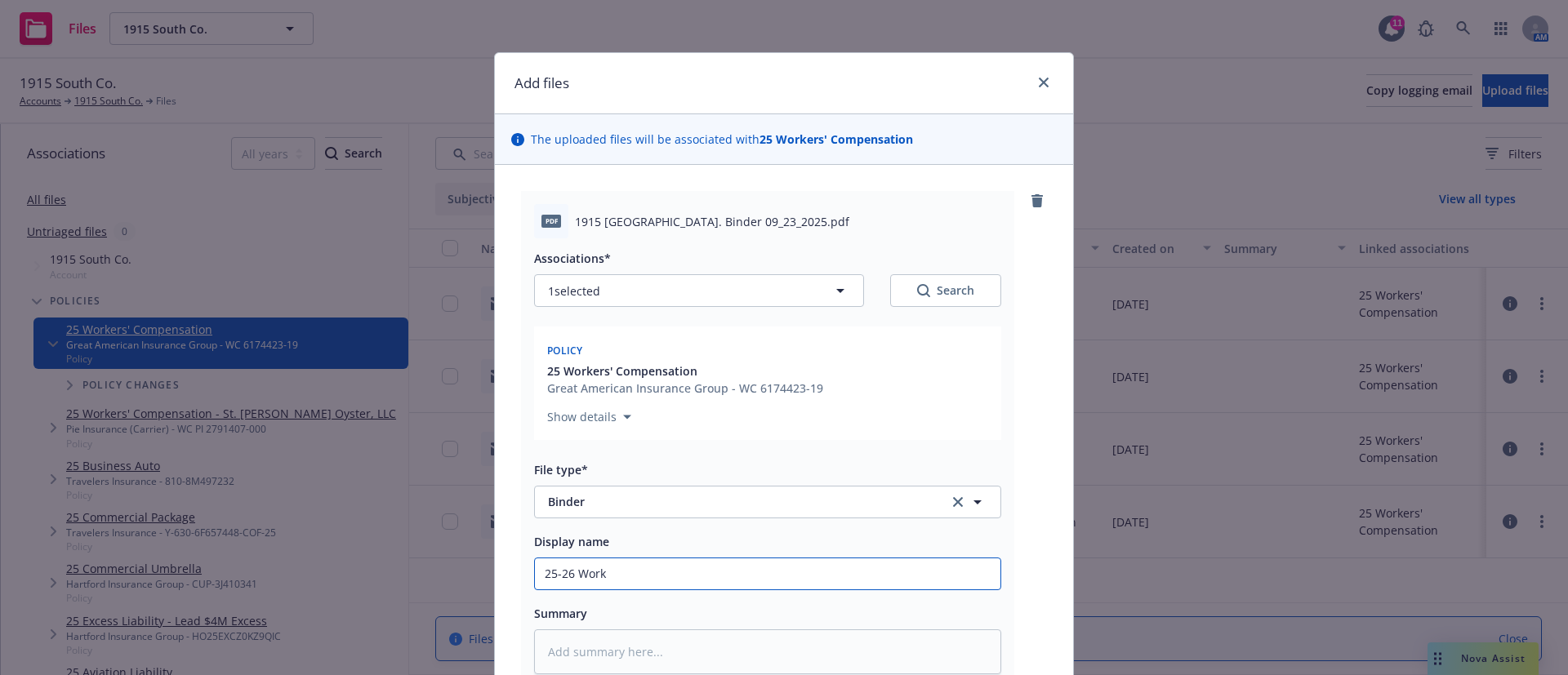
type textarea "x"
type input "25-26 Worke"
type textarea "x"
type input "25-26 Worker"
type textarea "x"
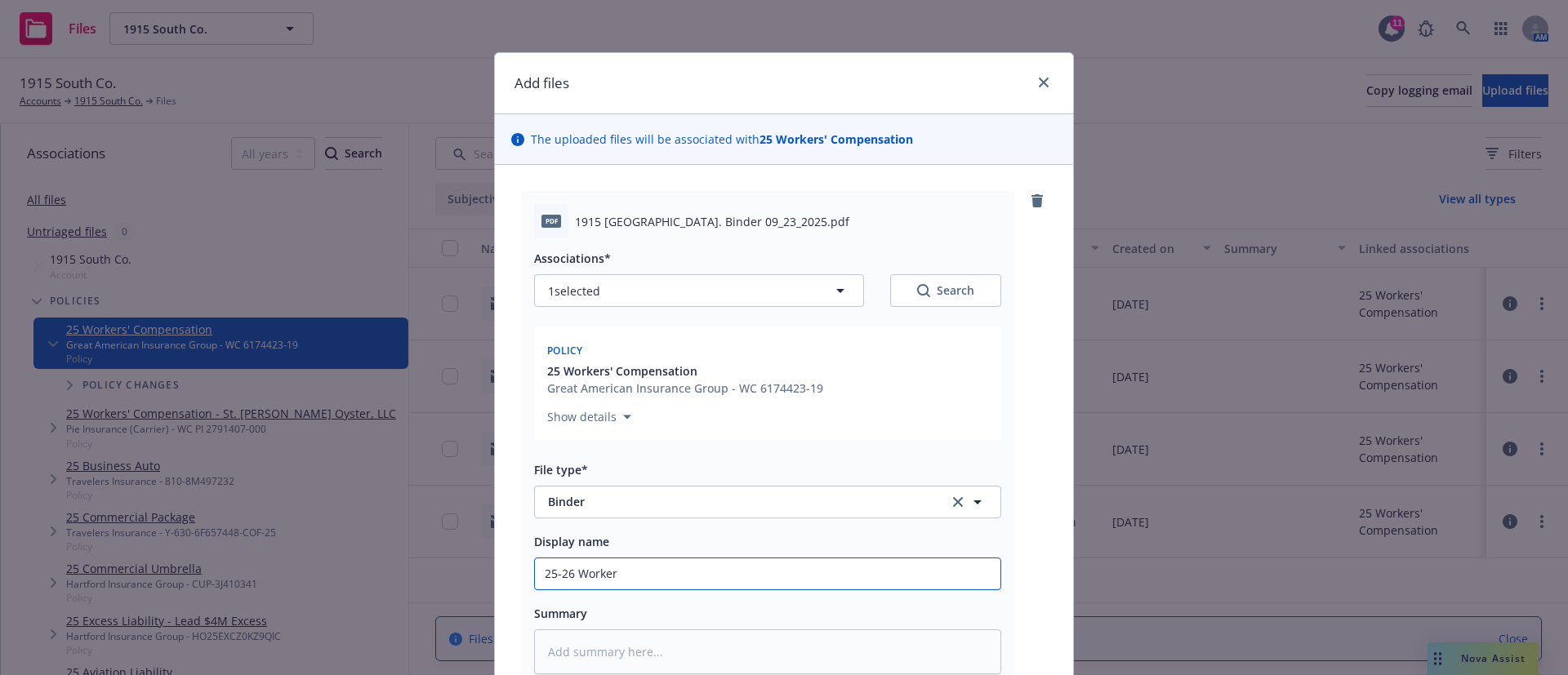
type input "25-26 Workers"
type textarea "x"
type input "25-26 Workers C"
type textarea "x"
type input "25-26 Workers CV"
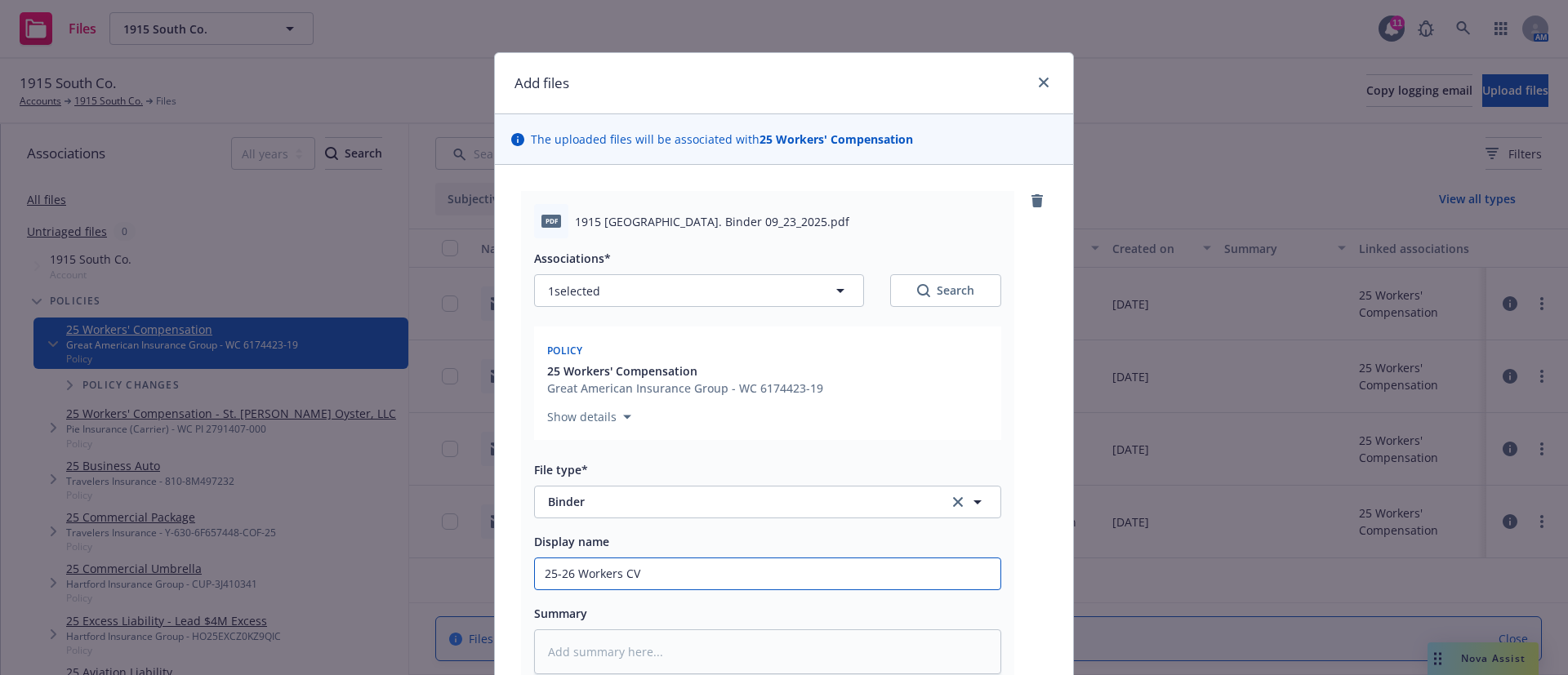
type textarea "x"
type input "25-26 Workers CVo"
type textarea "x"
type input "25-26 Workers CV"
type textarea "x"
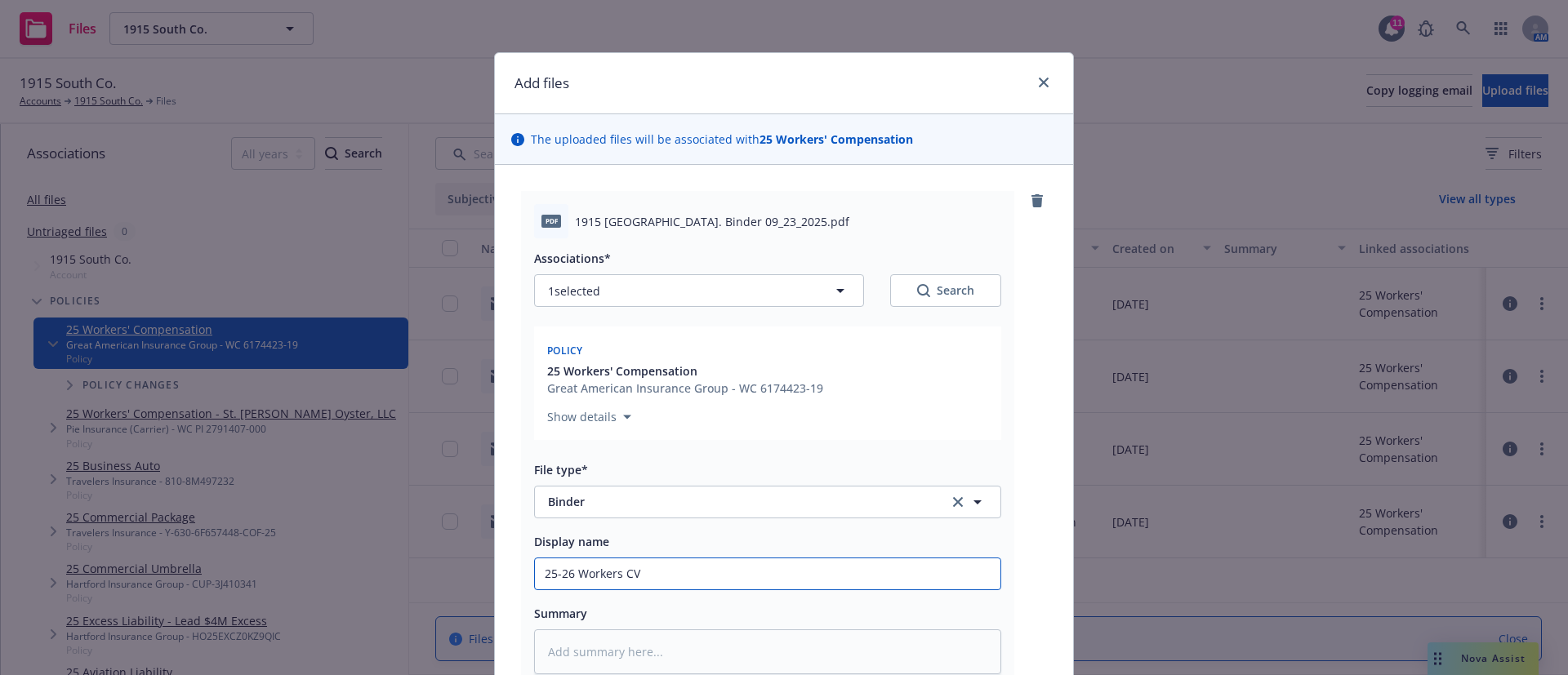
type input "25-26 Workers C"
type textarea "x"
type input "25-26 Workers Co"
type textarea "x"
type input "25-26 Workers Com"
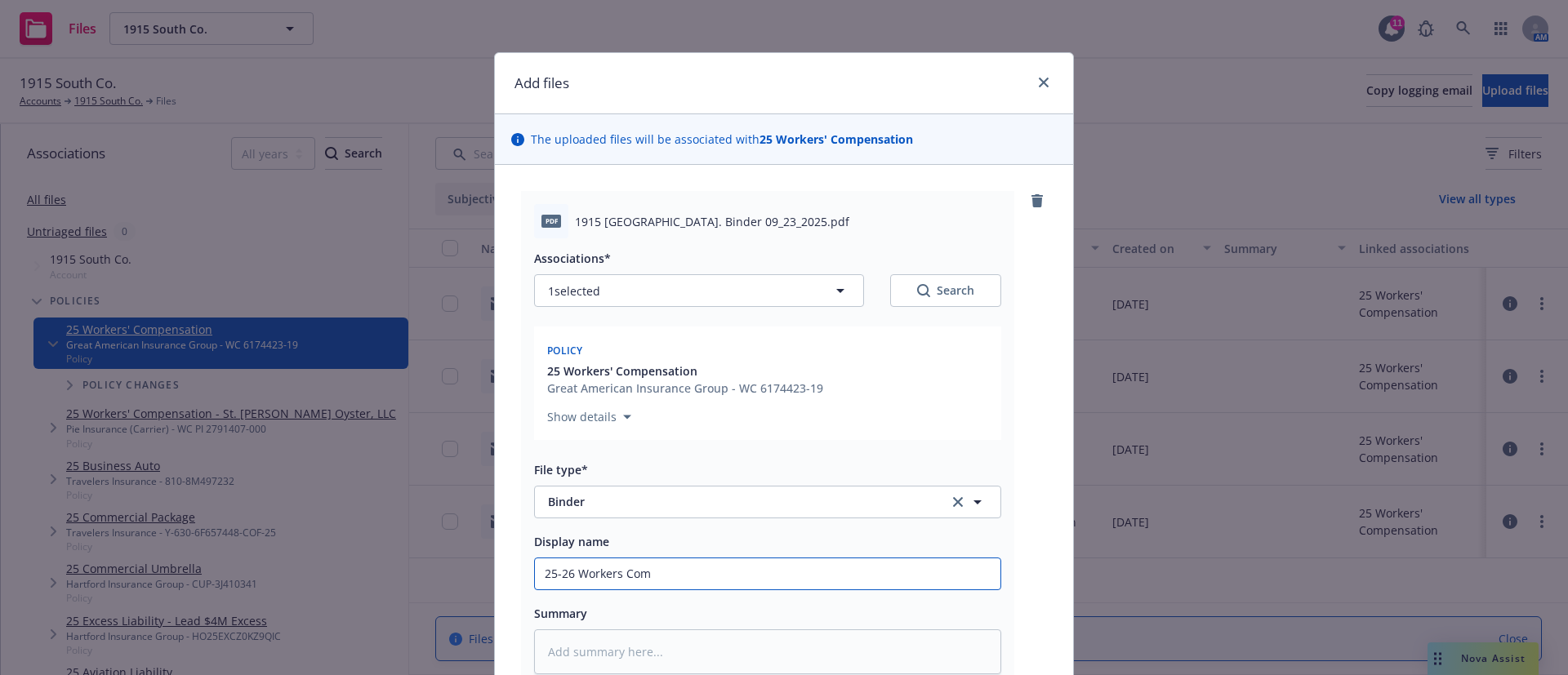
type textarea "x"
type input "25-26 Workers Comp"
type textarea "x"
type input "25-26 Workers Comp"
type textarea "x"
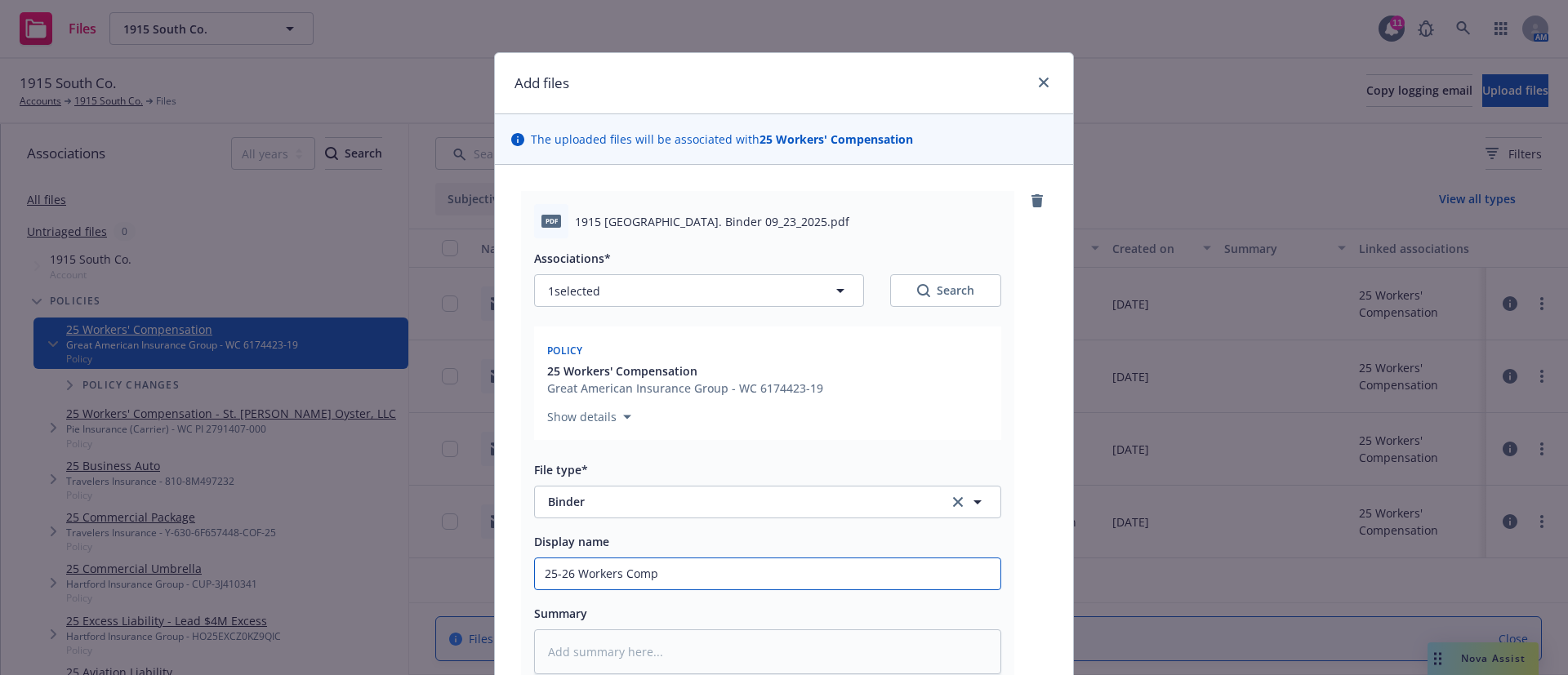
type input "25-26 Workers Comp ("
type textarea "x"
type input "25-26 Workers Comp (S"
type textarea "x"
type input "25-26 Workers Comp (ST"
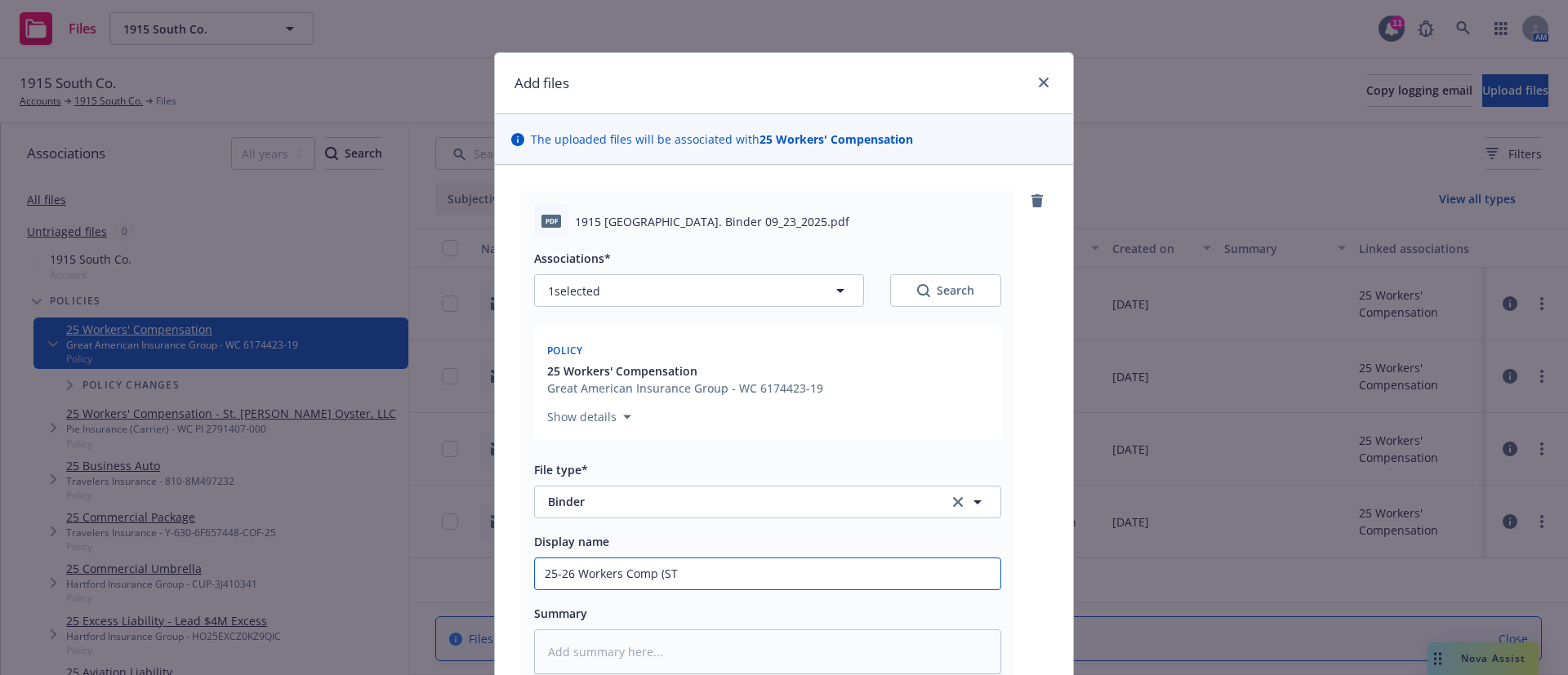
type textarea "x"
type input "25-26 Workers Comp (STr"
type textarea "x"
type input "25-26 Workers Comp (STrt"
type textarea "x"
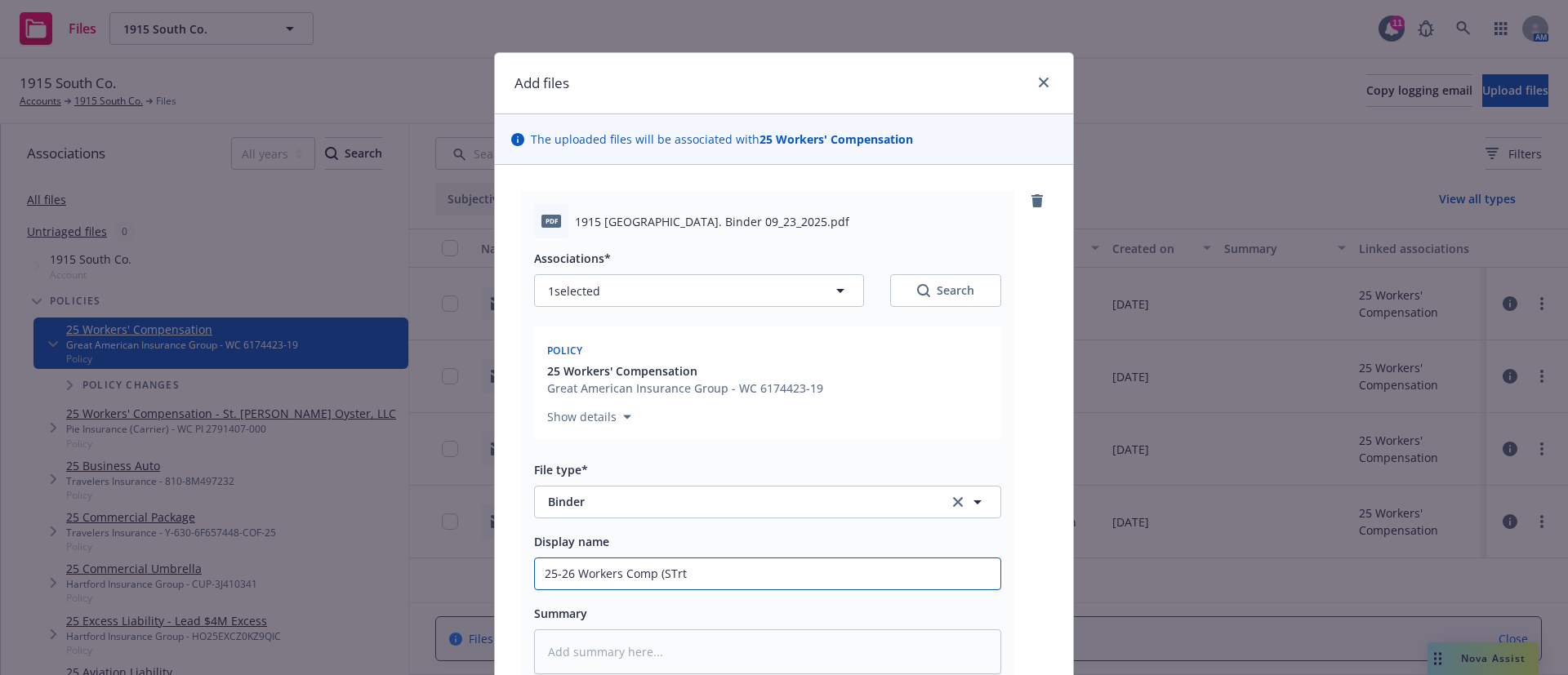
type input "25-26 Workers Comp (STrte"
type textarea "x"
type input "25-26 Workers Comp (STrteg"
type textarea "x"
type input "25-26 Workers Comp (STrtegi"
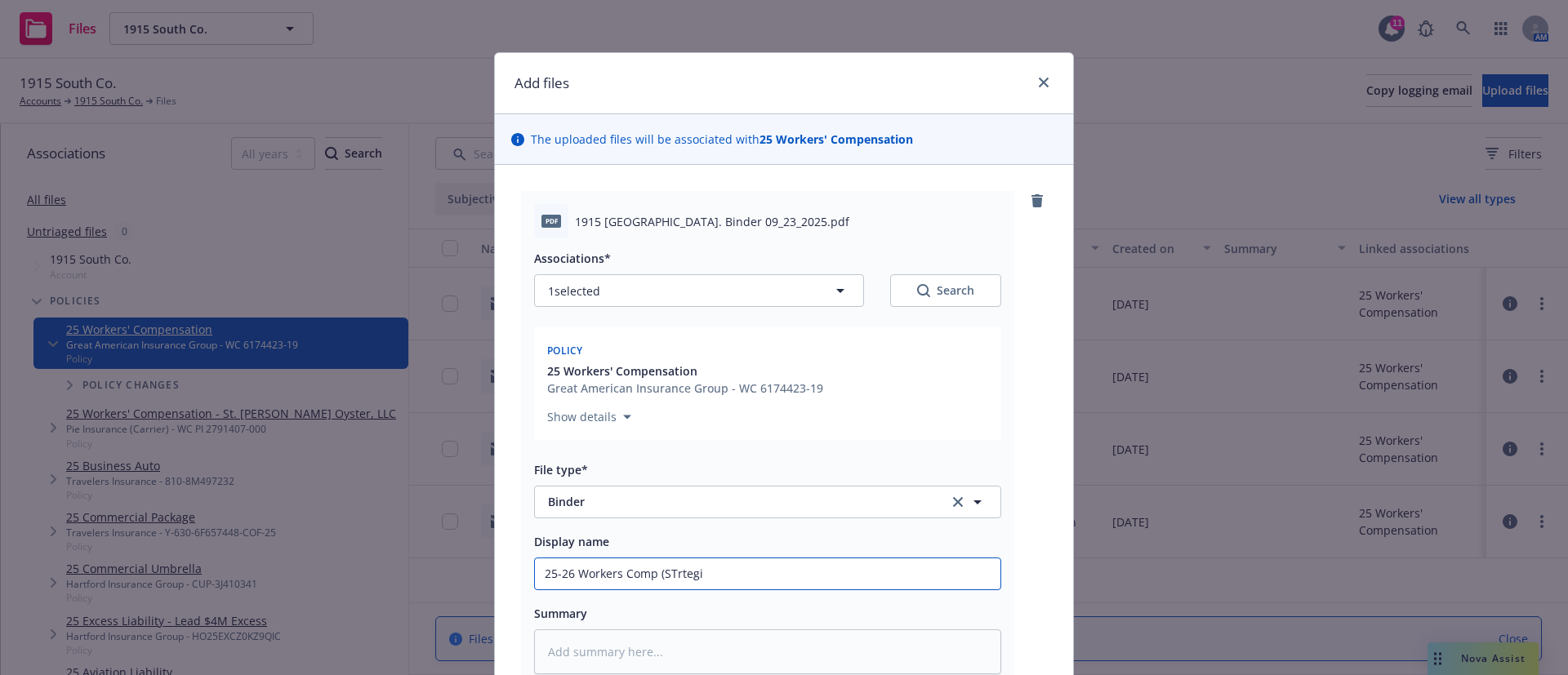
type textarea "x"
type input "25-26 Workers Comp (STrtegic"
type textarea "x"
type input "25-26 Workers Comp (STrtegic"
type textarea "x"
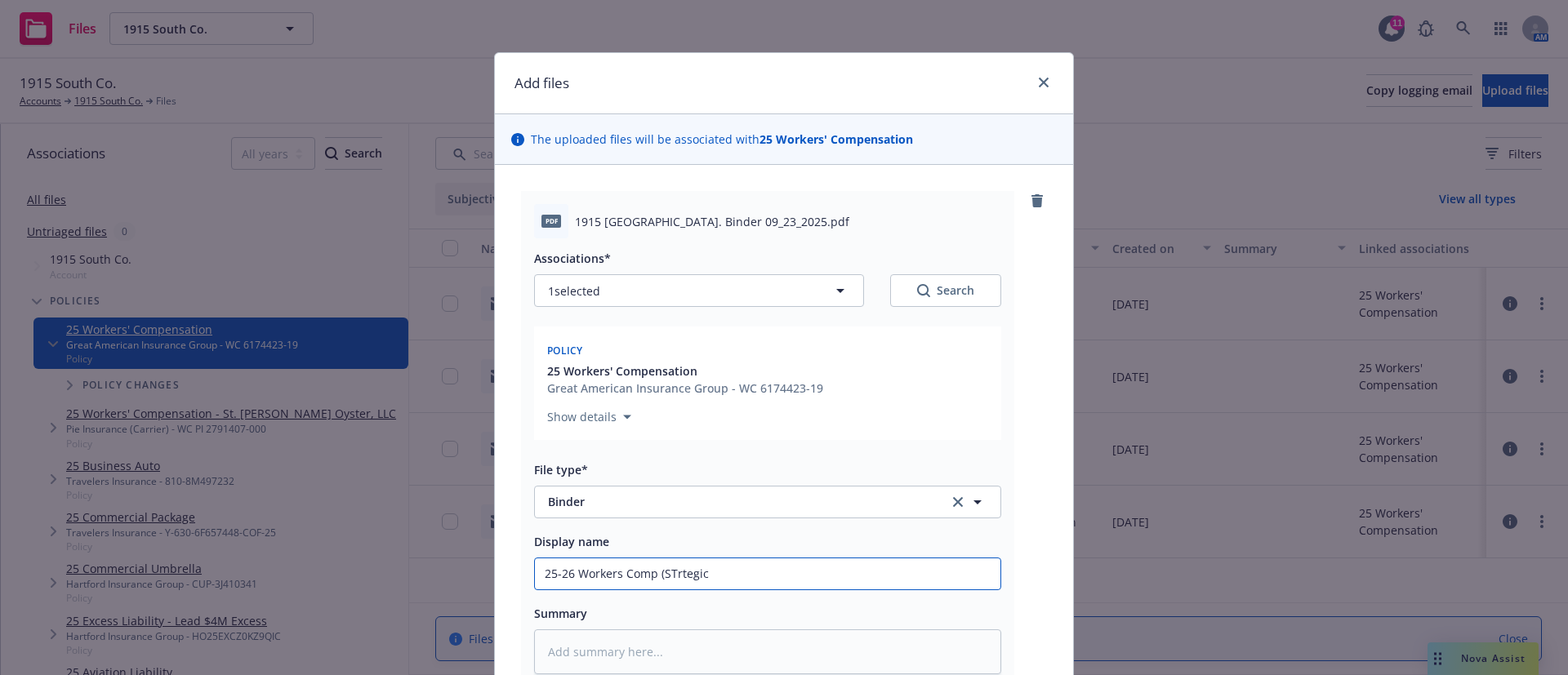
type input "25-26 Workers Comp (STrtegic C"
type textarea "x"
type input "25-26 Workers Comp (STrtegic Co"
type textarea "x"
type input "25-26 Workers Comp (STrtegic Com"
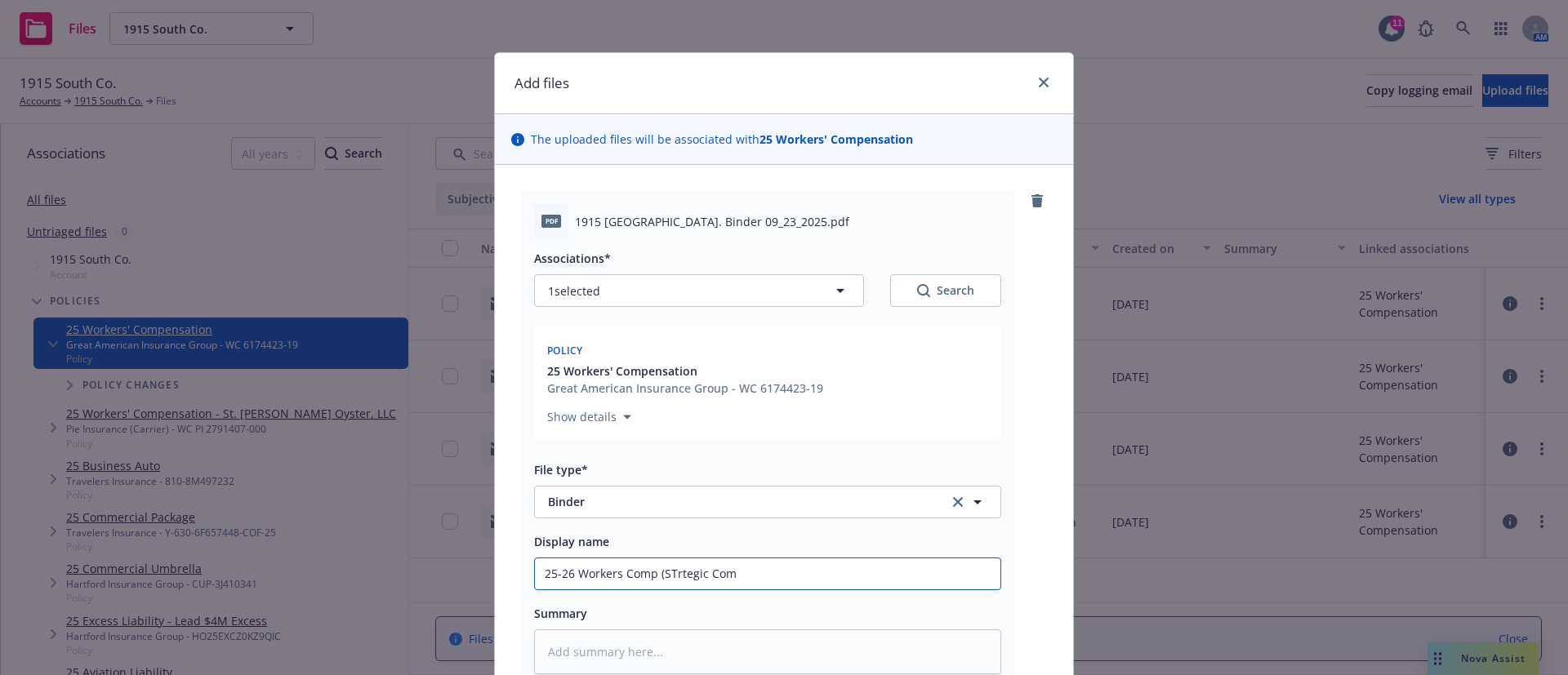
type textarea "x"
type input "25-26 Workers Comp (STrtegic Comp"
type textarea "x"
type input "25-26 Workers Comp (STrtegic Comp)"
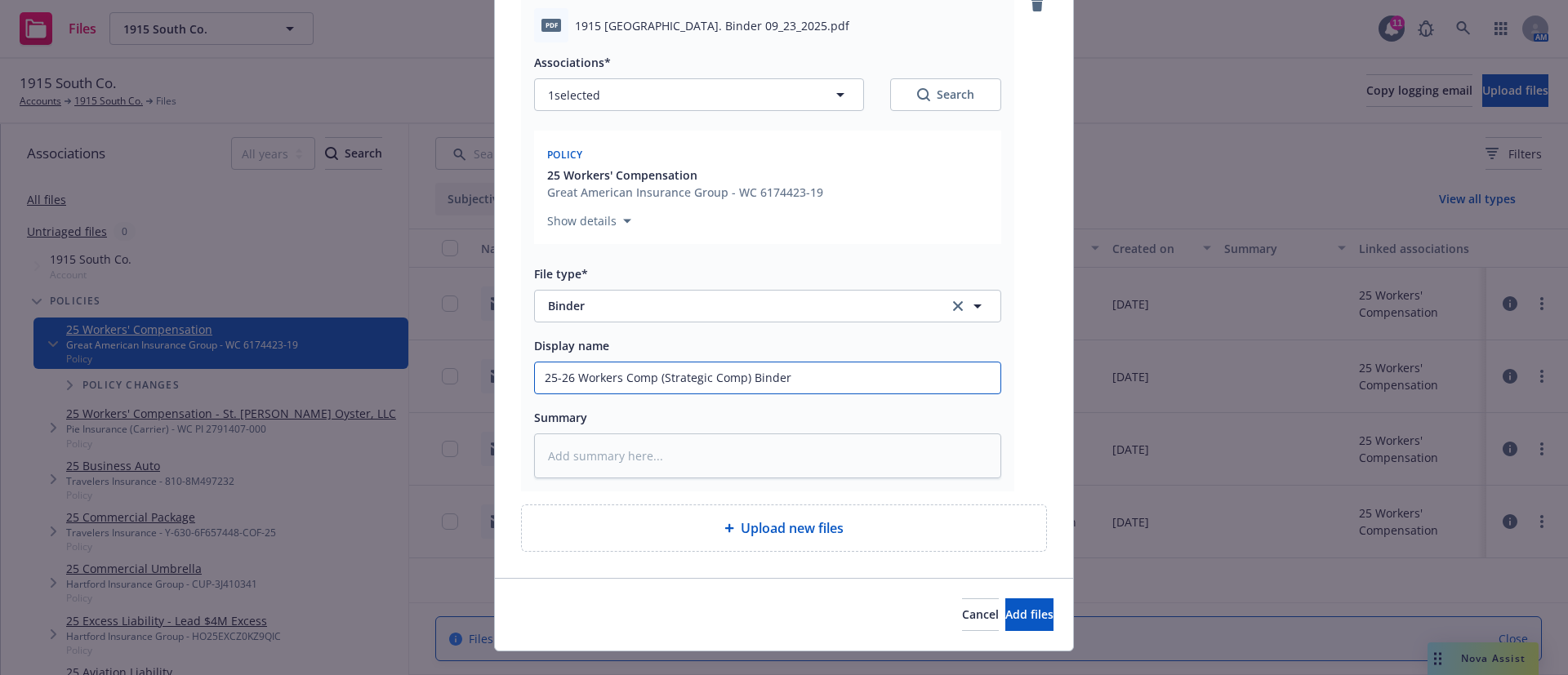
scroll to position [224, 0]
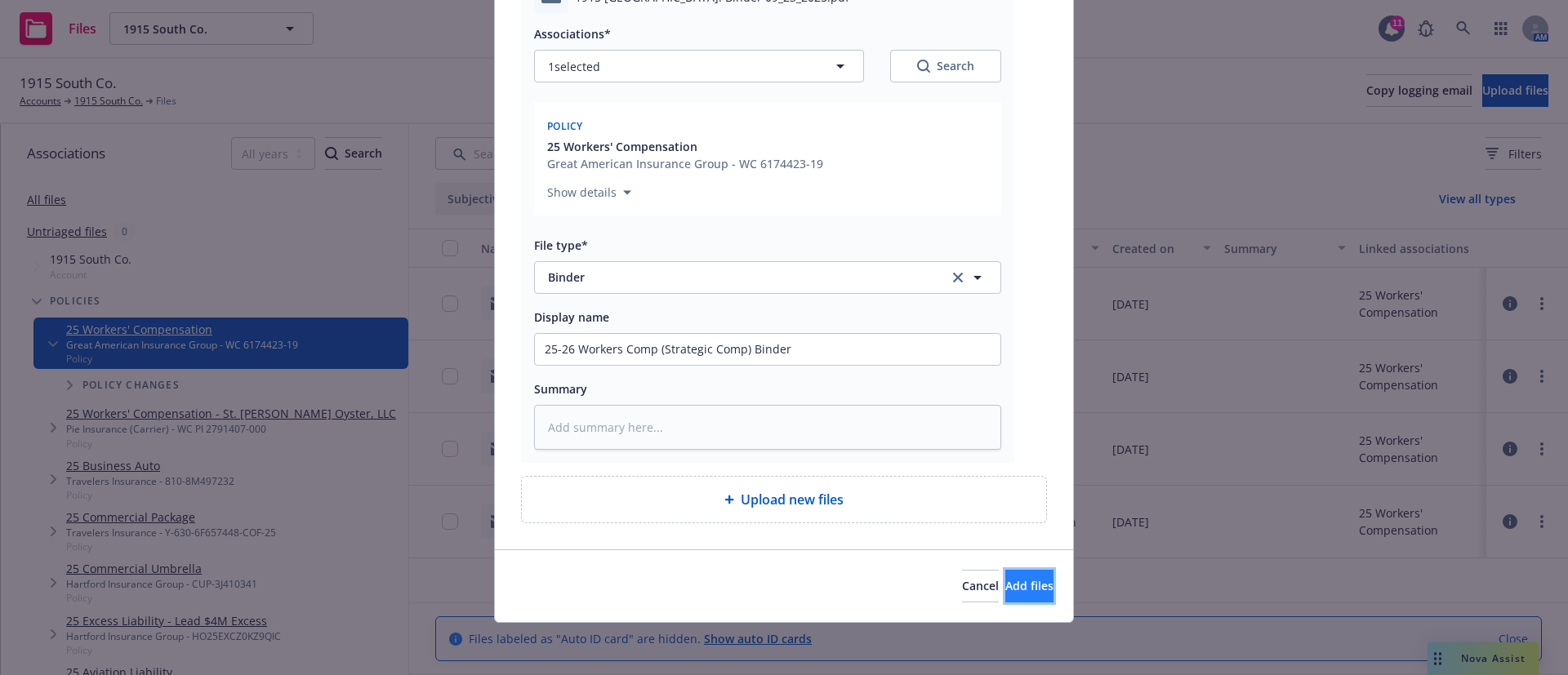
click at [1005, 584] on span "Add files" at bounding box center [1029, 586] width 48 height 16
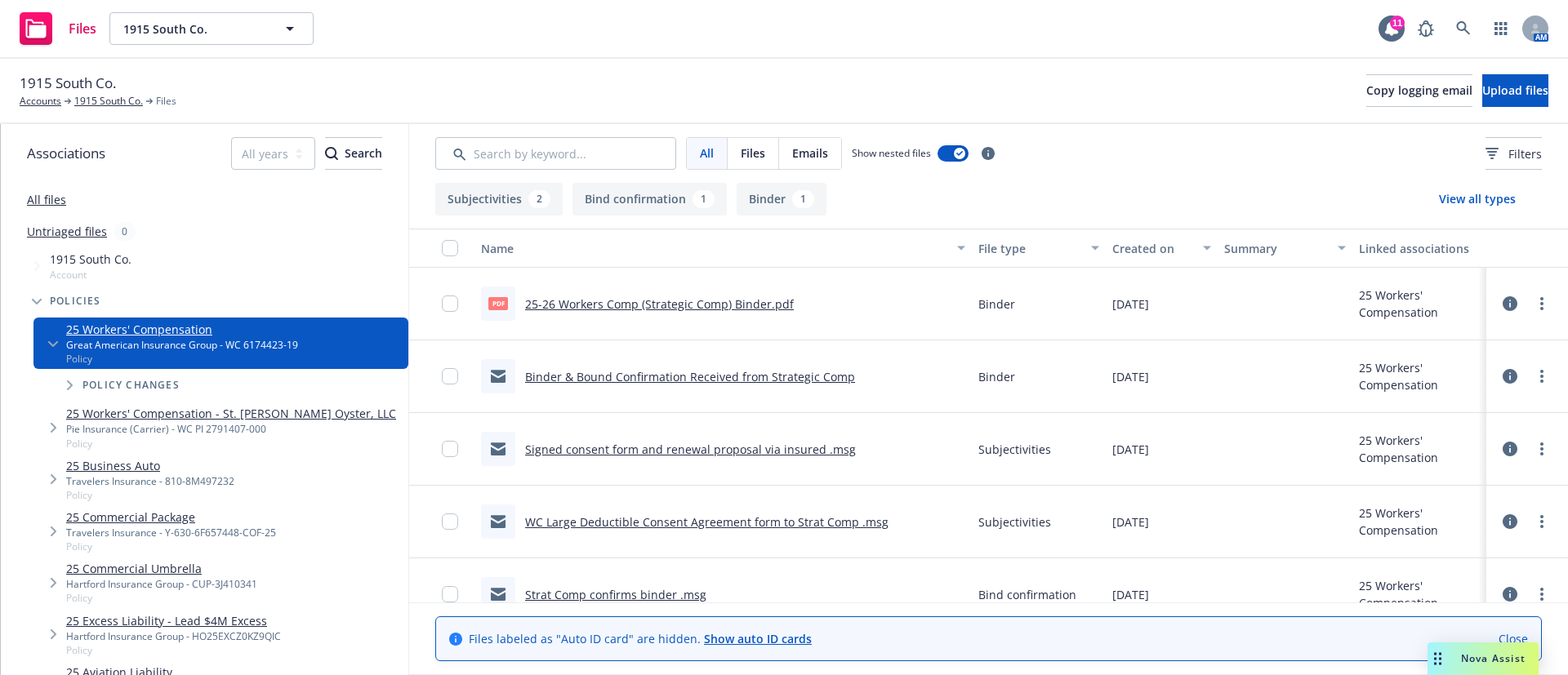
click at [665, 596] on link "Strat Comp confirms binder .msg" at bounding box center [615, 595] width 181 height 16
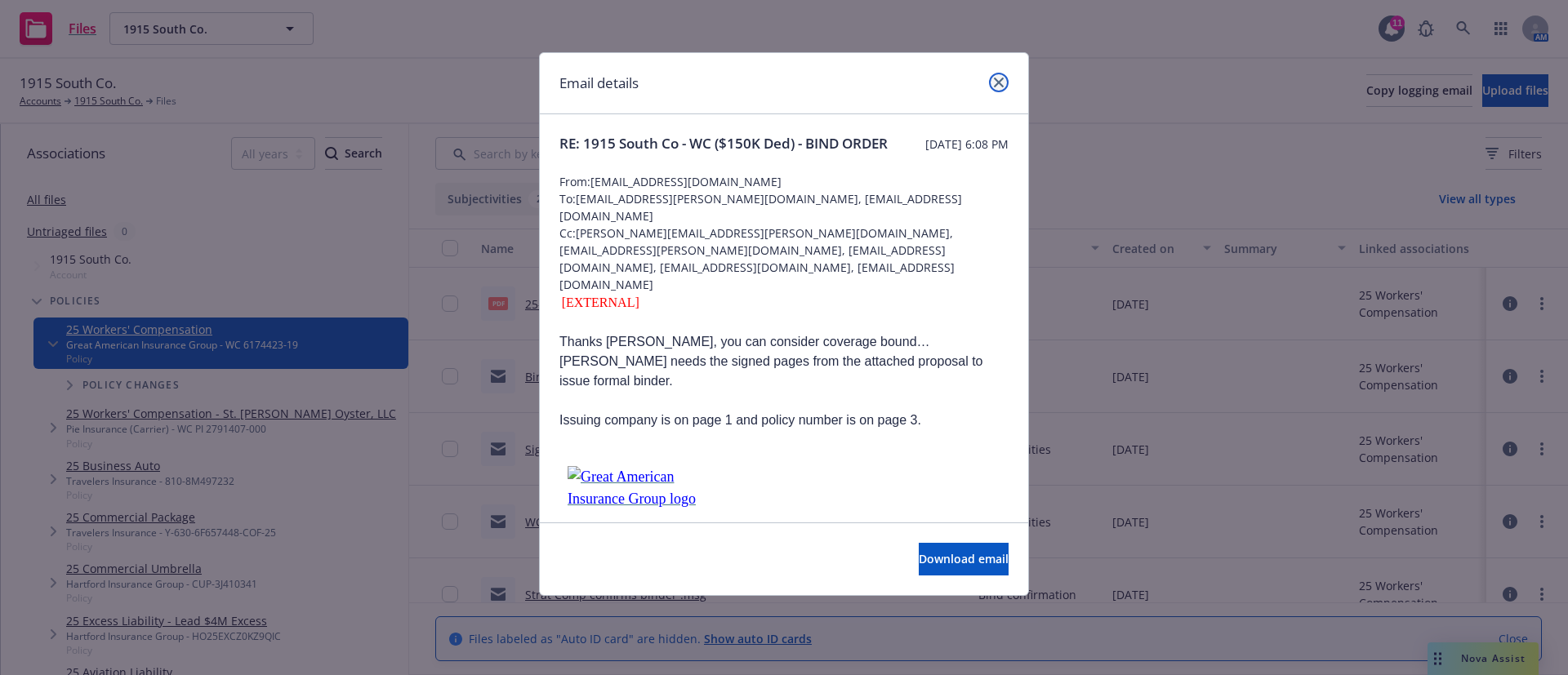
click at [999, 79] on icon "close" at bounding box center [999, 83] width 10 height 10
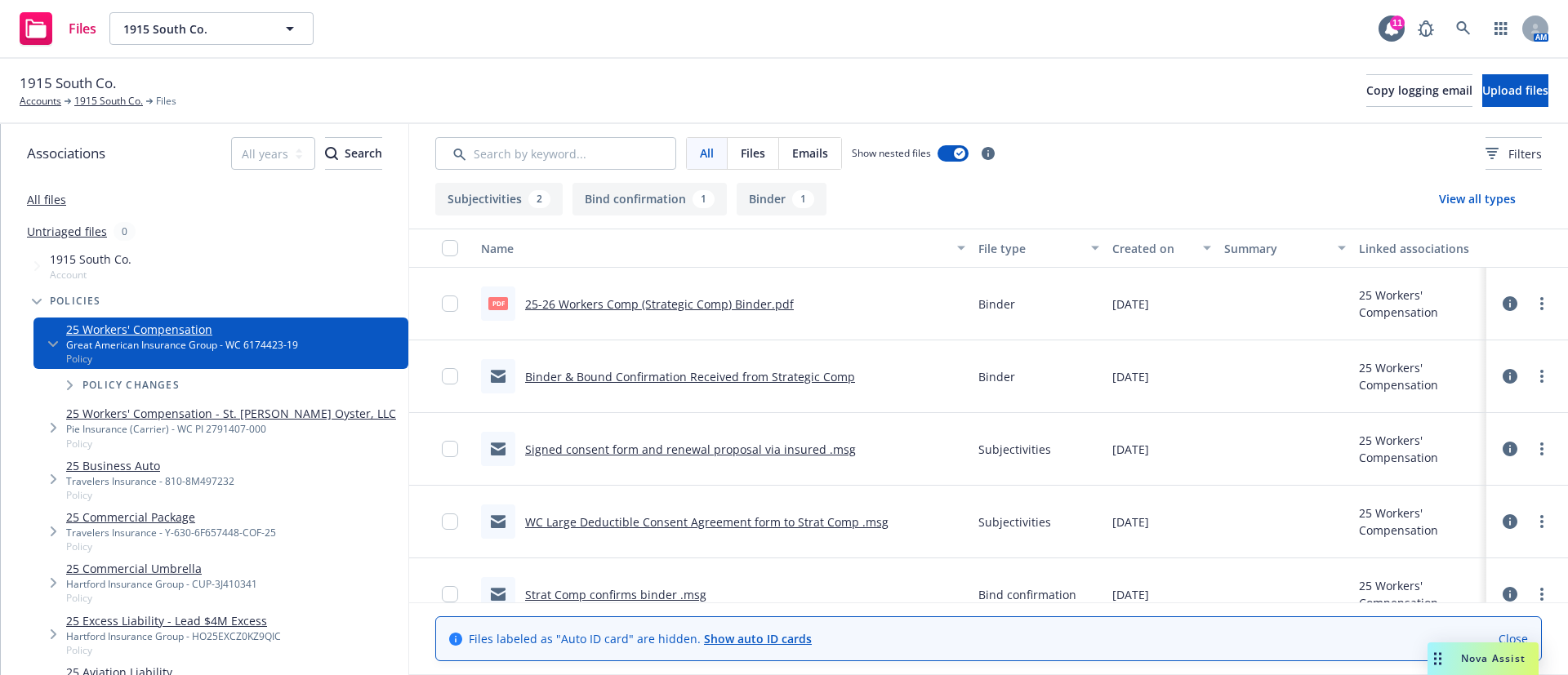
click at [1503, 374] on icon at bounding box center [1510, 377] width 15 height 15
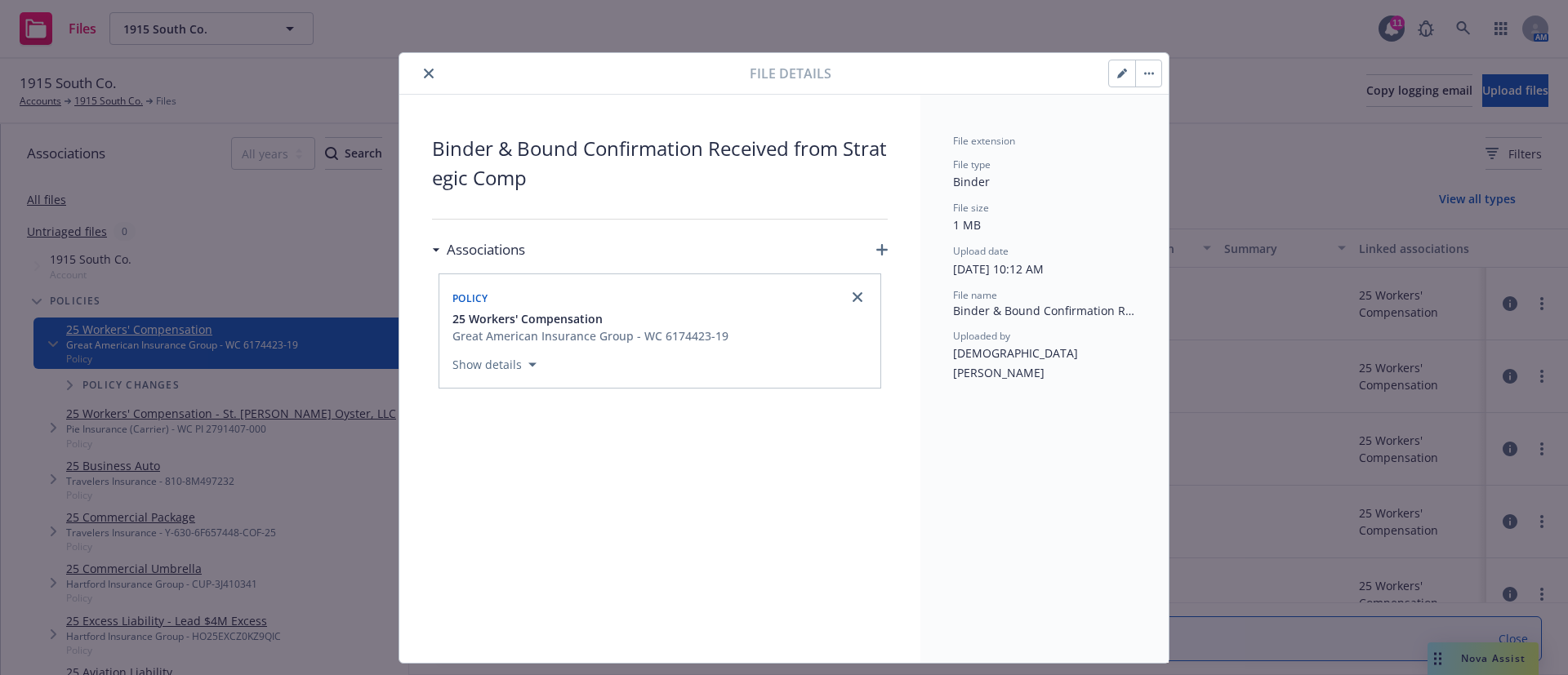
click at [1109, 80] on button "button" at bounding box center [1122, 74] width 27 height 27
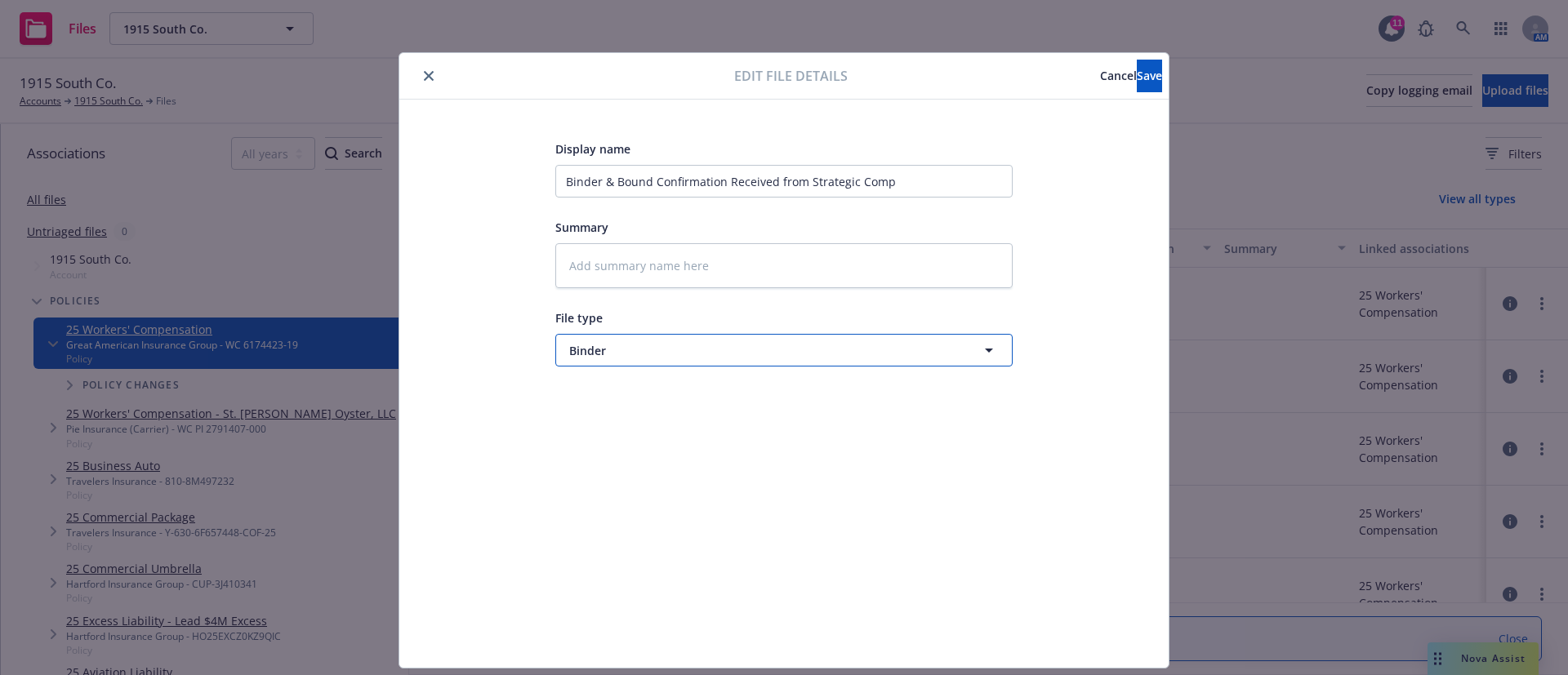
click at [721, 358] on span "Binder" at bounding box center [754, 350] width 369 height 17
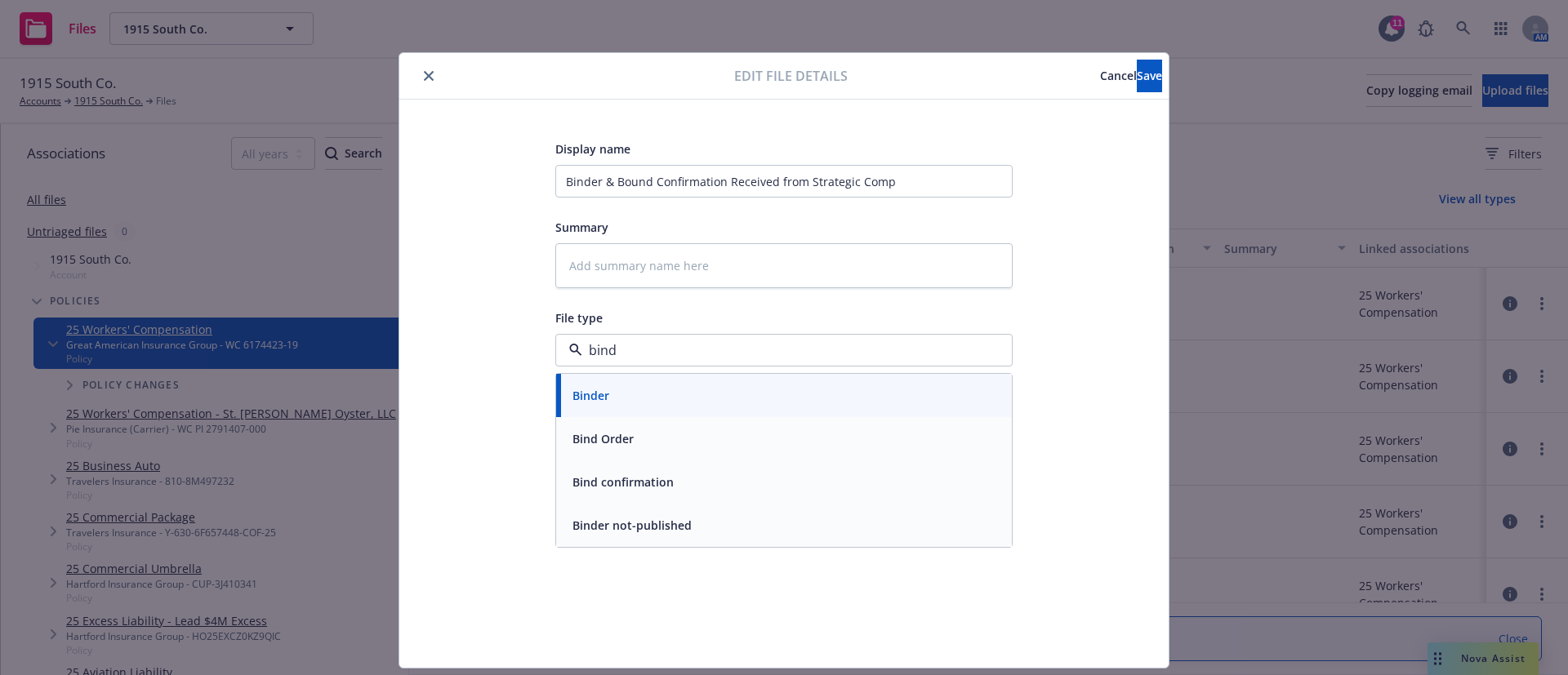
click at [702, 478] on div "Bind confirmation" at bounding box center [784, 482] width 436 height 24
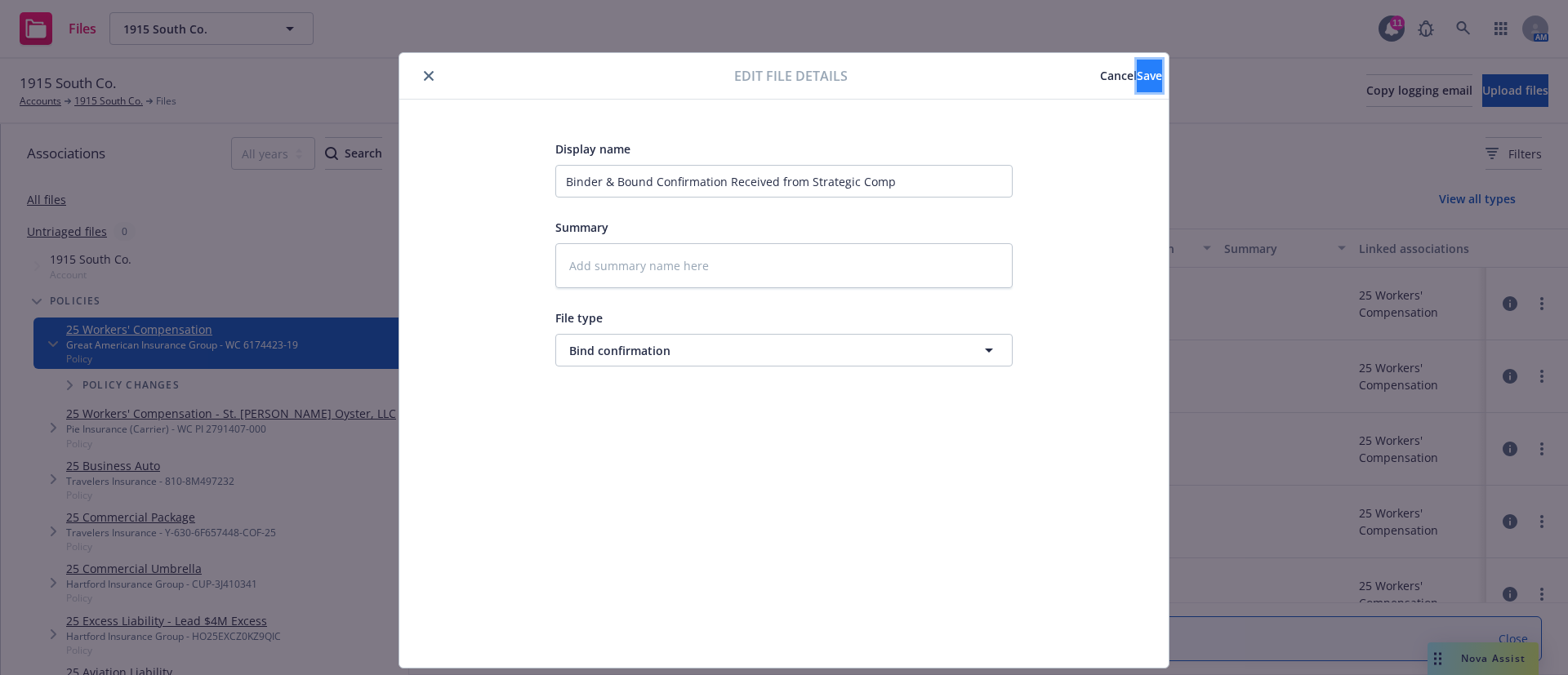
click at [1136, 79] on span "Save" at bounding box center [1149, 75] width 26 height 16
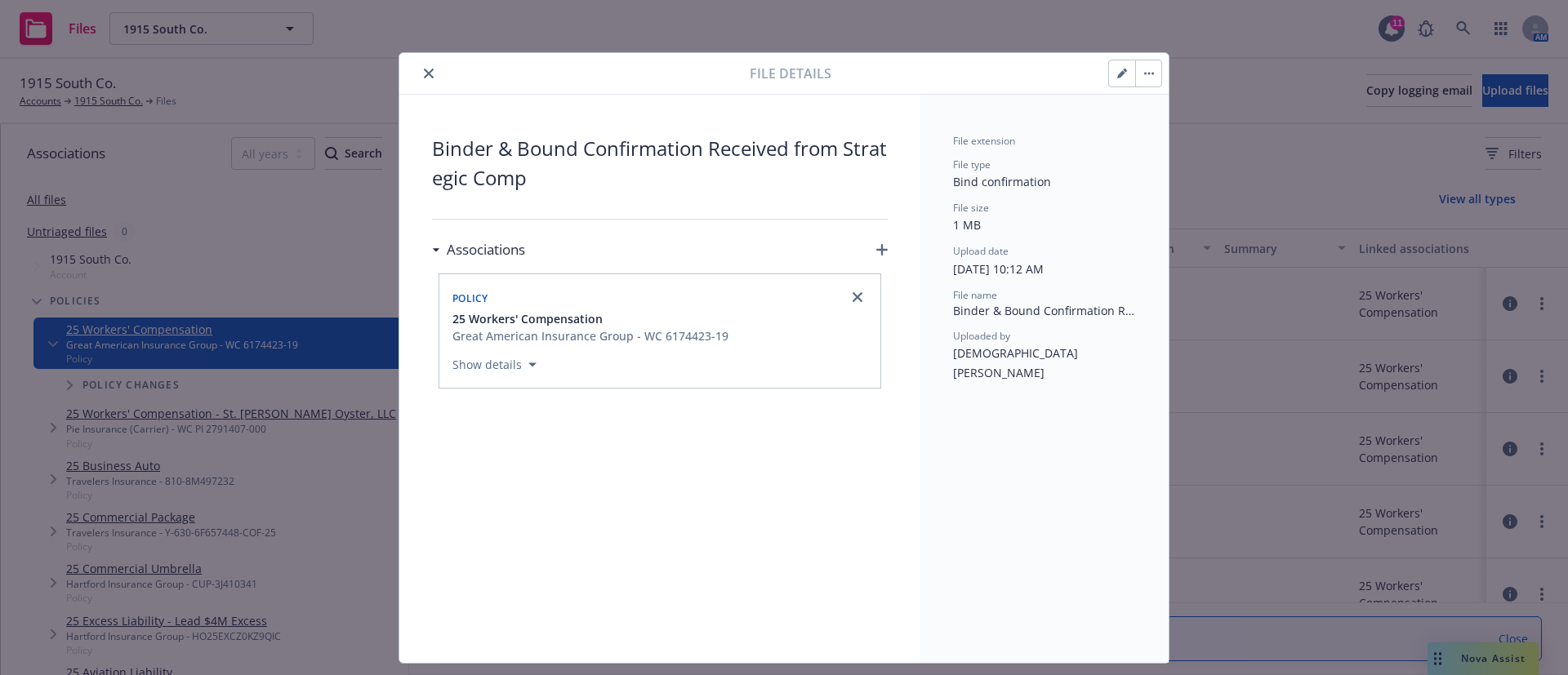
click at [420, 83] on button "close" at bounding box center [429, 74] width 20 height 20
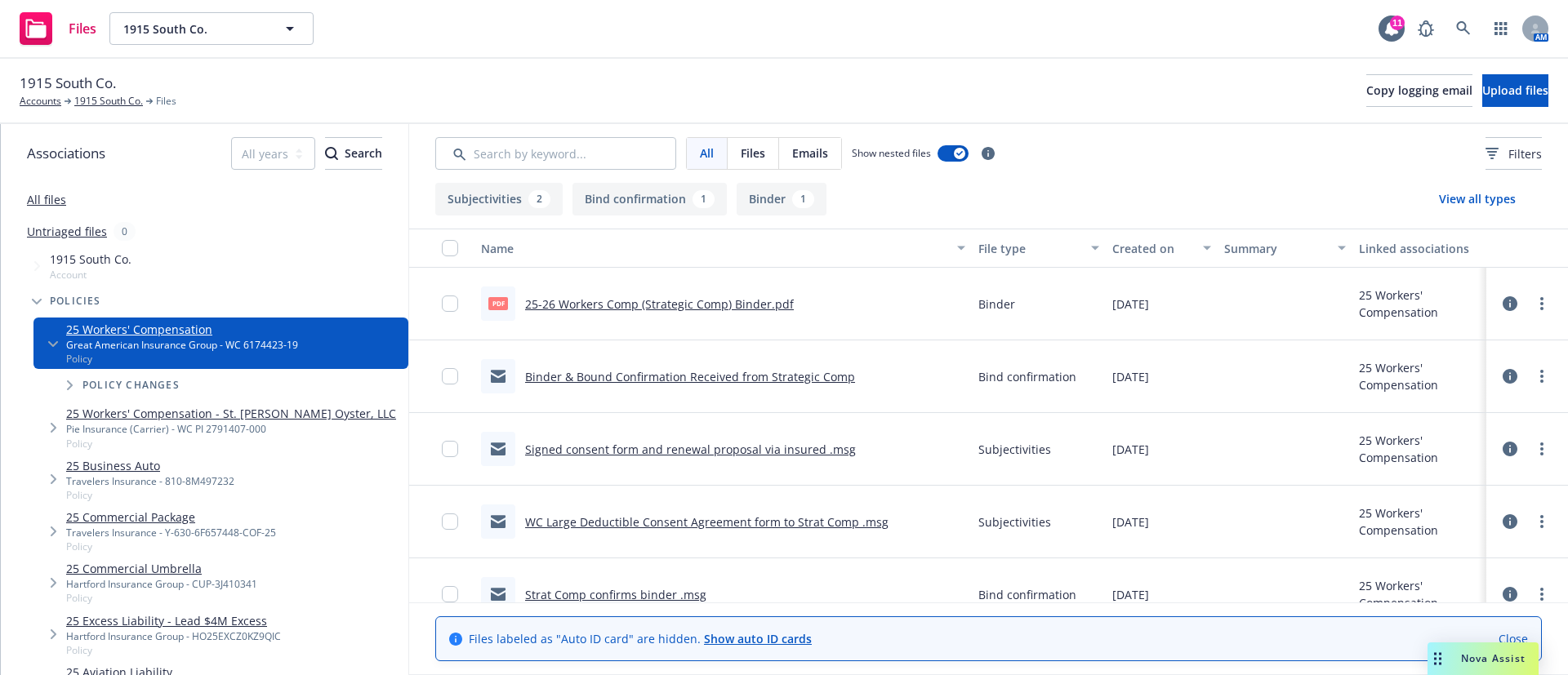
click at [750, 525] on link "WC Large Deductible Consent Agreement form to Strat Comp .msg" at bounding box center [707, 522] width 364 height 16
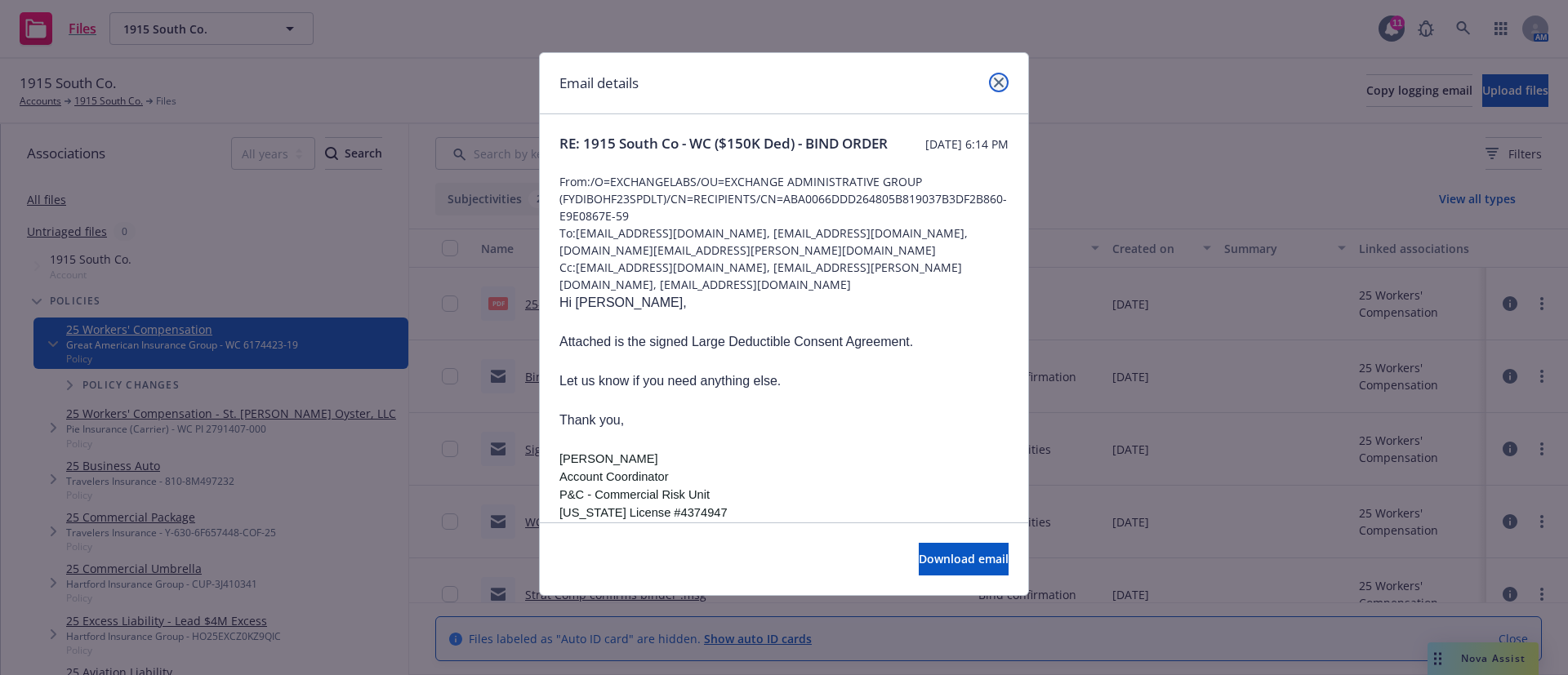
click at [1006, 80] on link "close" at bounding box center [999, 83] width 20 height 20
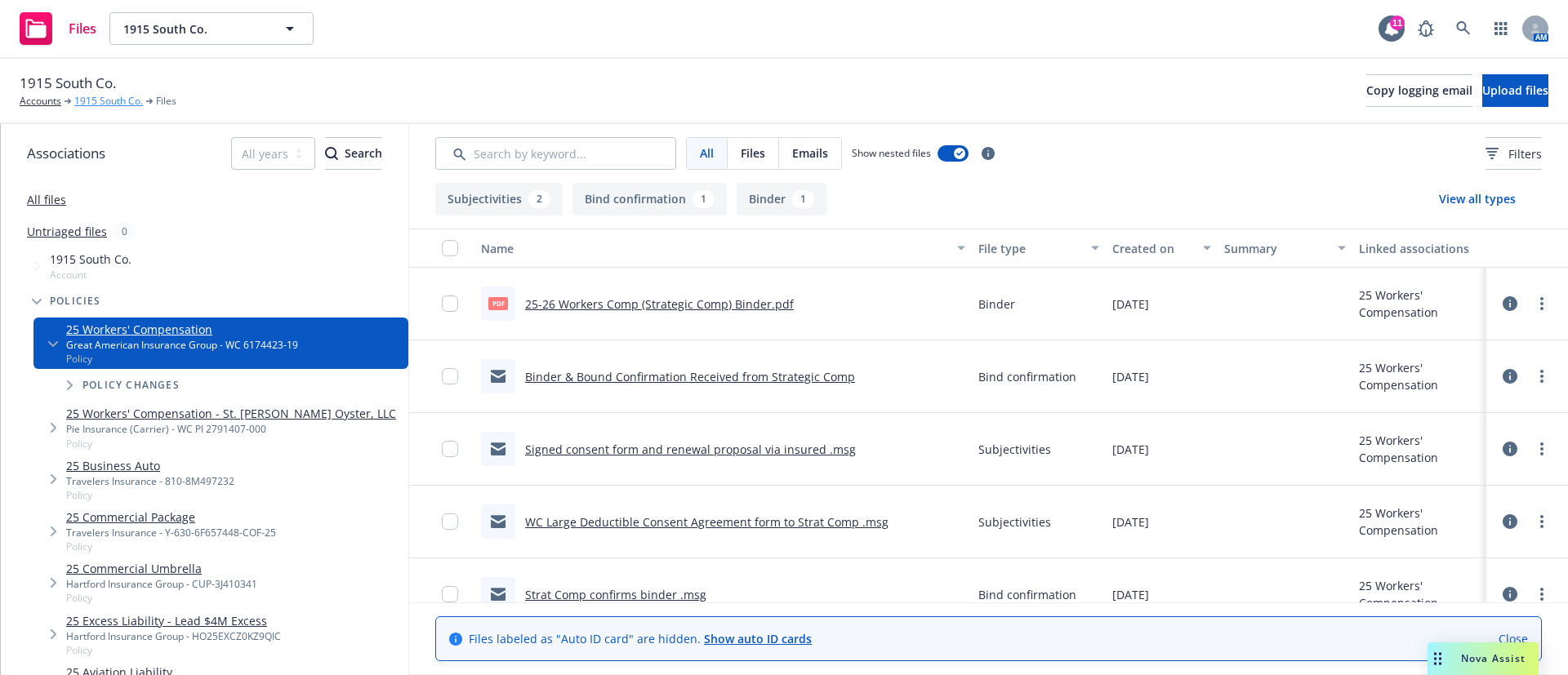
click at [109, 95] on link "1915 South Co." at bounding box center [109, 101] width 69 height 15
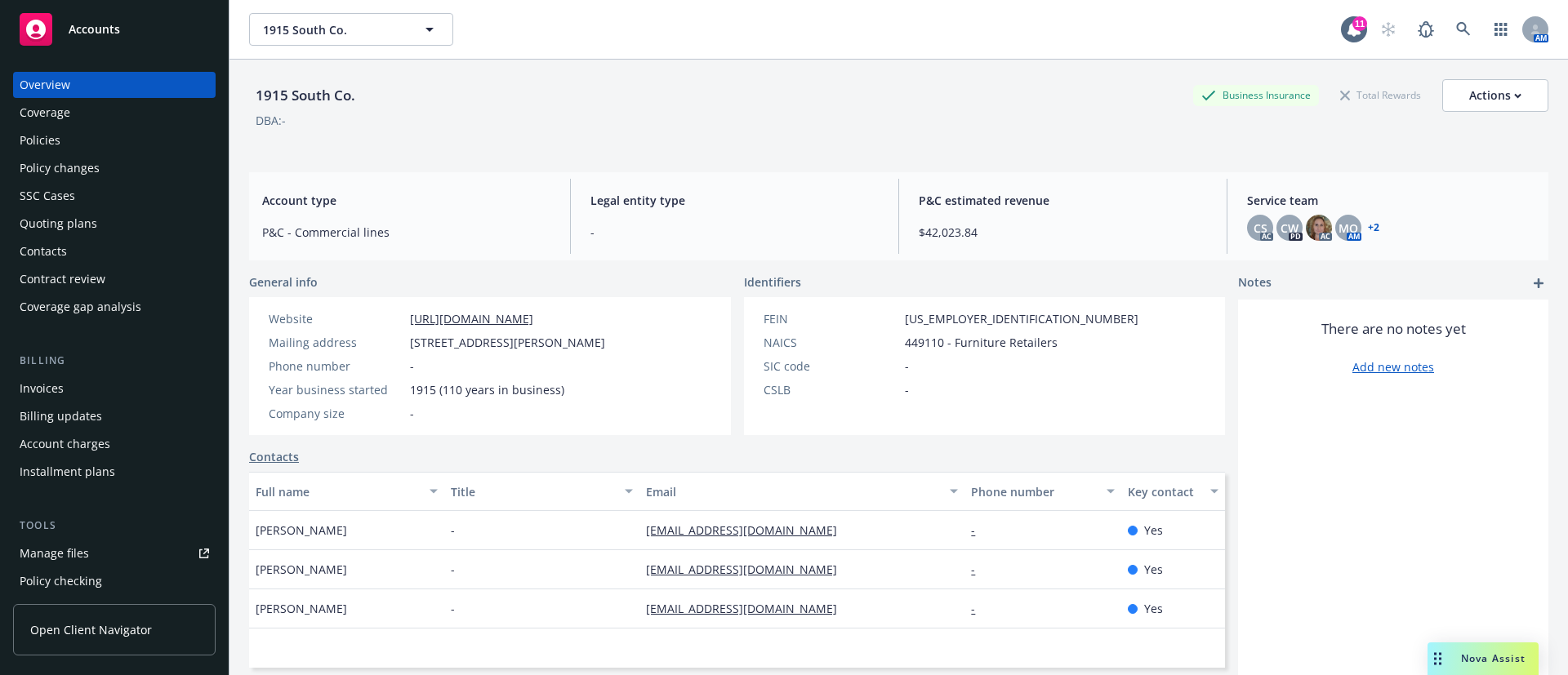
click at [90, 144] on div "Policies" at bounding box center [114, 141] width 190 height 27
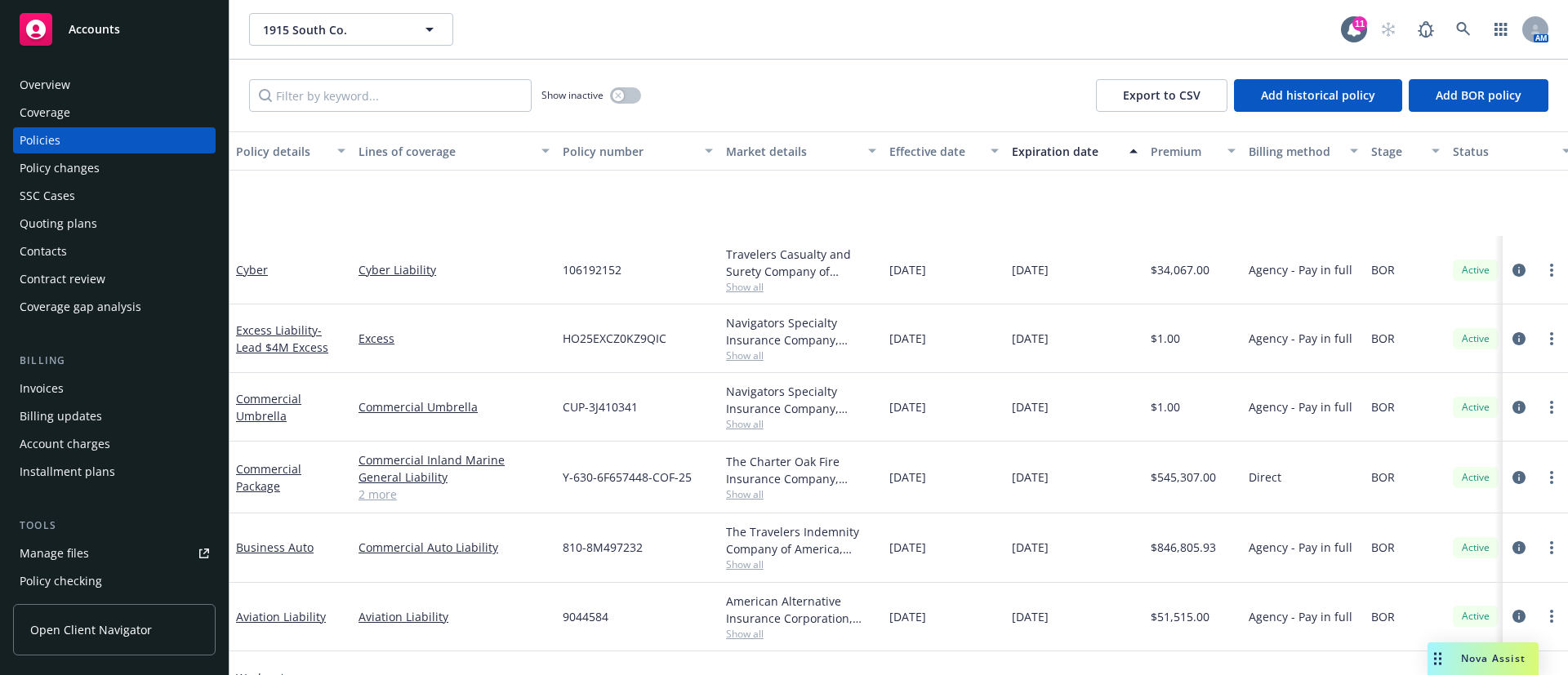
scroll to position [138, 0]
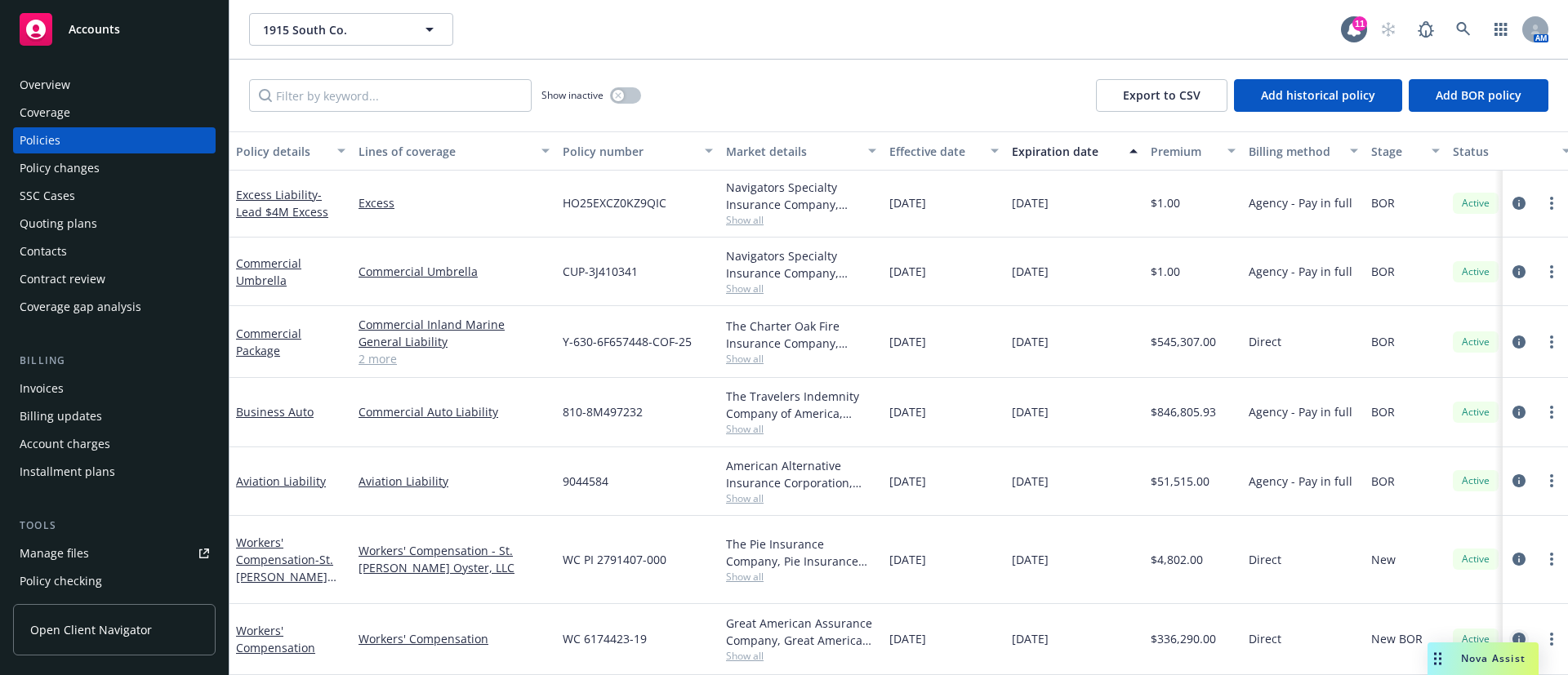
click at [1513, 633] on icon "circleInformation" at bounding box center [1519, 639] width 13 height 13
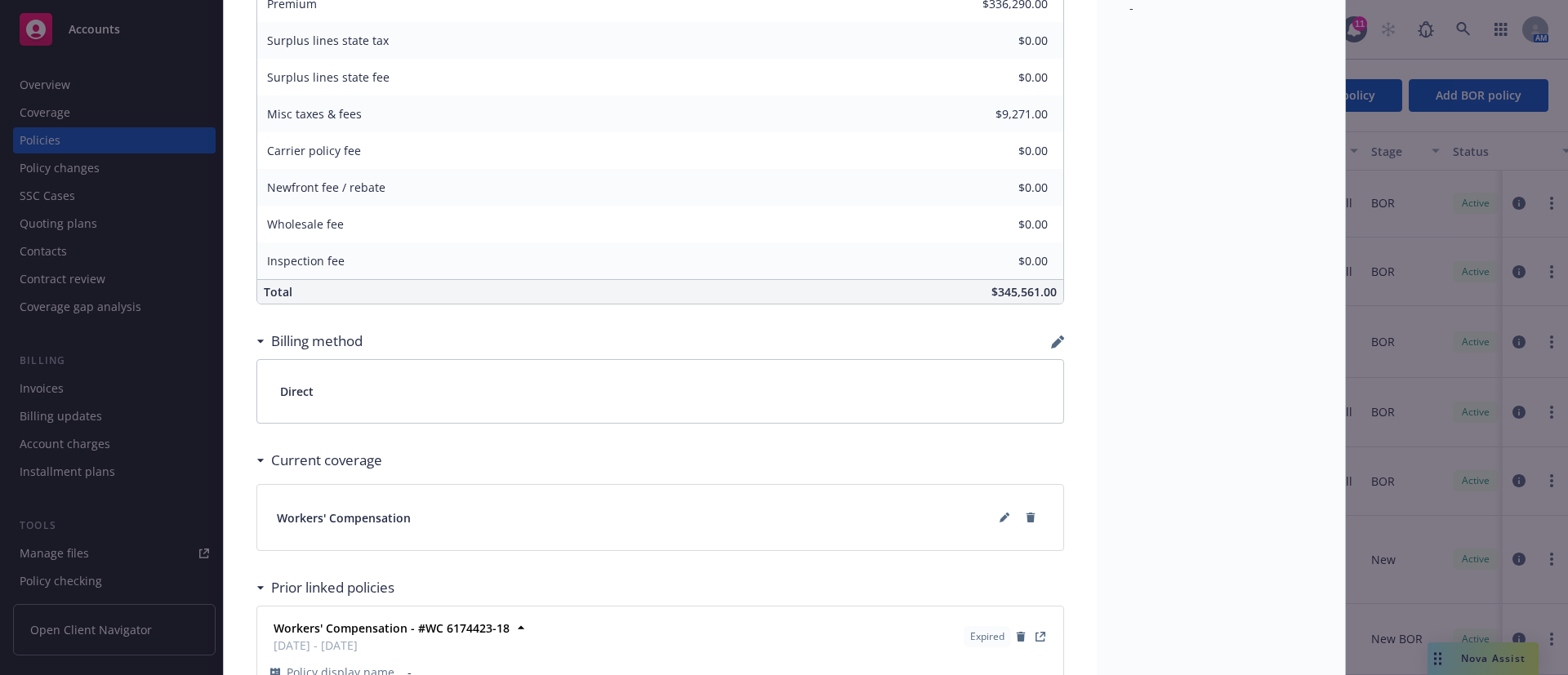
scroll to position [1082, 0]
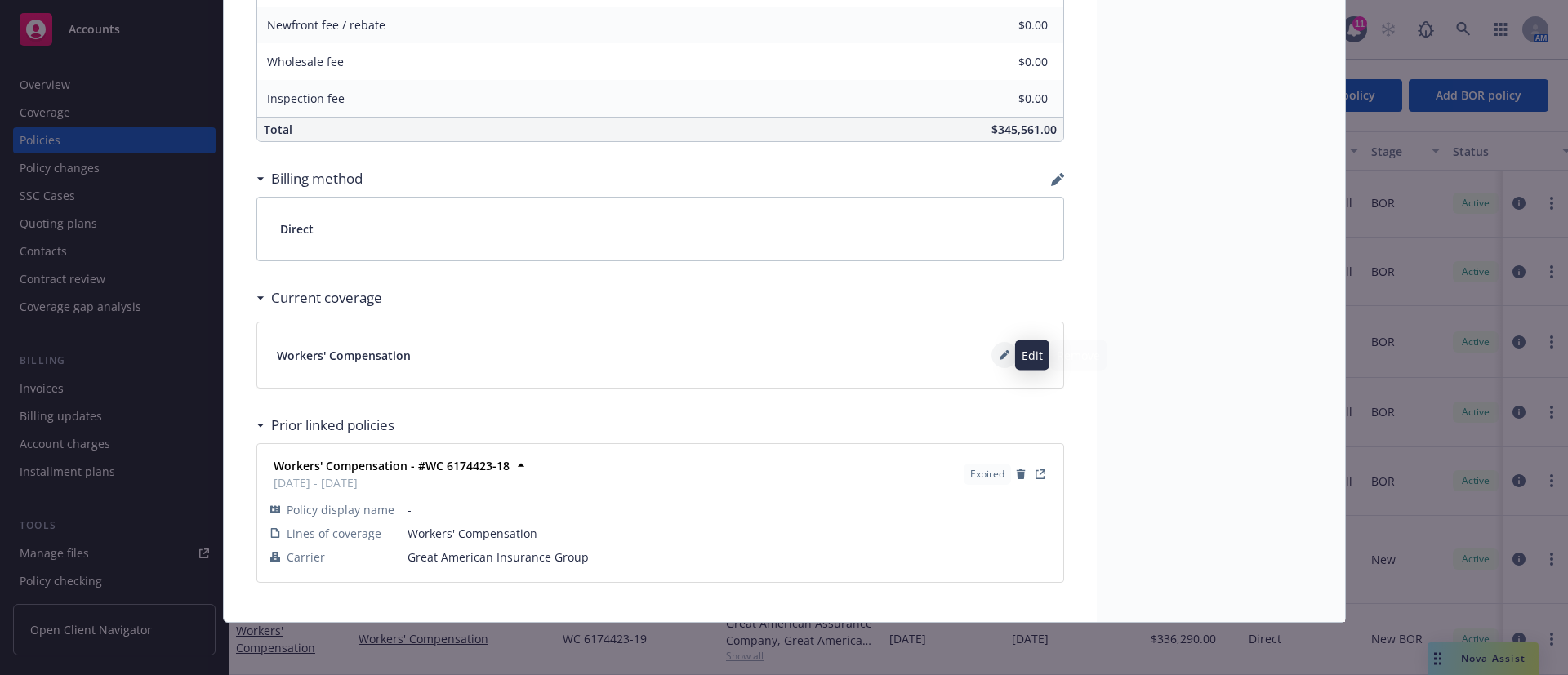
click at [999, 359] on icon at bounding box center [1004, 355] width 10 height 10
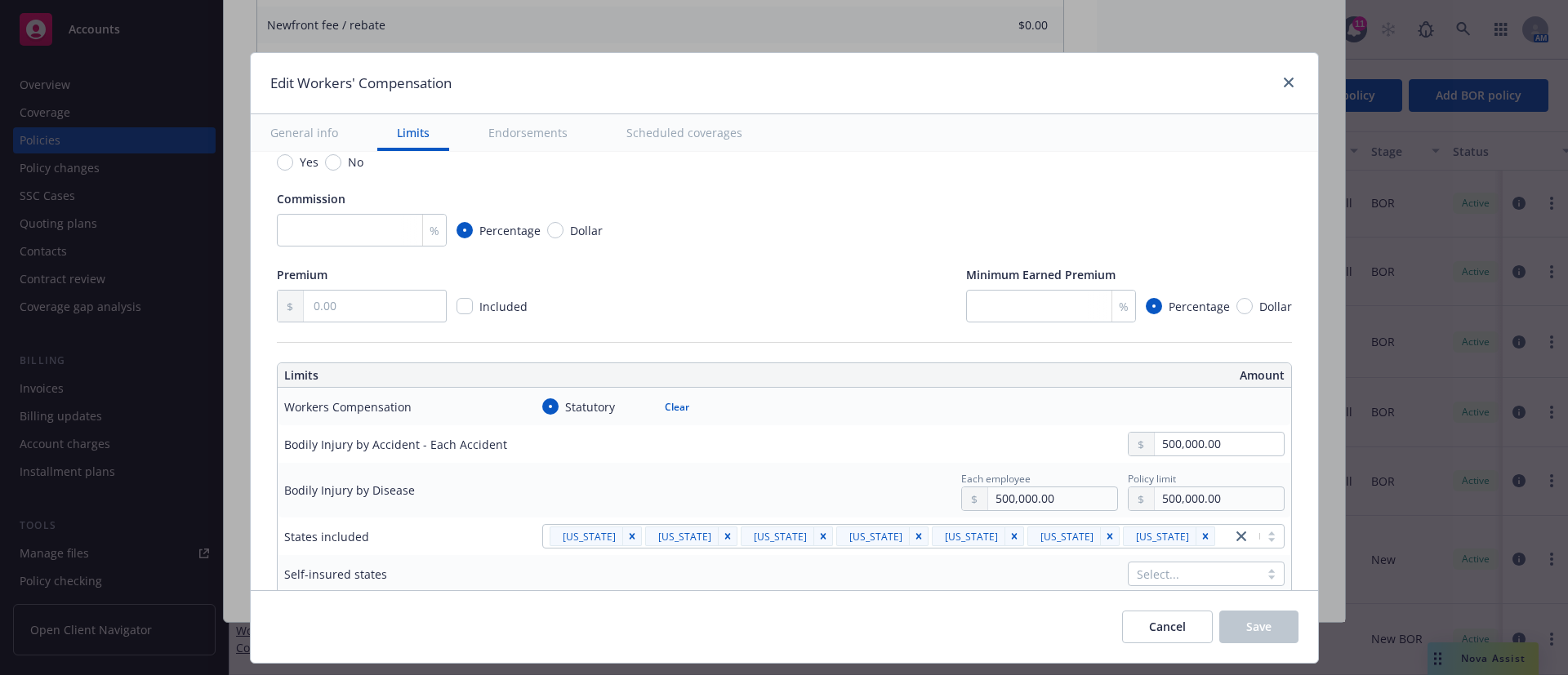
scroll to position [368, 0]
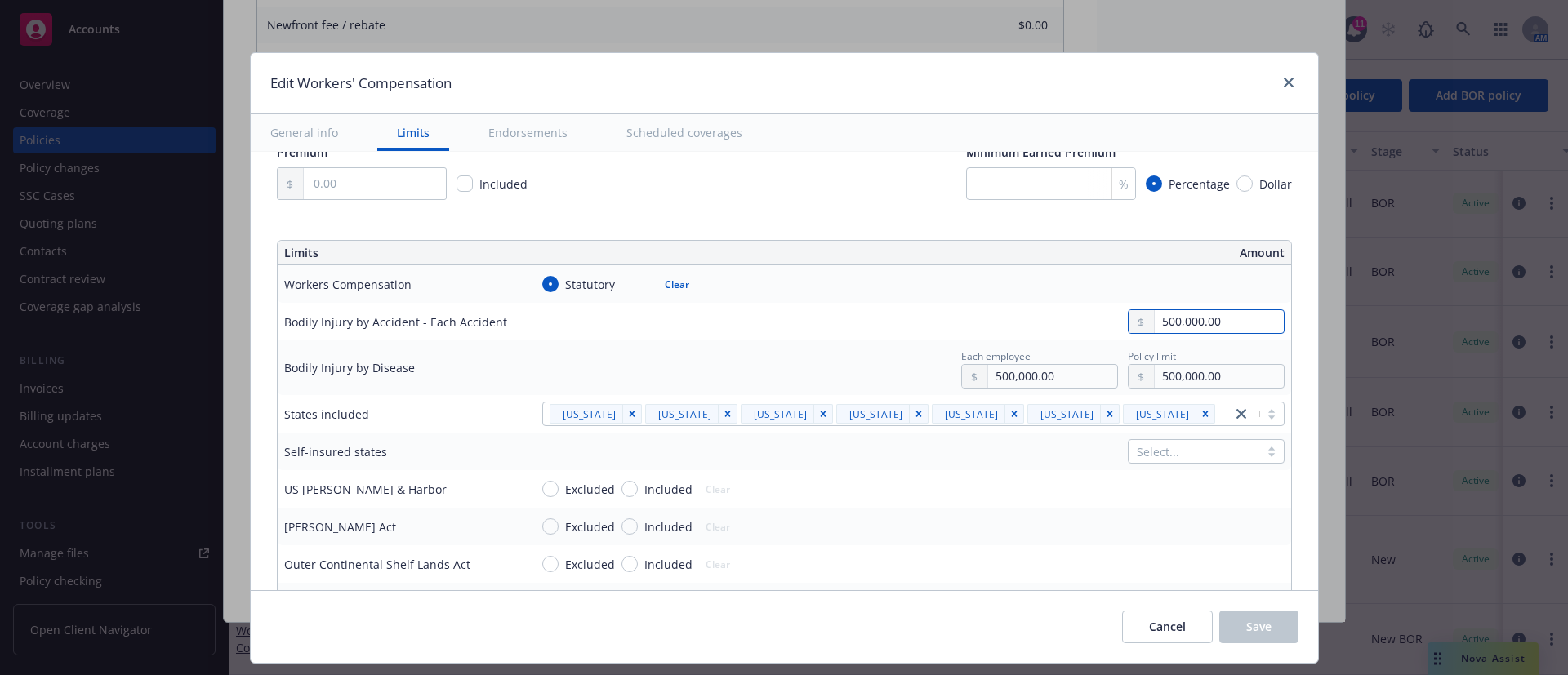
drag, startPoint x: 1170, startPoint y: 318, endPoint x: 1049, endPoint y: 321, distance: 121.0
click at [1049, 321] on div "500,000.00" at bounding box center [907, 322] width 755 height 25
type input "1,000,000.00"
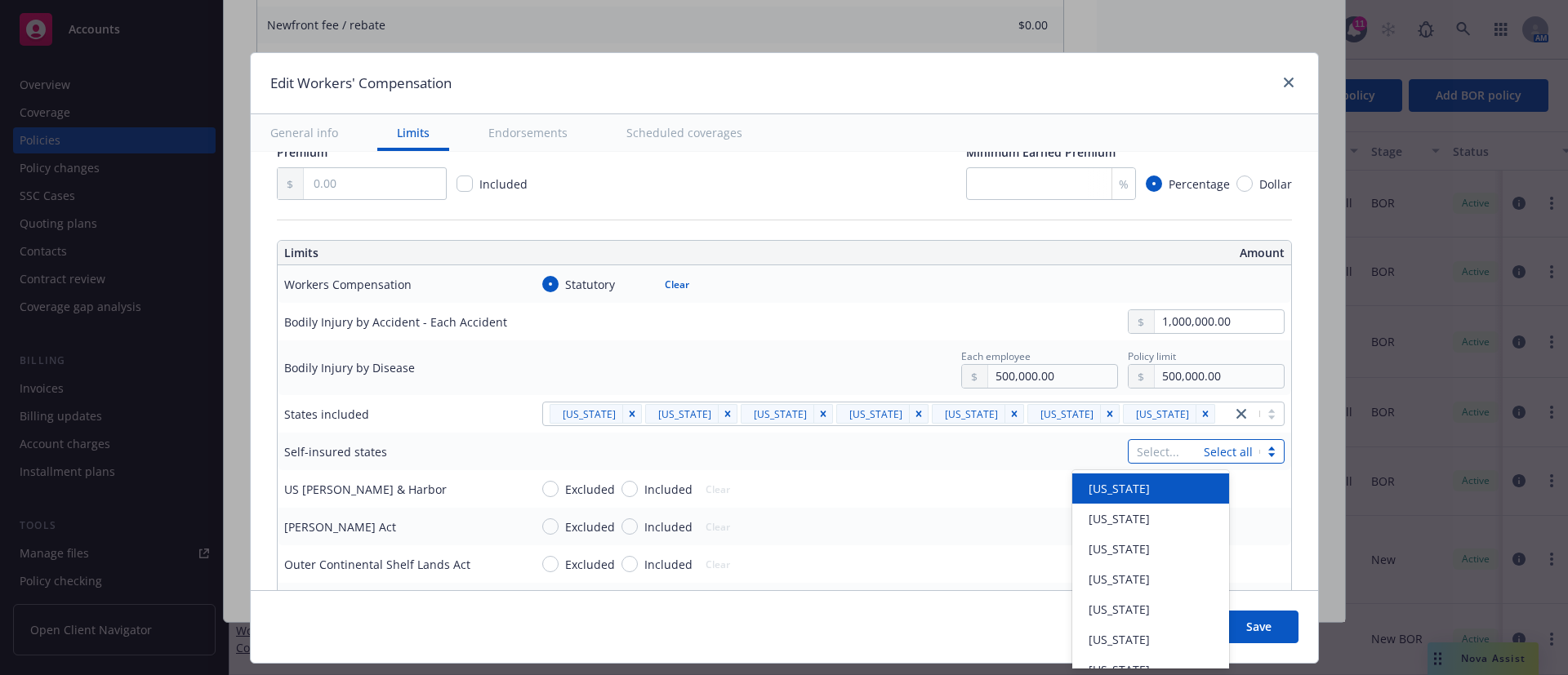
drag, startPoint x: 1112, startPoint y: 454, endPoint x: 1079, endPoint y: 432, distance: 39.7
click at [1136, 454] on div at bounding box center [1165, 451] width 59 height 20
click at [1174, 385] on input "500,000.00" at bounding box center [1218, 377] width 128 height 23
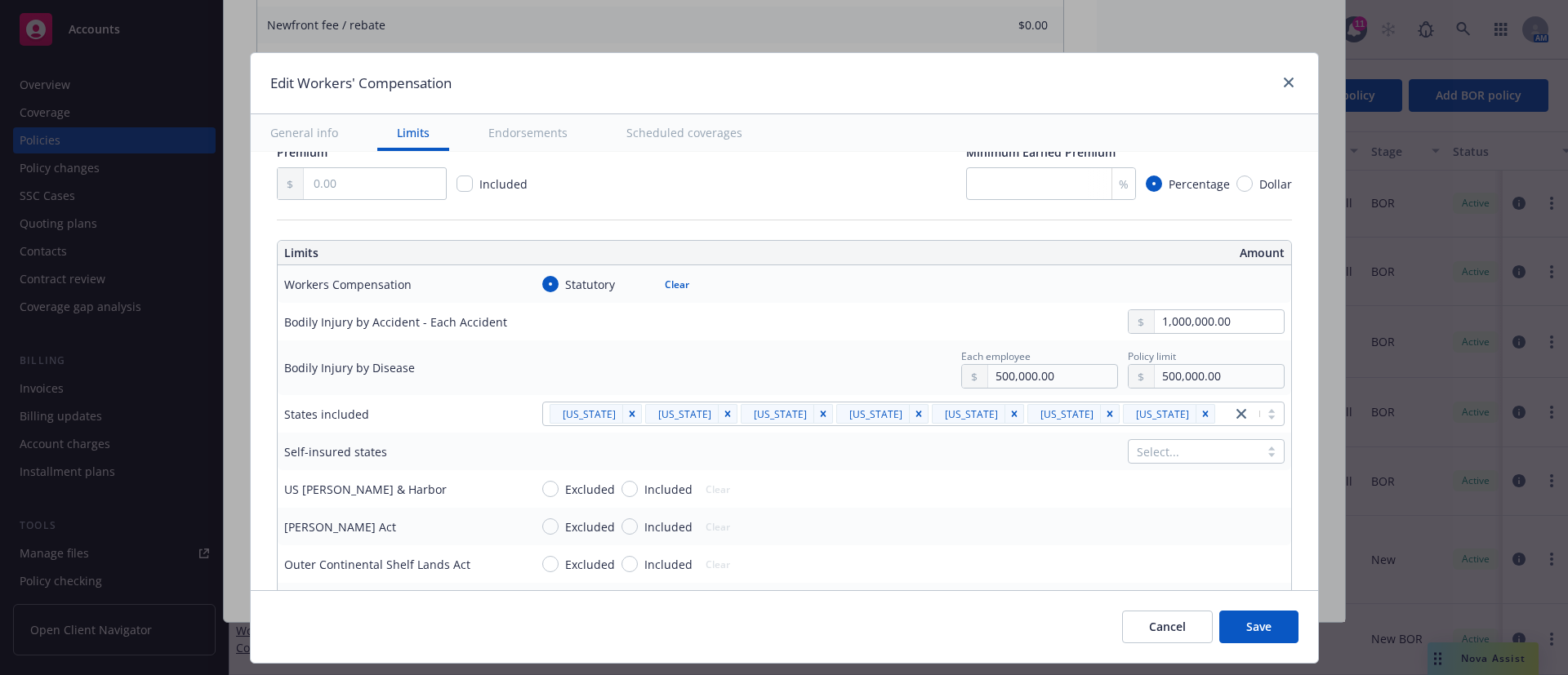
type input "1,000,000.00"
drag, startPoint x: 1159, startPoint y: 449, endPoint x: 1039, endPoint y: 406, distance: 127.5
click at [1157, 449] on button "$1,000,000.00" at bounding box center [1158, 447] width 141 height 30
click at [1019, 374] on input "500,000.00" at bounding box center [1052, 377] width 128 height 23
type input "1,000,000.00"
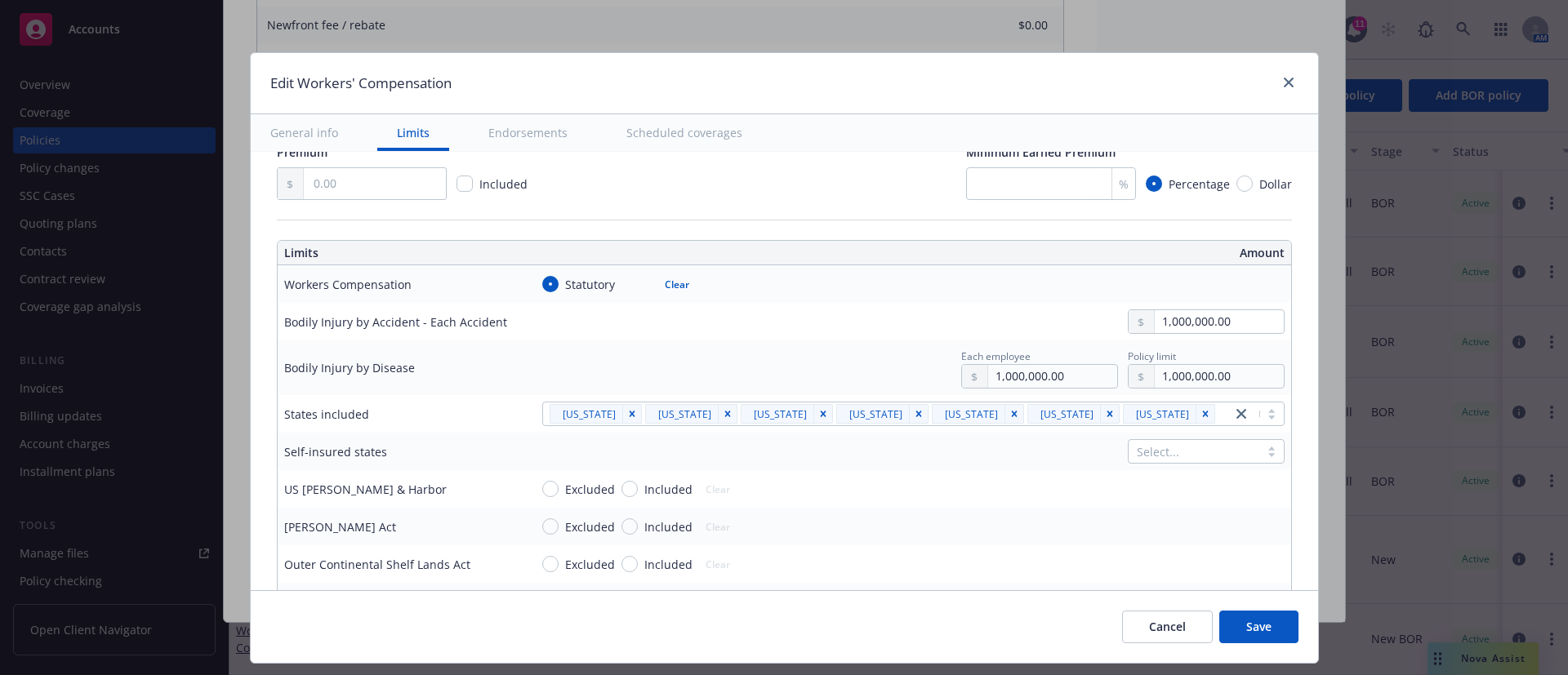
click at [1007, 441] on button "$1,000,000.00" at bounding box center [991, 446] width 141 height 30
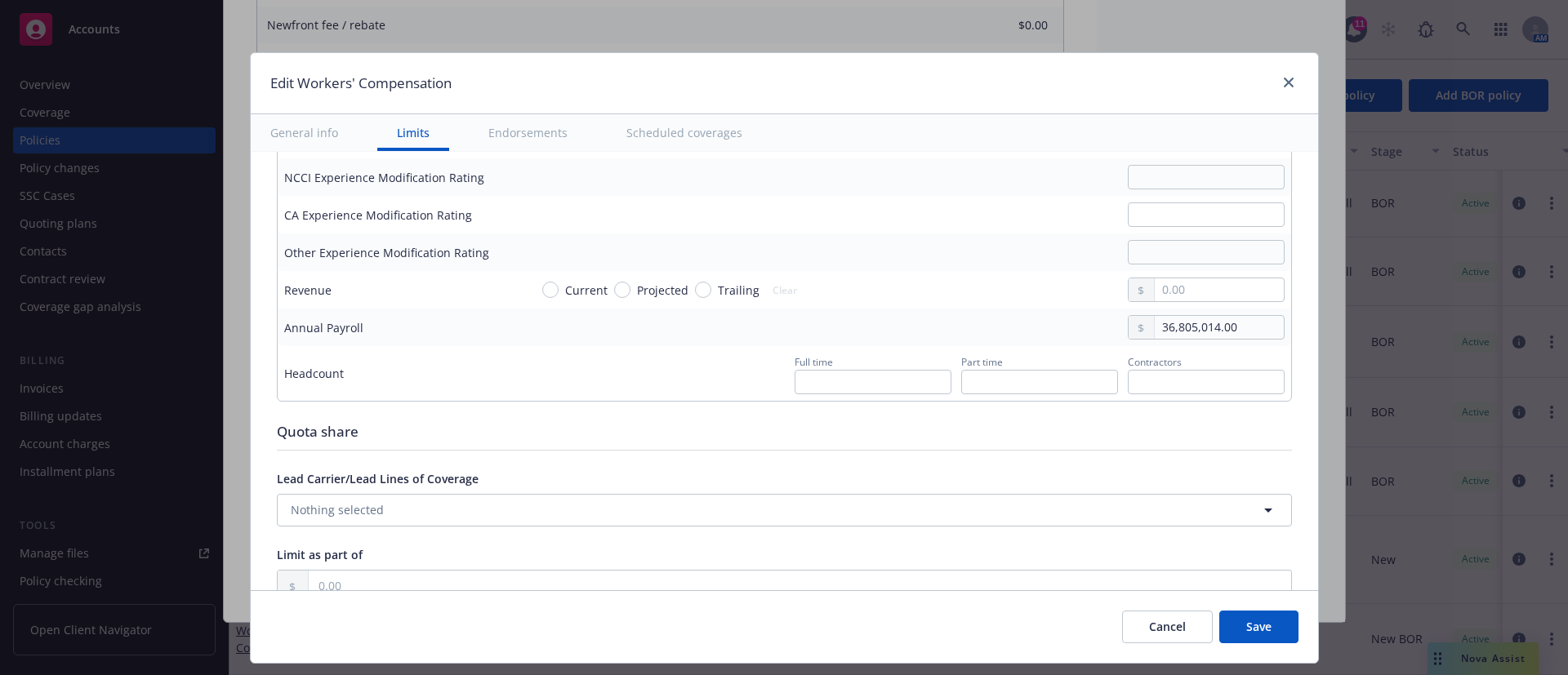
scroll to position [980, 0]
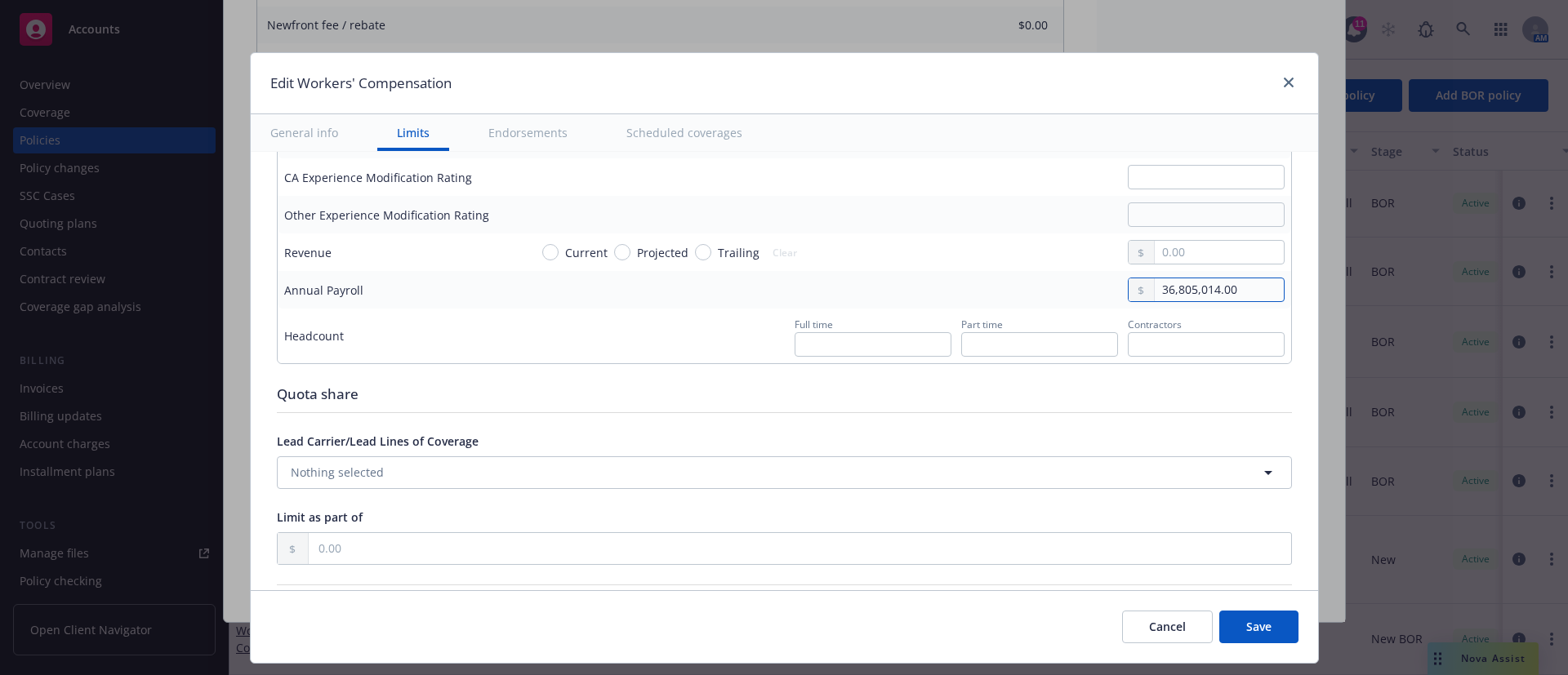
drag, startPoint x: 1193, startPoint y: 306, endPoint x: 1057, endPoint y: 310, distance: 136.1
click at [1058, 302] on div "36,805,014.00" at bounding box center [907, 290] width 755 height 25
paste input "3,230,502"
type input "33,230,502.00"
click at [1006, 264] on div "Current Projected Trailing Clear" at bounding box center [907, 253] width 755 height 25
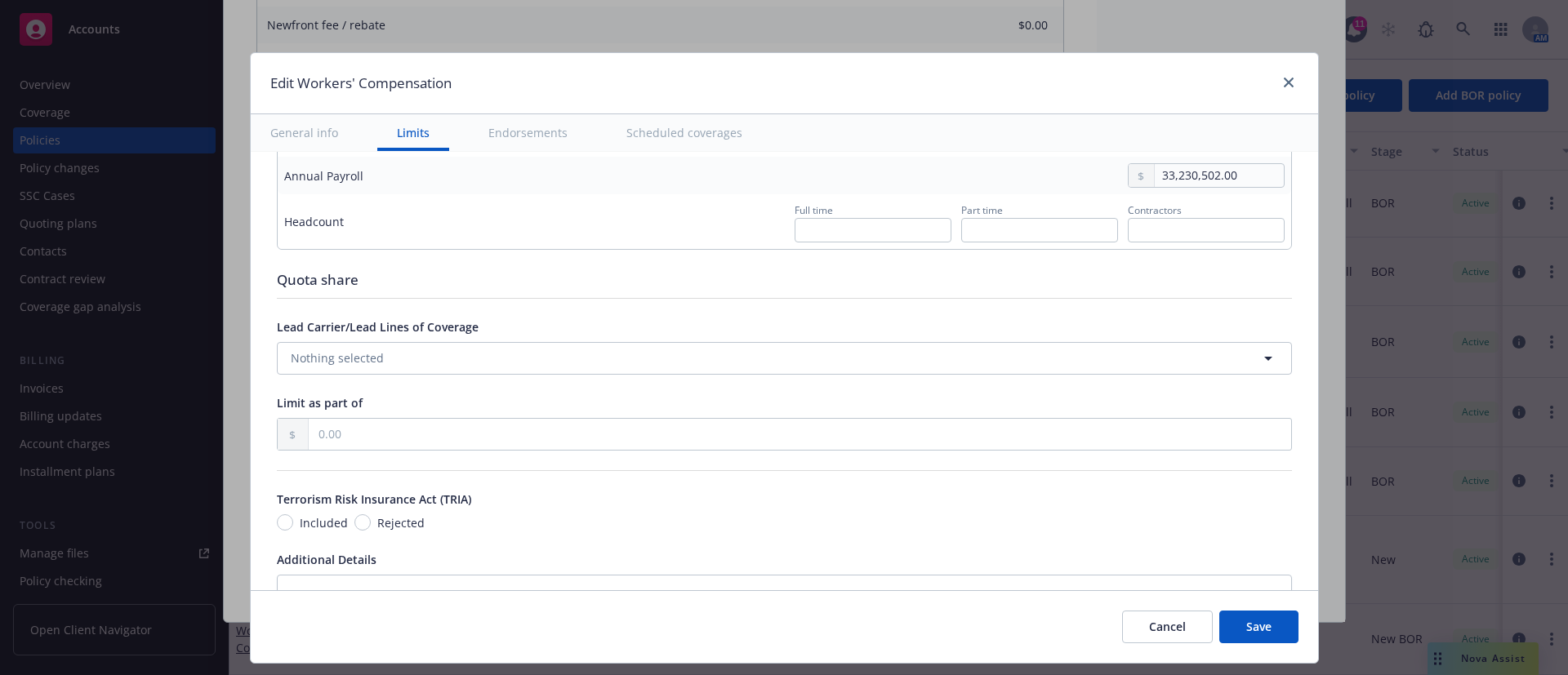
scroll to position [1102, 0]
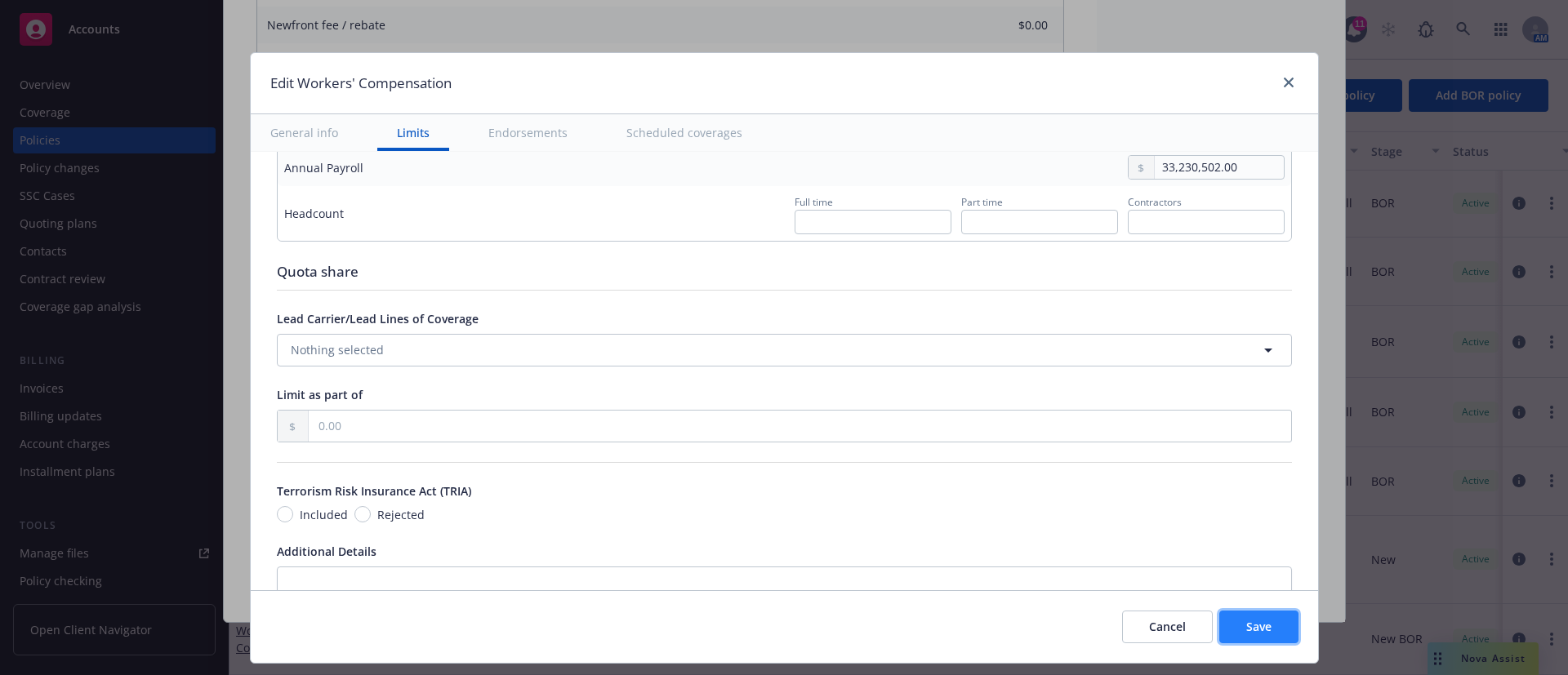
click at [1246, 626] on span "Save" at bounding box center [1258, 626] width 26 height 16
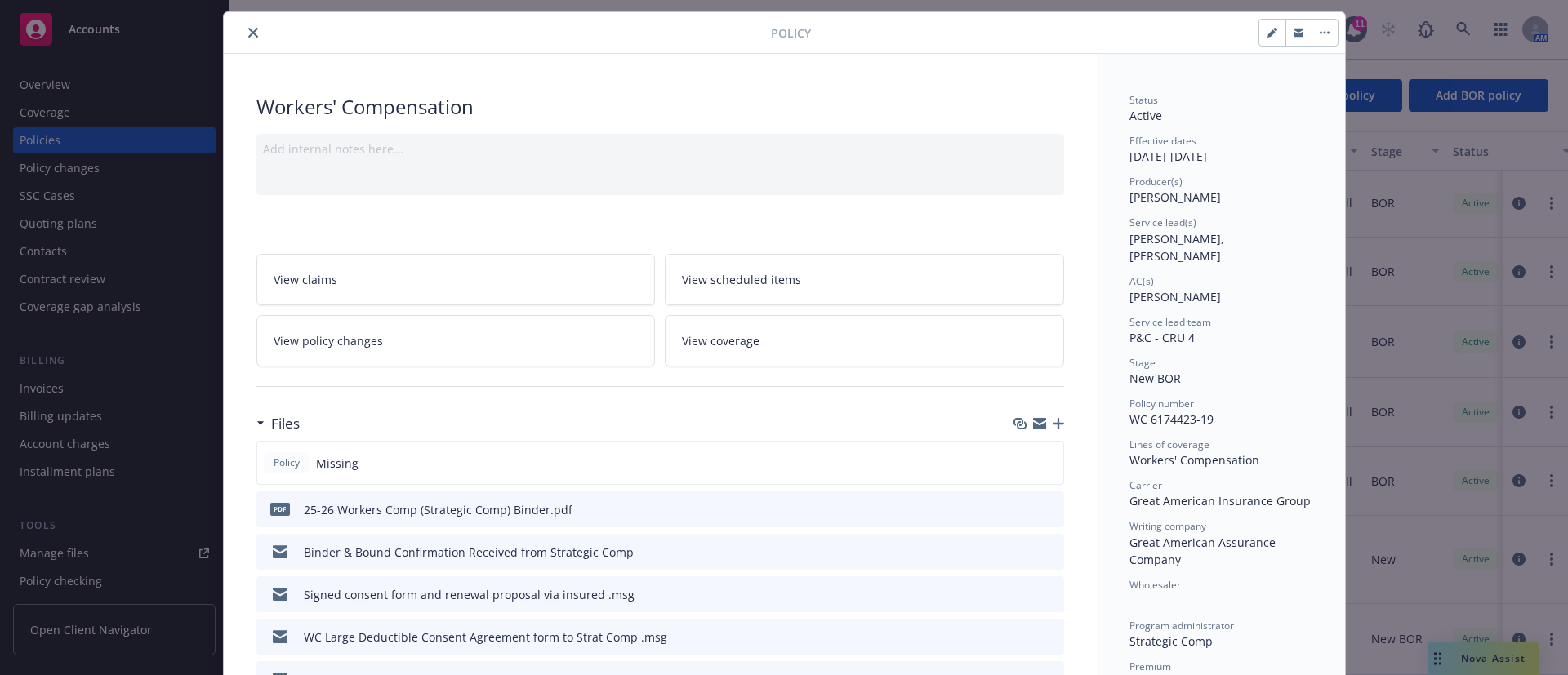
scroll to position [0, 0]
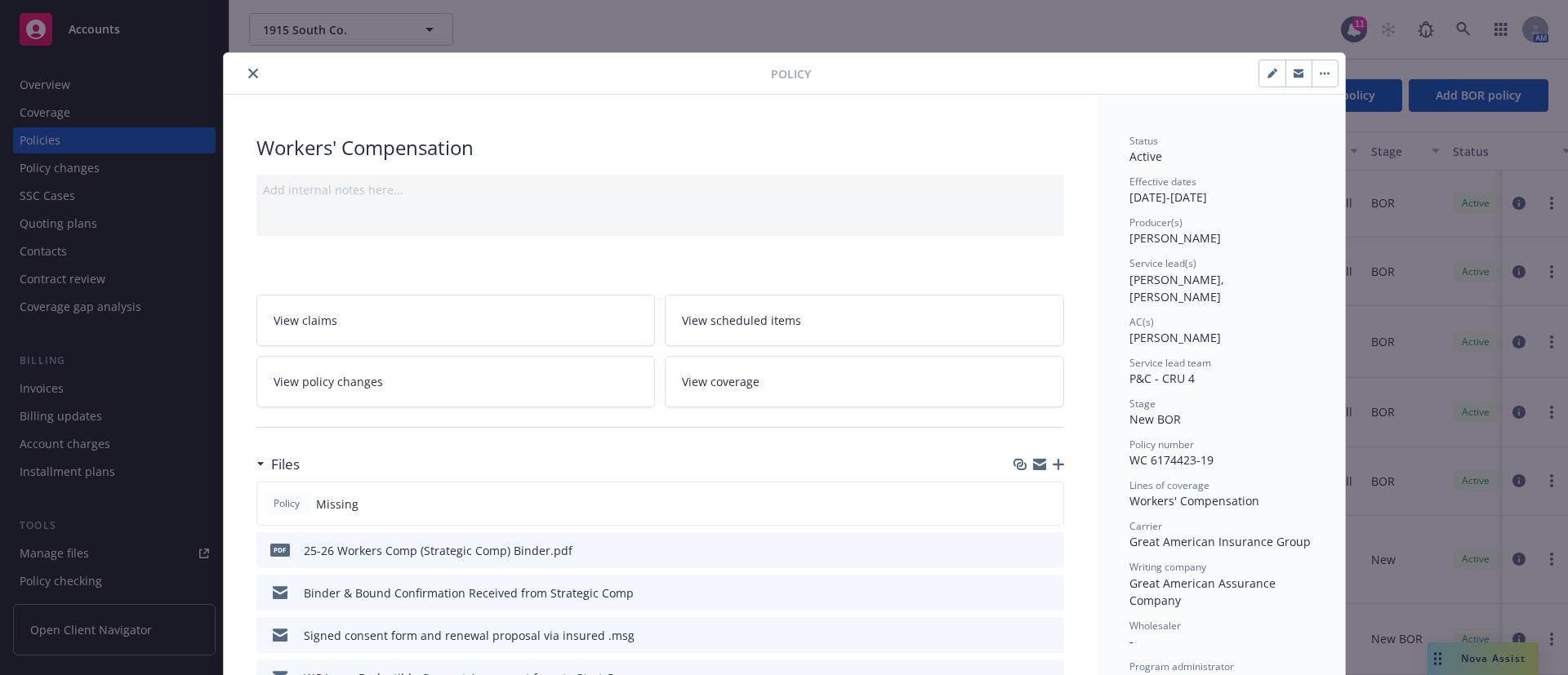
click at [532, 374] on link "View policy changes" at bounding box center [456, 382] width 399 height 51
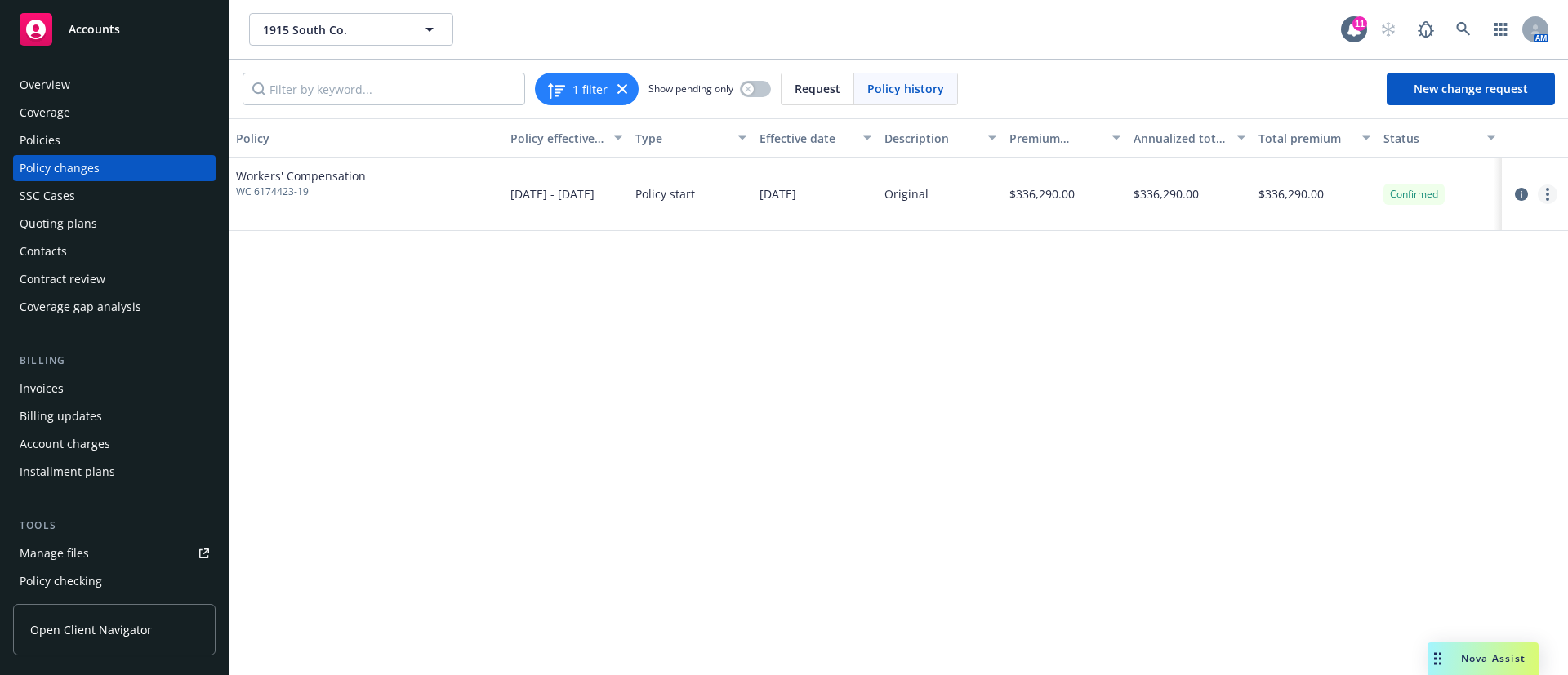
click at [1546, 193] on circle "more" at bounding box center [1547, 195] width 3 height 3
click at [1399, 326] on link "Edit billing info" at bounding box center [1416, 325] width 280 height 32
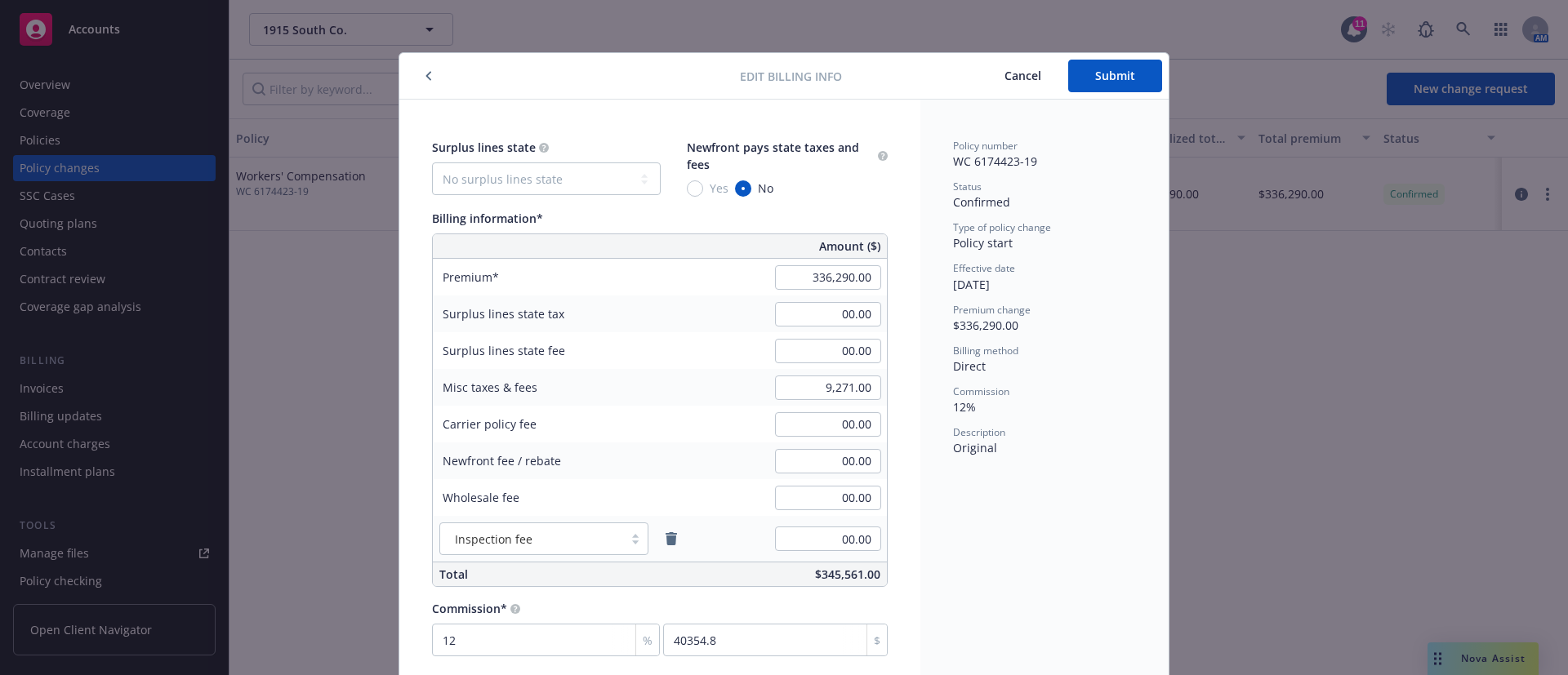
scroll to position [17, 0]
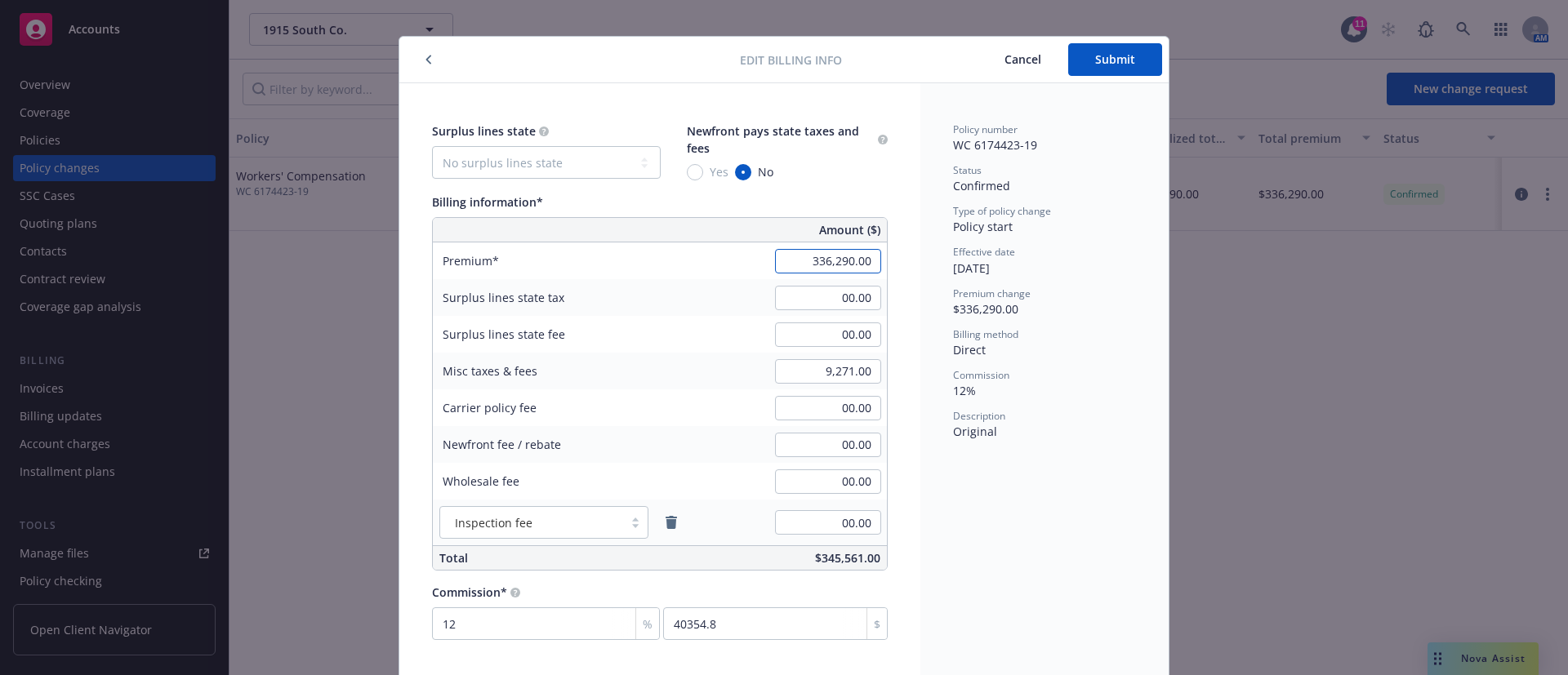
click at [793, 256] on input "336,290.00" at bounding box center [827, 262] width 106 height 25
type input "345,348.00"
type input "41441.76"
click at [1129, 485] on div "Policy number WC 6174423-19 Status Confirmed Type of policy change Policy start…" at bounding box center [1045, 382] width 248 height 596
click at [1088, 476] on div "Policy number WC 6174423-19 Status Confirmed Type of policy change Policy start…" at bounding box center [1045, 382] width 248 height 596
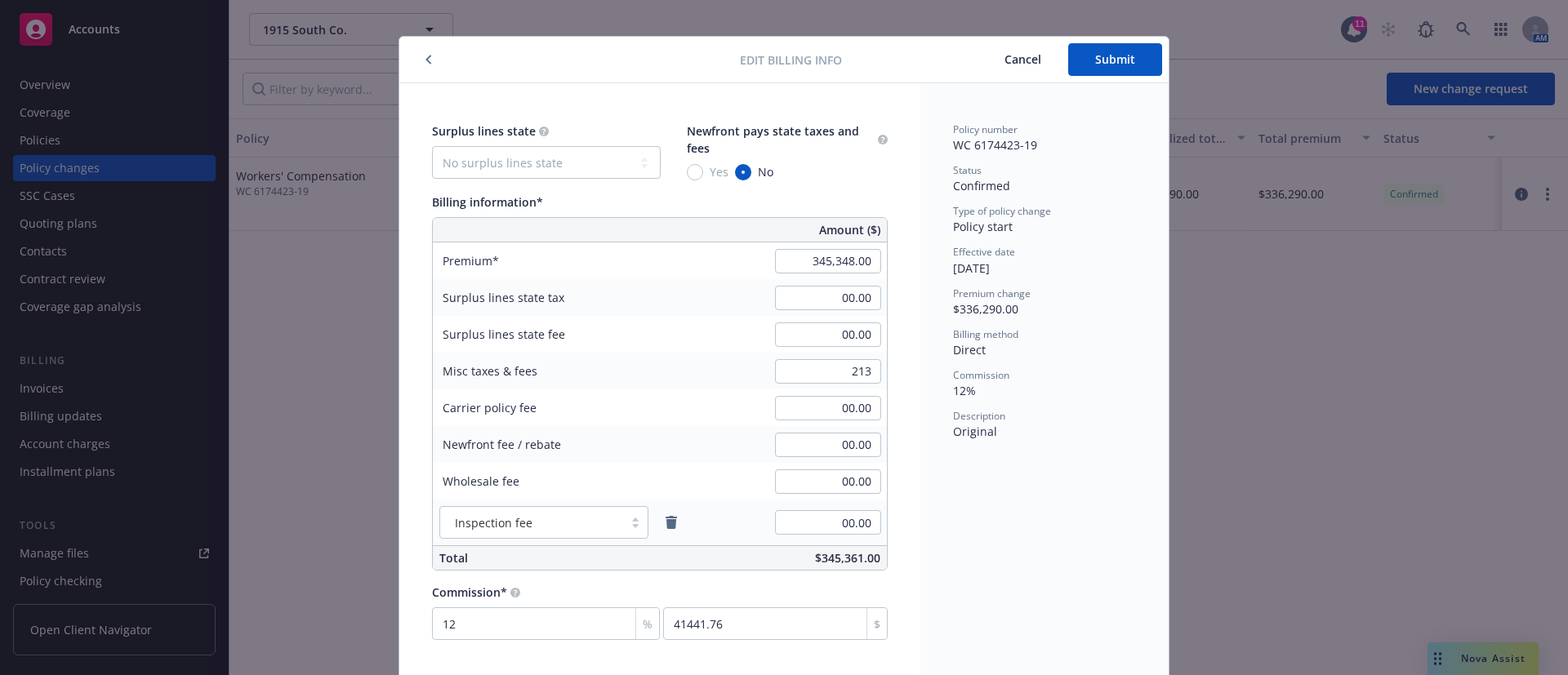
type input "213.00"
click at [1083, 559] on div "Policy number WC 6174423-19 Status Confirmed Type of policy change Policy start…" at bounding box center [1045, 382] width 248 height 596
click at [1129, 63] on button "Submit" at bounding box center [1114, 59] width 94 height 32
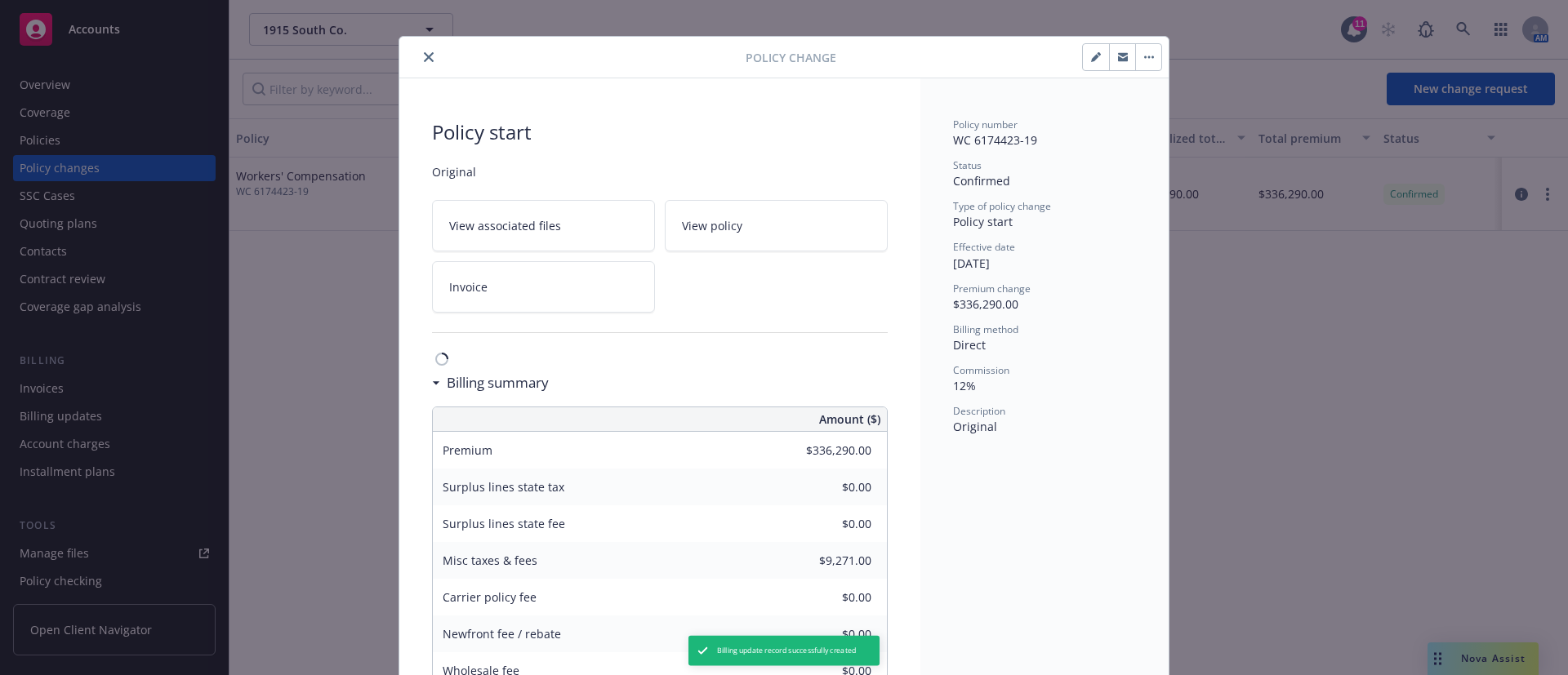
type input "$345,348.00"
type input "$213.00"
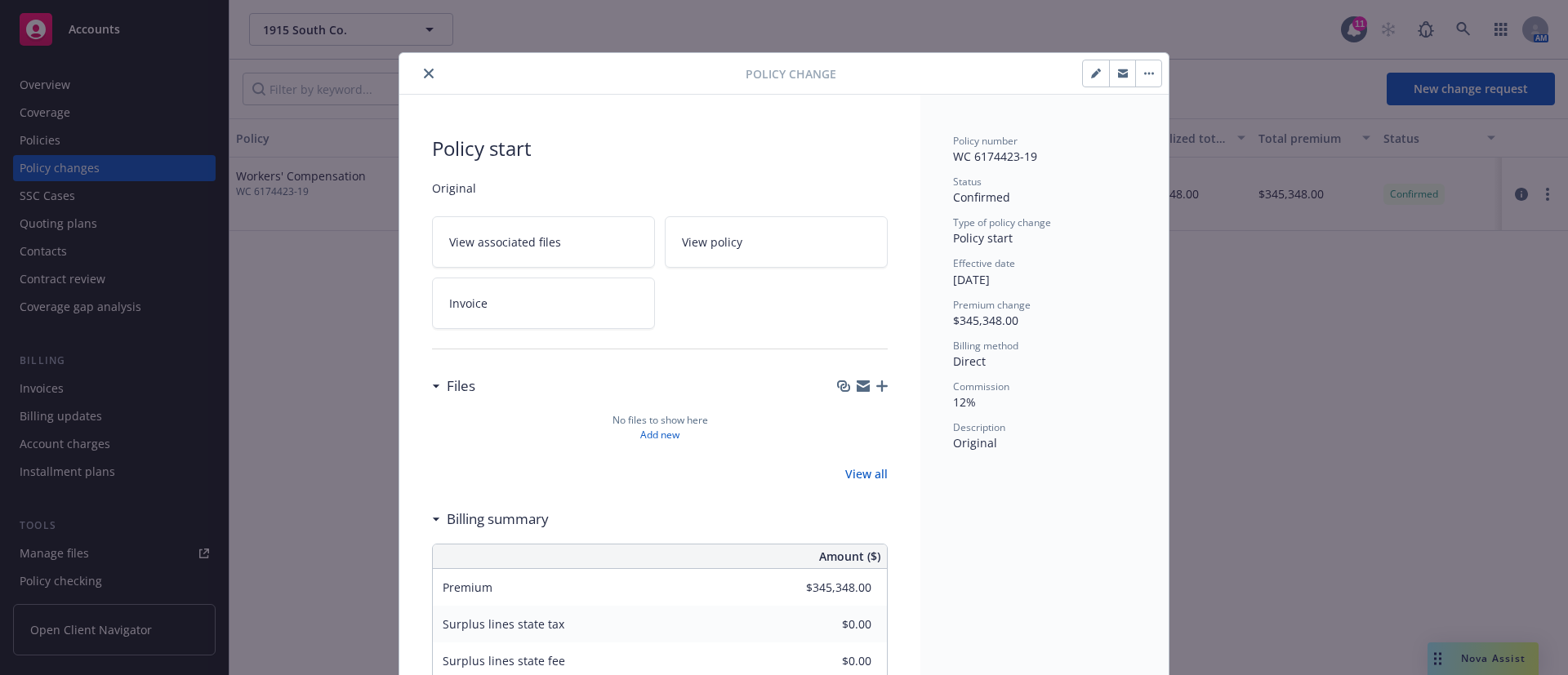
click at [425, 77] on button "close" at bounding box center [429, 74] width 20 height 20
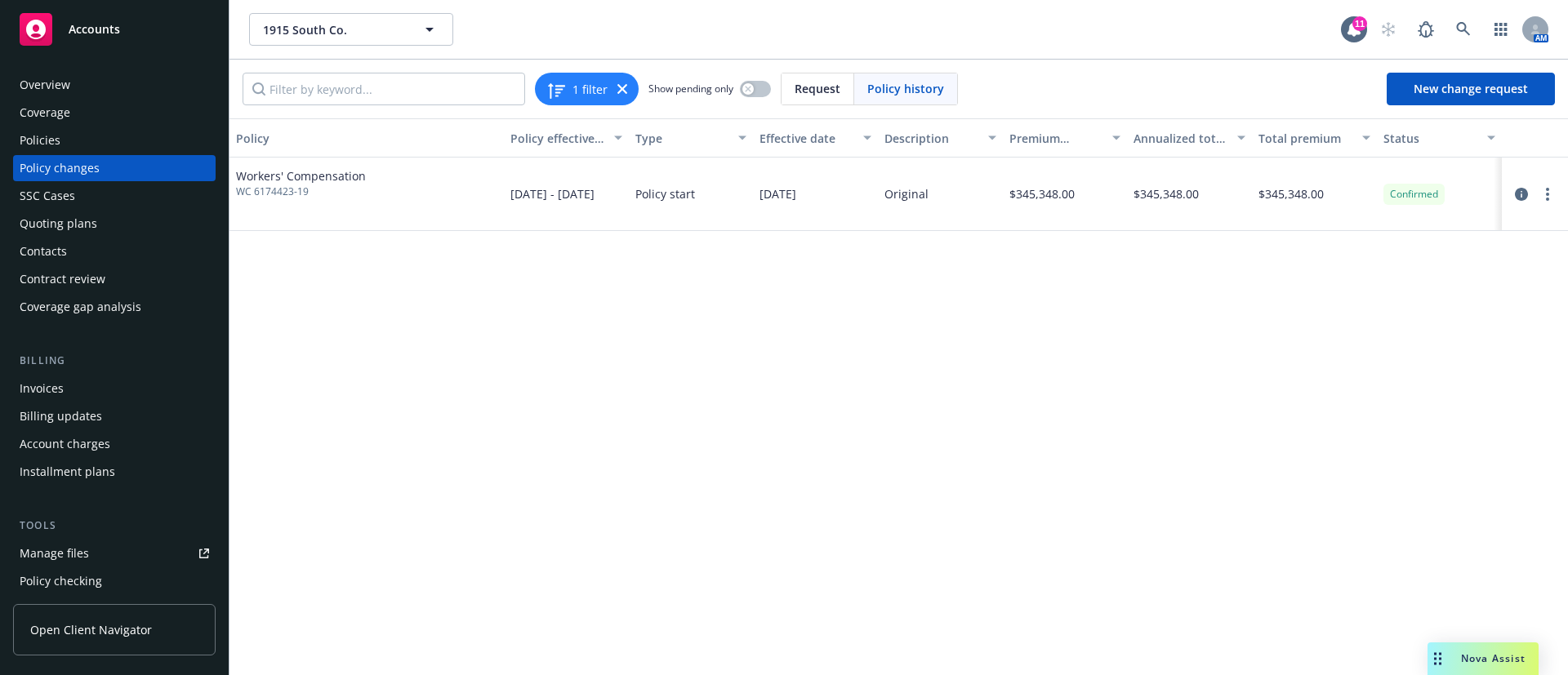
click at [94, 140] on div "Policies" at bounding box center [114, 141] width 190 height 27
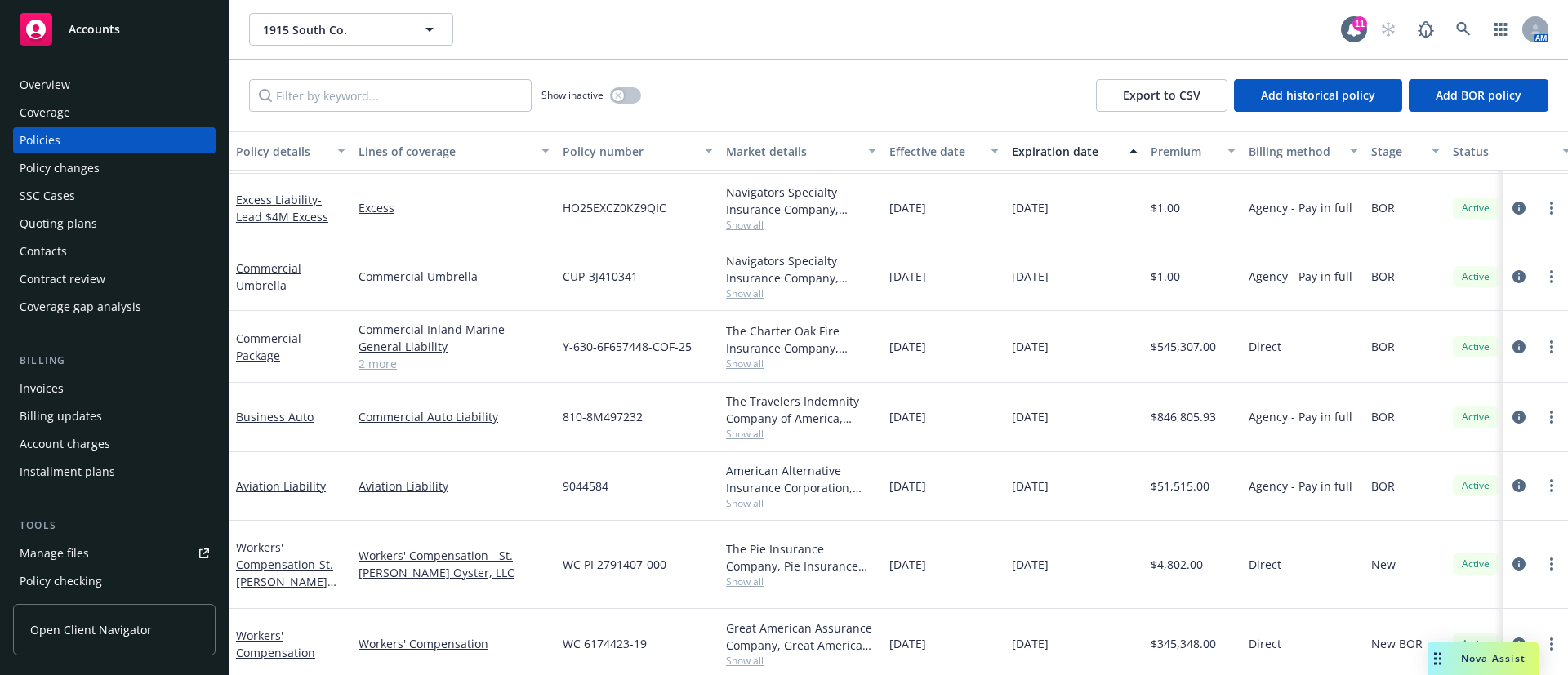
scroll to position [138, 0]
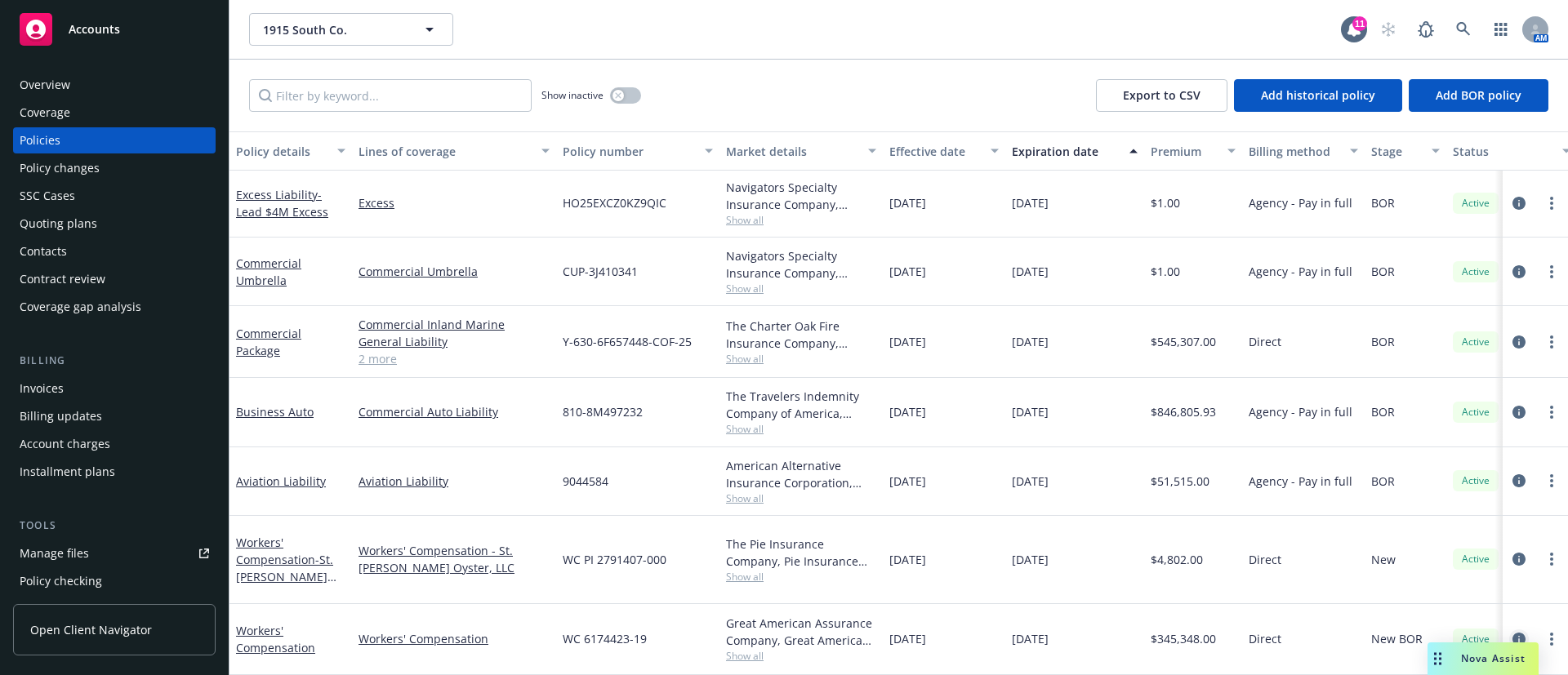
click at [1513, 633] on icon "circleInformation" at bounding box center [1519, 639] width 13 height 13
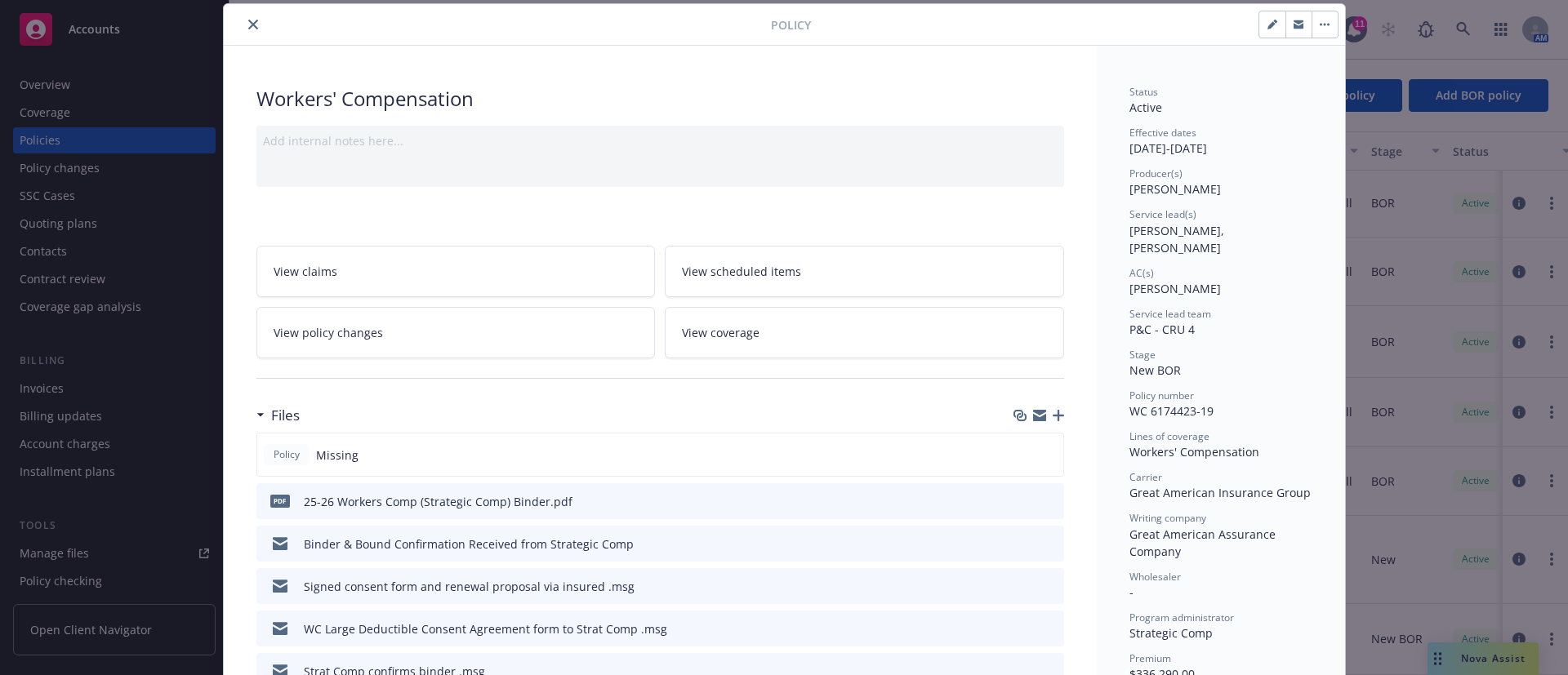
type input "$345,348.00"
type input "$213.00"
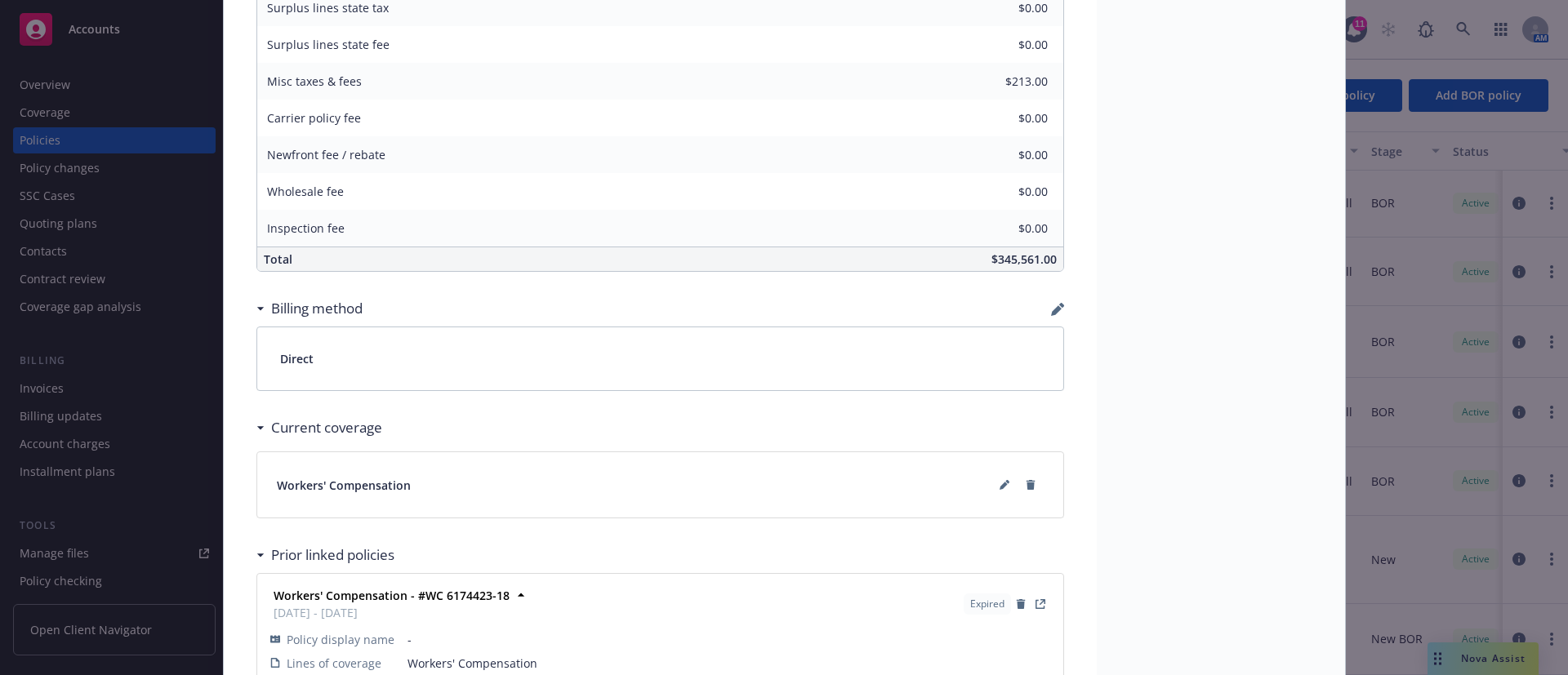
scroll to position [1082, 0]
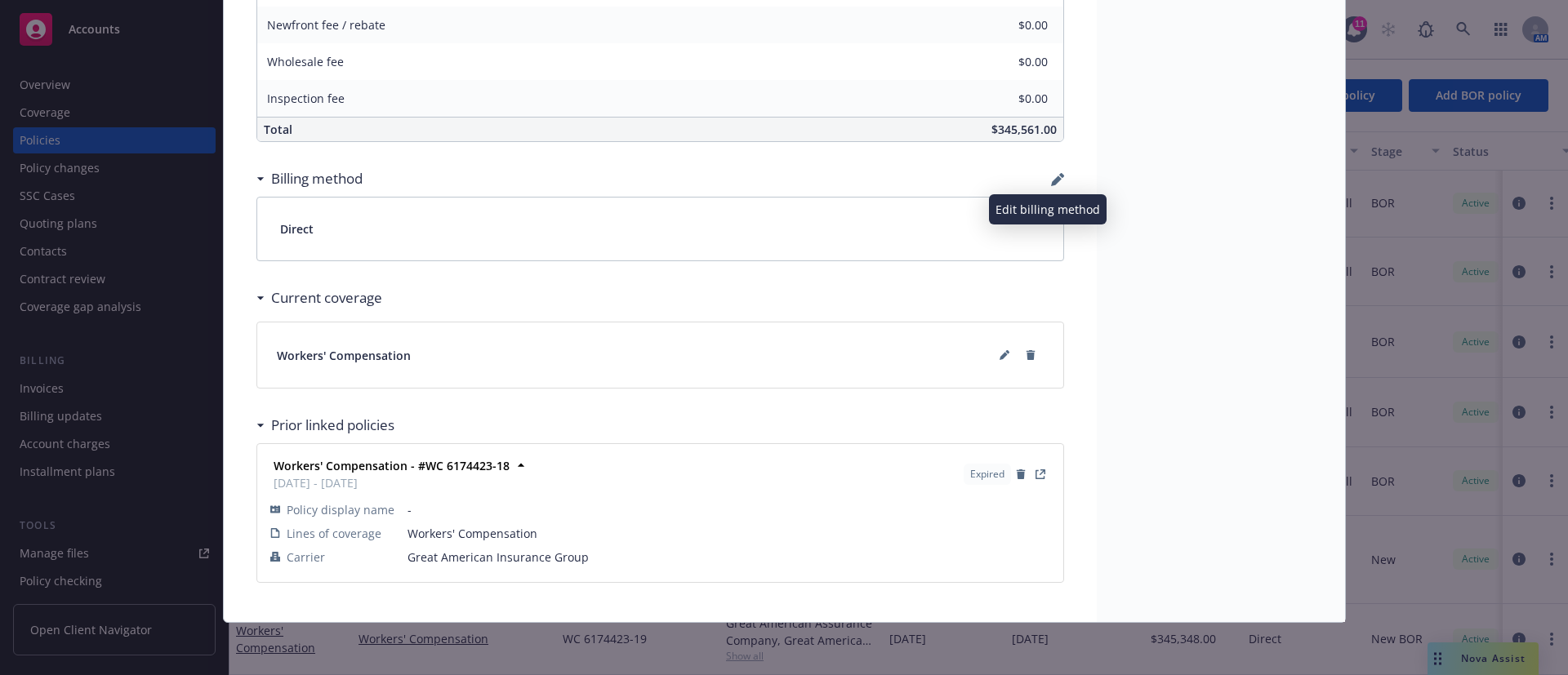
click at [1051, 177] on icon "button" at bounding box center [1058, 180] width 13 height 13
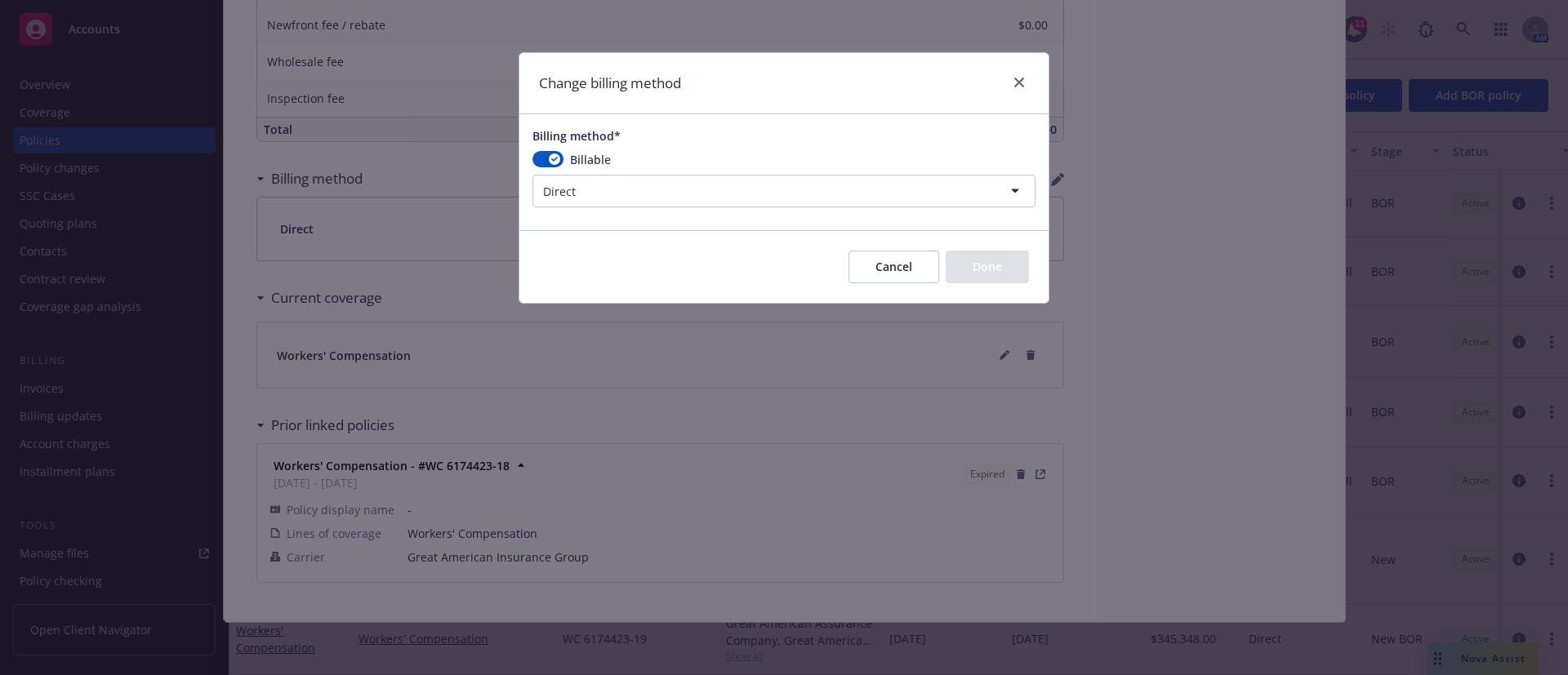
drag, startPoint x: 880, startPoint y: 271, endPoint x: 728, endPoint y: 288, distance: 152.9
click at [880, 271] on button "Cancel" at bounding box center [893, 267] width 90 height 32
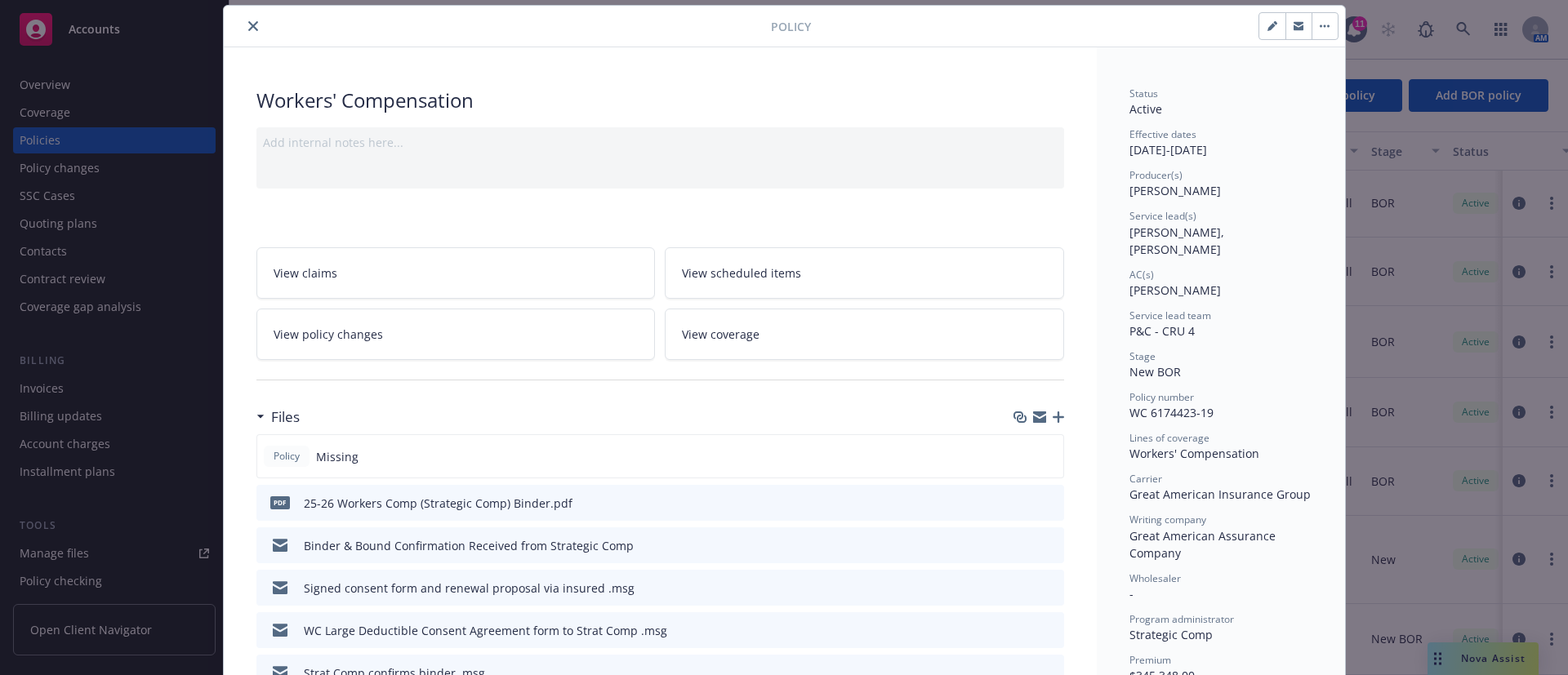
scroll to position [0, 0]
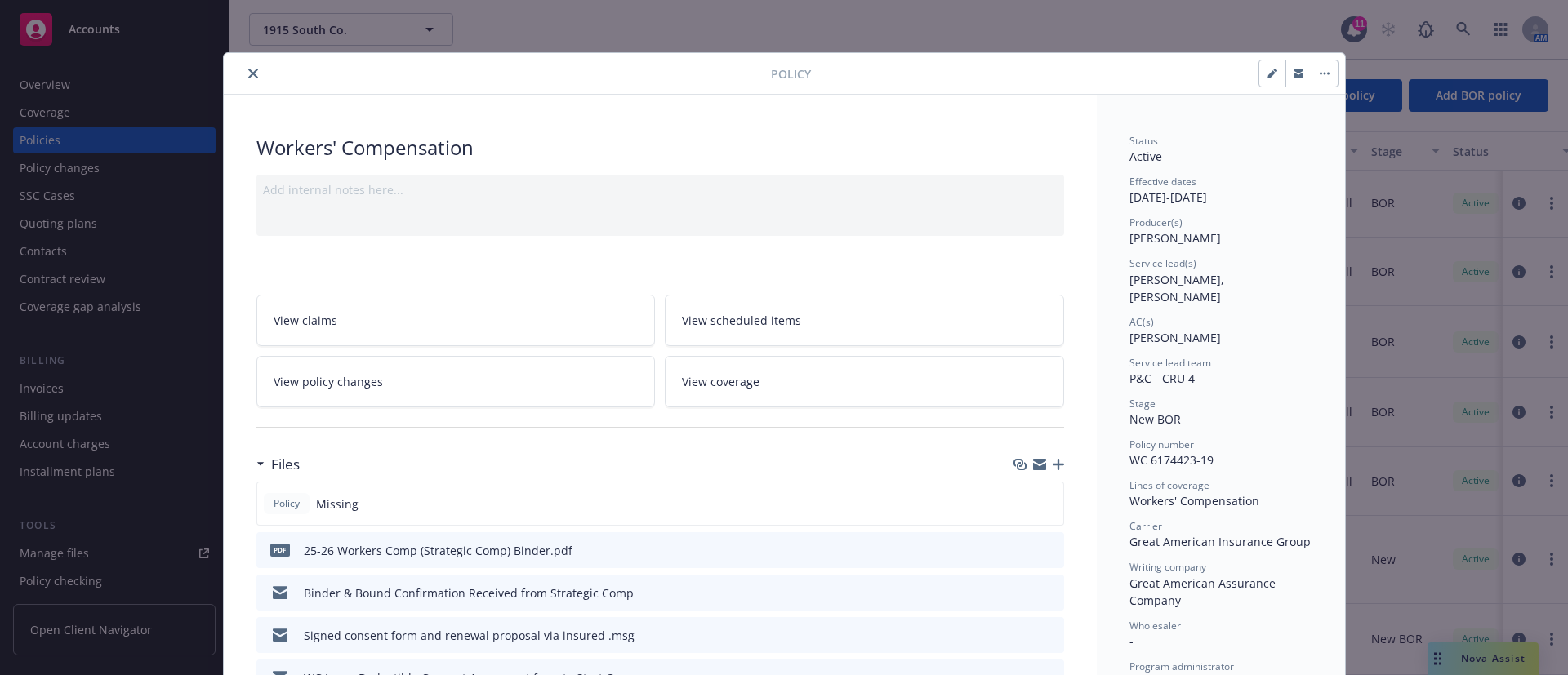
click at [253, 70] on div at bounding box center [500, 74] width 541 height 20
click at [248, 75] on icon "close" at bounding box center [253, 74] width 10 height 10
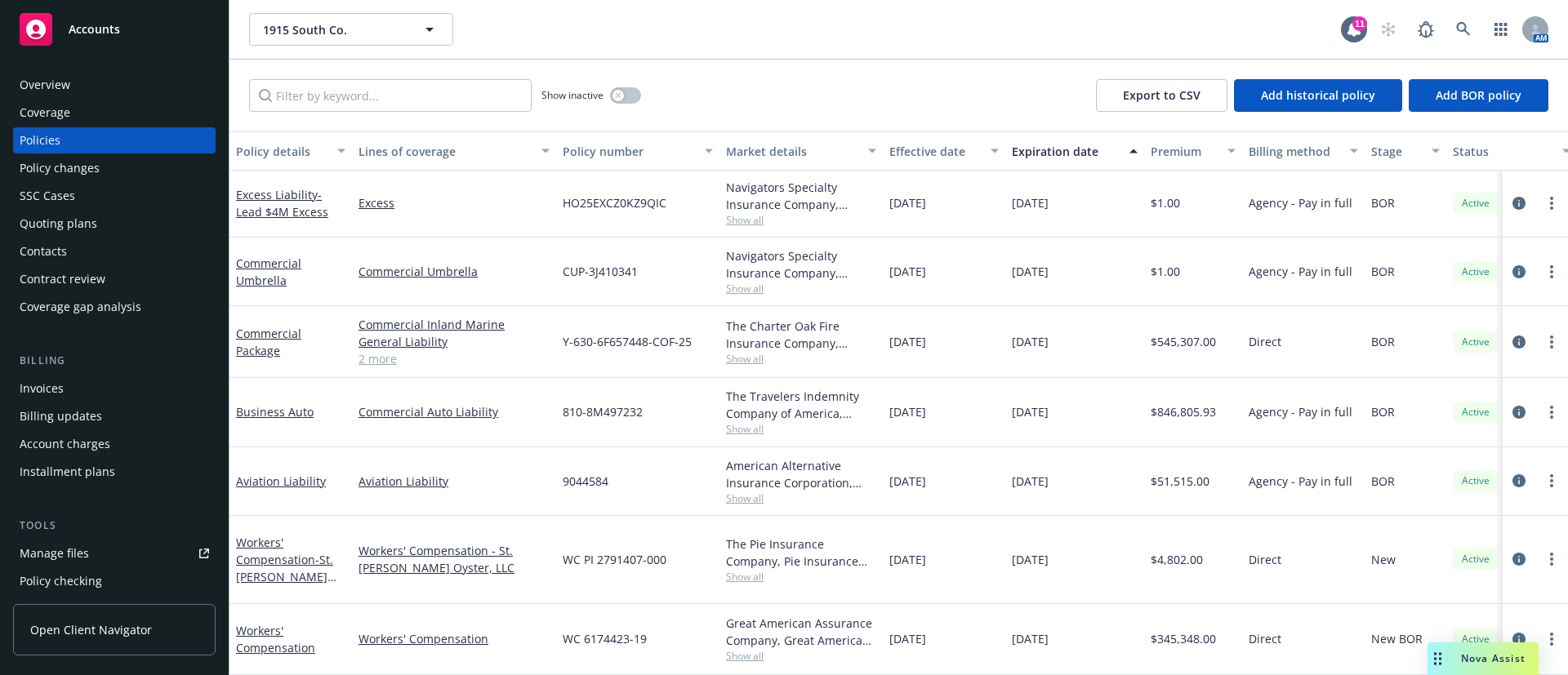
click at [38, 83] on div "Overview" at bounding box center [45, 85] width 51 height 27
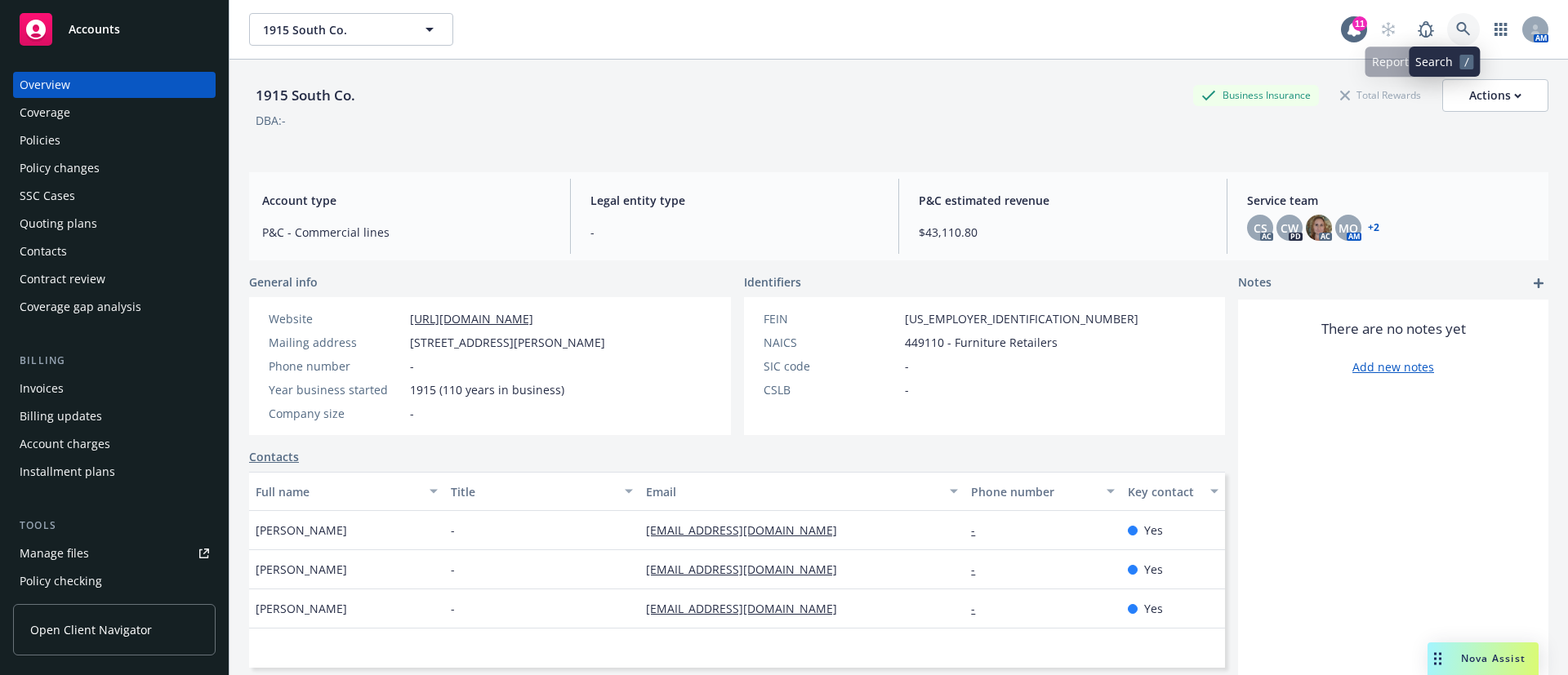
click at [1447, 28] on link at bounding box center [1463, 29] width 32 height 32
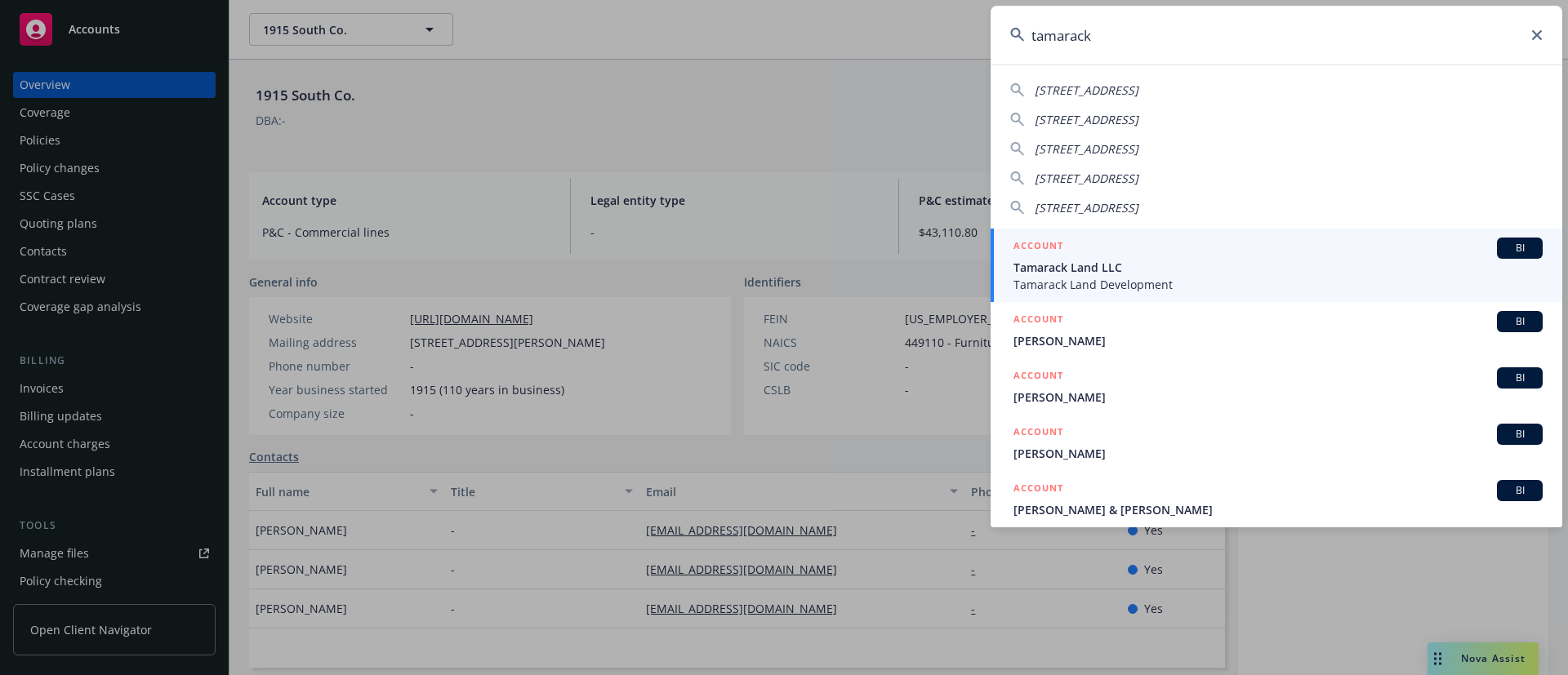
type input "tamarack"
click at [1086, 276] on span "Tamarack Land Development" at bounding box center [1277, 284] width 529 height 17
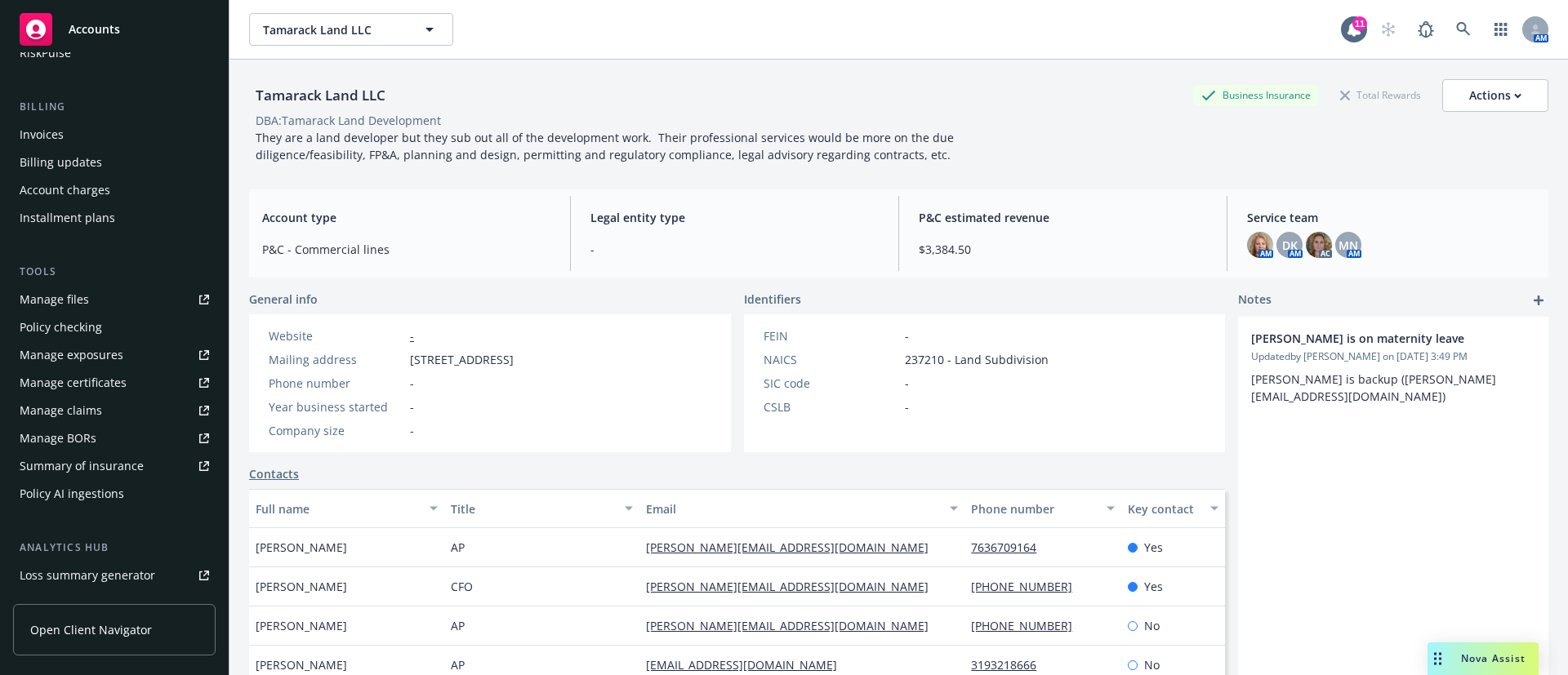
scroll to position [368, 0]
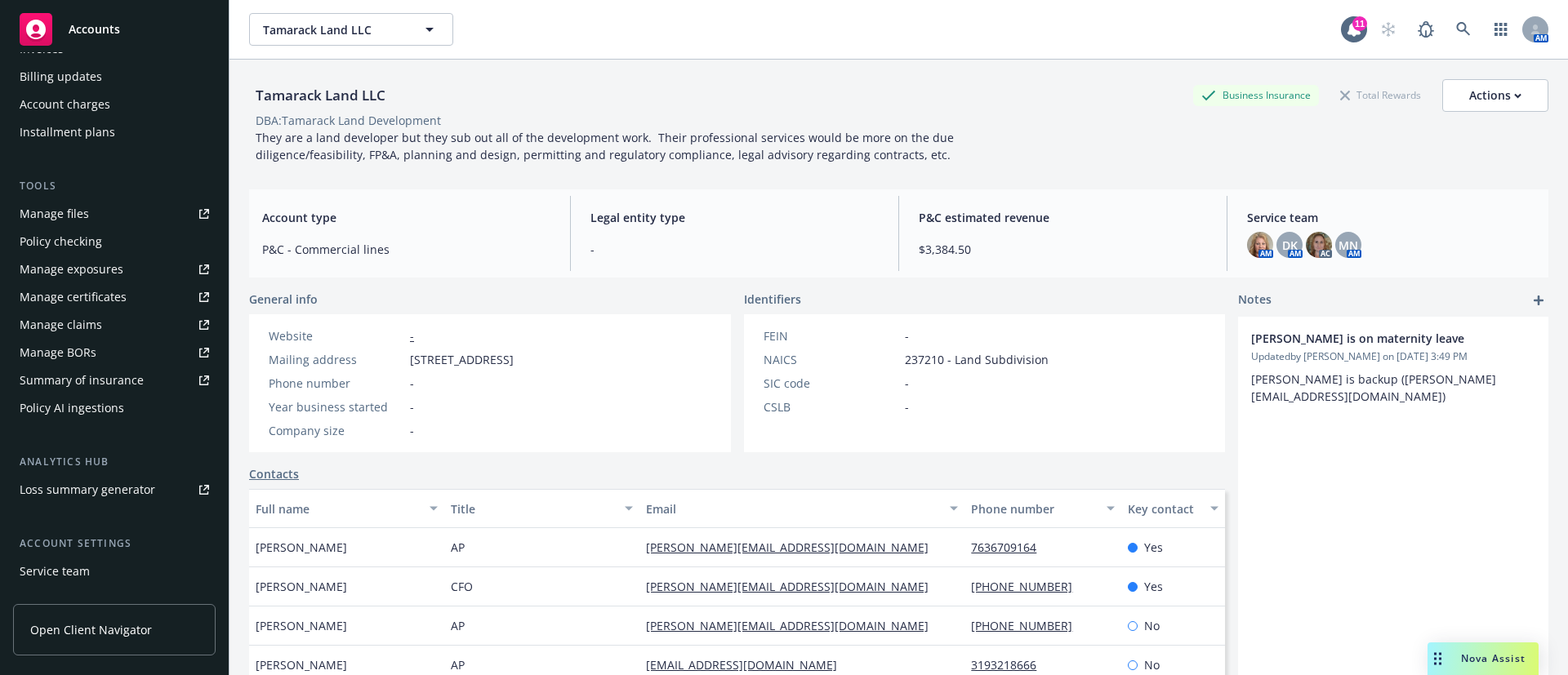
click at [96, 287] on div "Manage certificates" at bounding box center [73, 297] width 107 height 27
drag, startPoint x: 374, startPoint y: 99, endPoint x: 257, endPoint y: 108, distance: 117.3
click at [257, 108] on div "Tamarack Land LLC Business Insurance Total Rewards Actions" at bounding box center [899, 95] width 1299 height 32
copy div "Tamarack Land LLC"
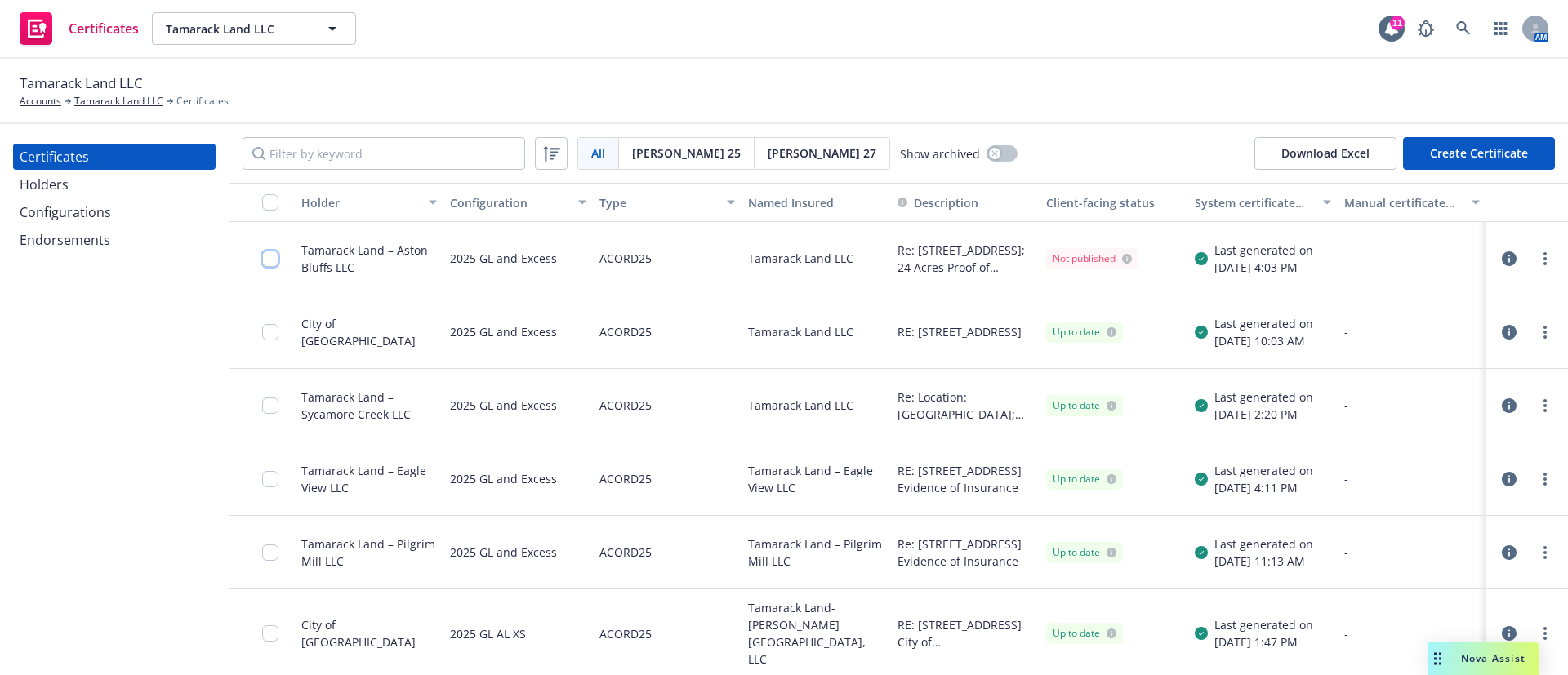
click at [266, 263] on input "checkbox" at bounding box center [270, 259] width 17 height 17
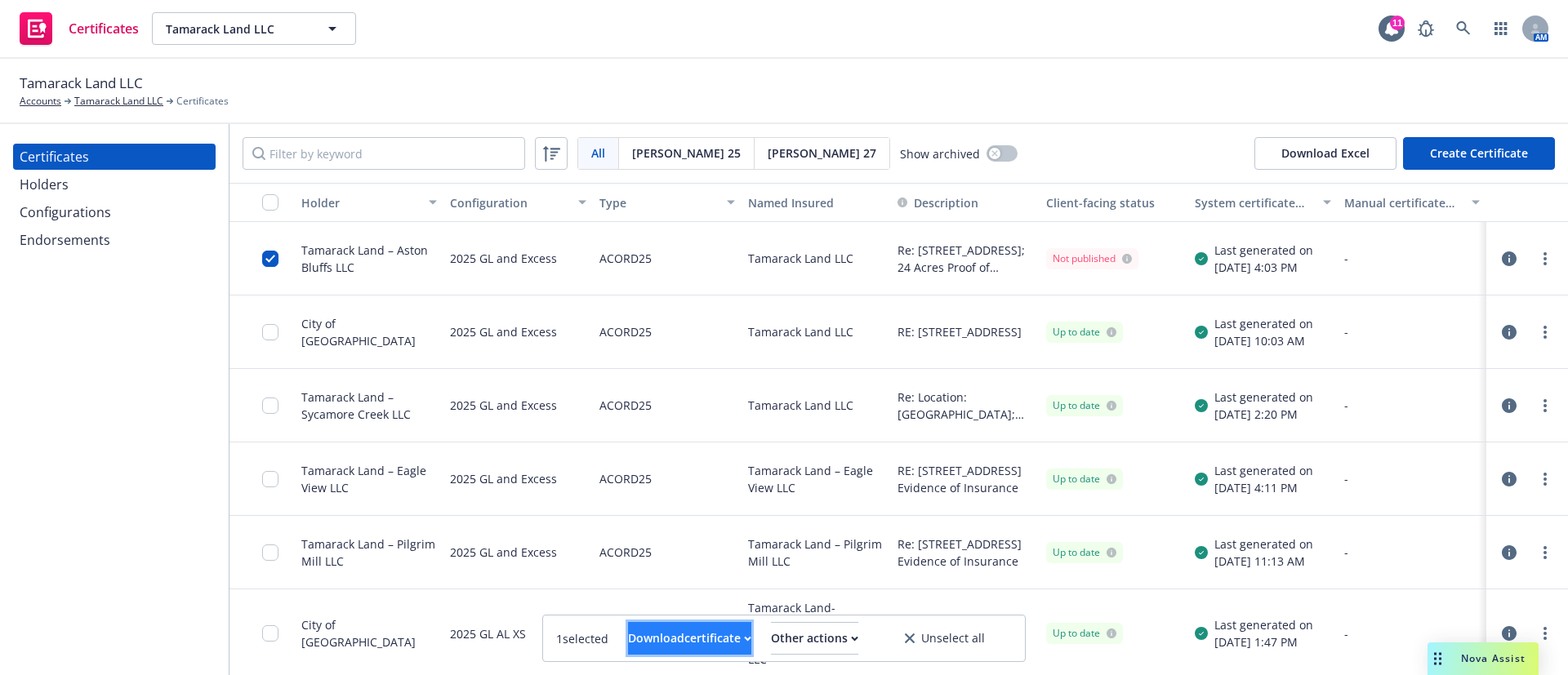
click at [708, 648] on div "Download certificate" at bounding box center [689, 638] width 123 height 31
click at [687, 560] on link "Download editable file" at bounding box center [605, 565] width 190 height 32
